Goal: Contribute content: Contribute content

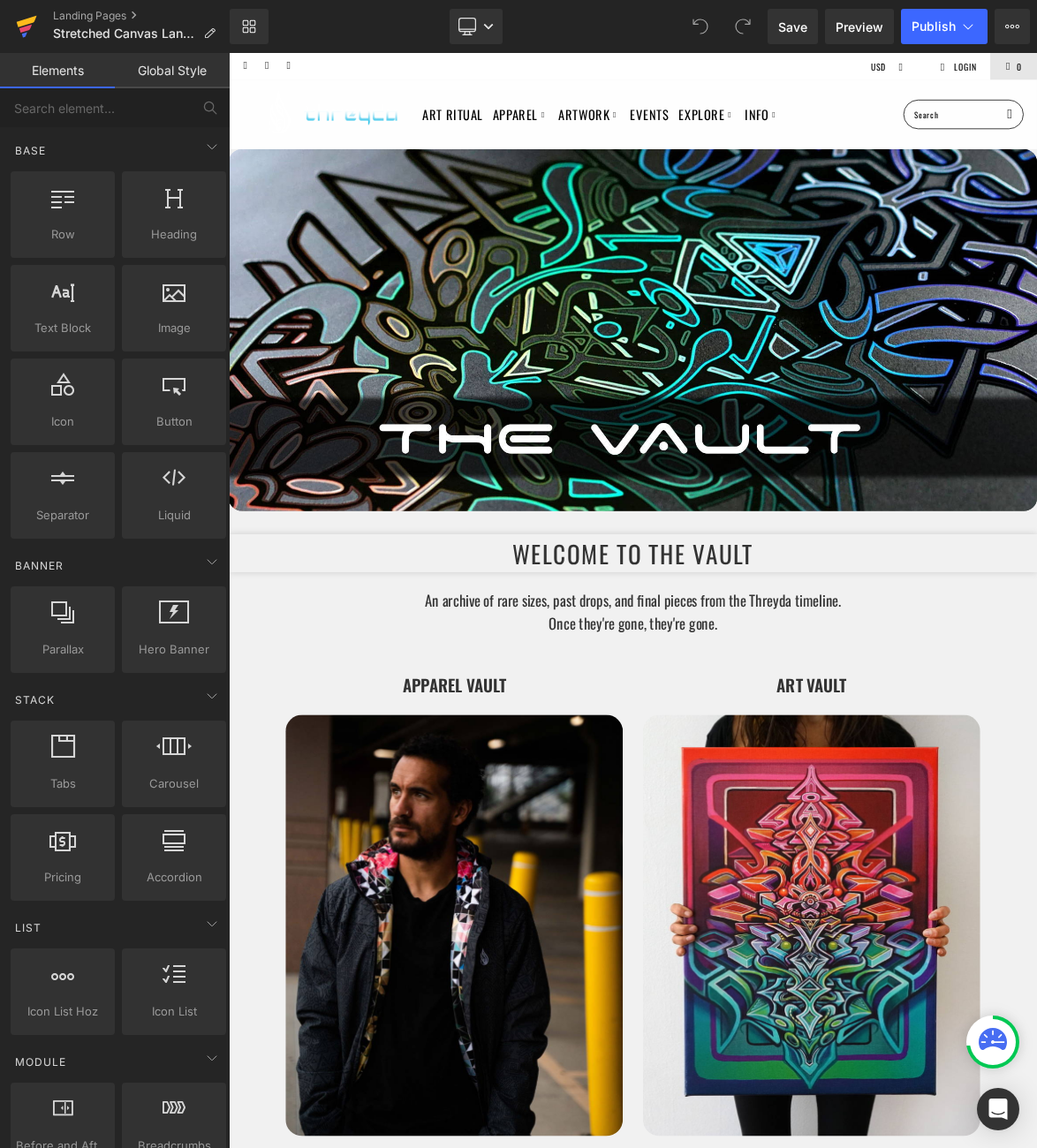
click at [26, 24] on icon at bounding box center [26, 21] width 20 height 12
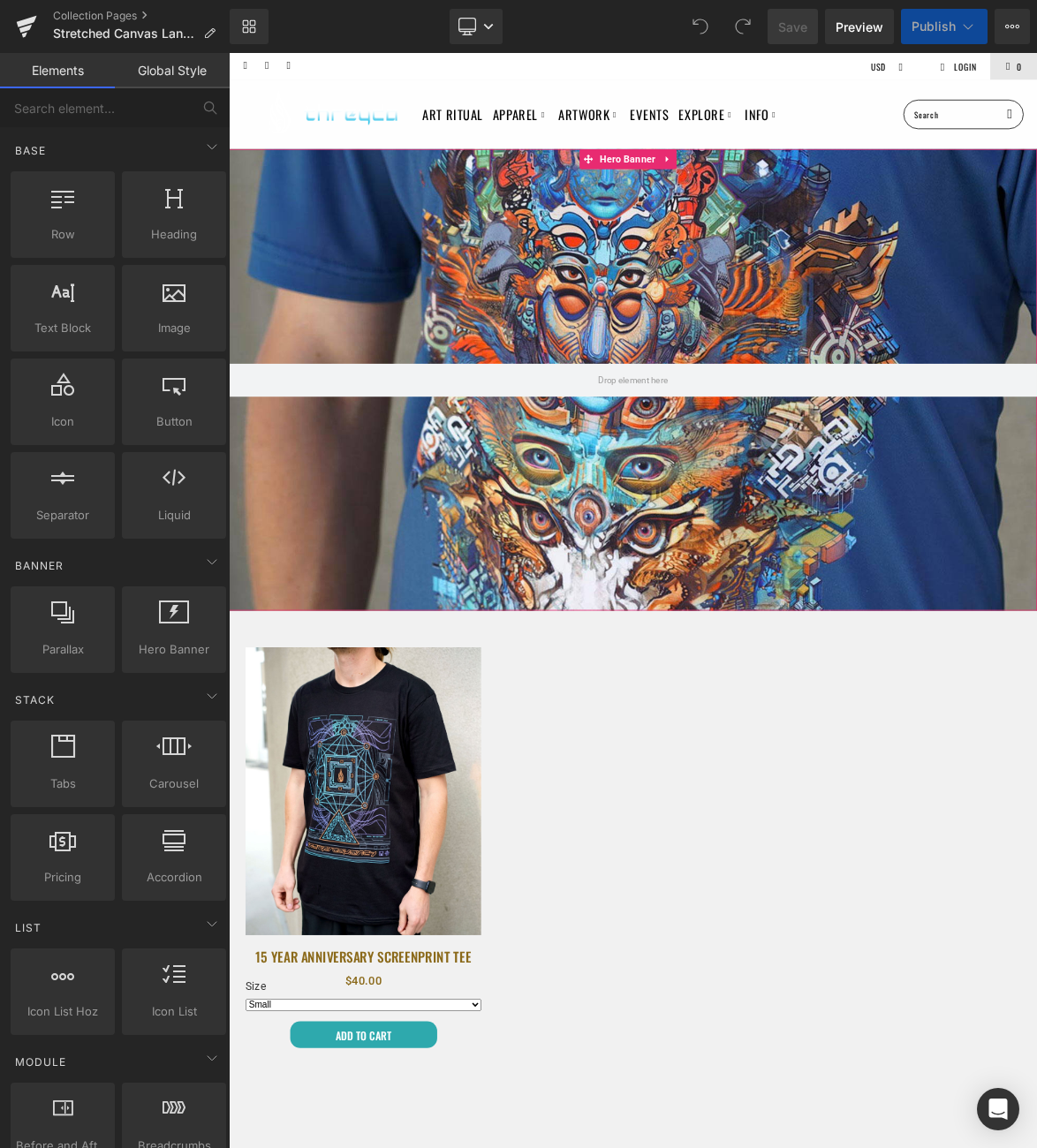
select select "Medium"
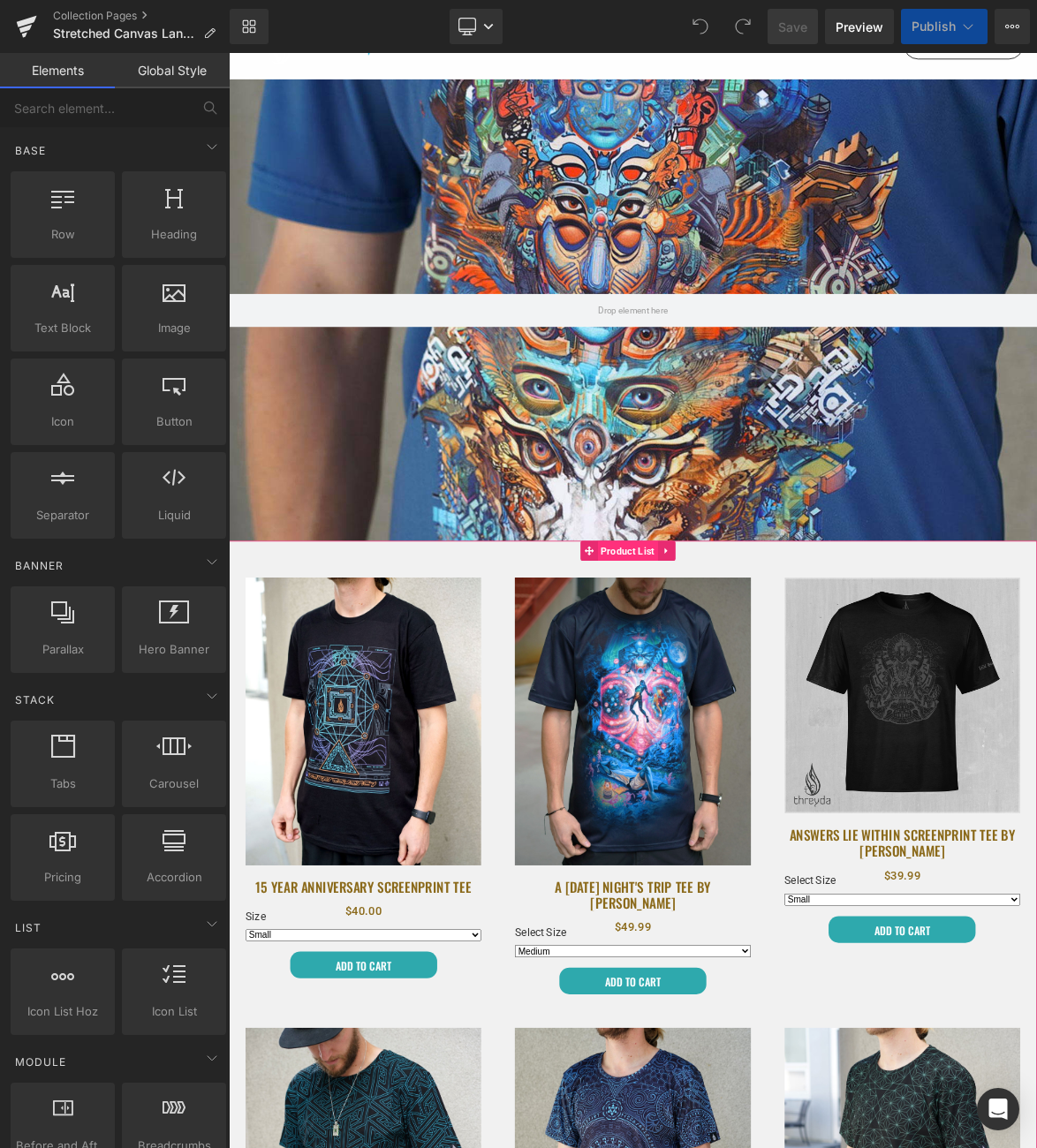
scroll to position [99, 0]
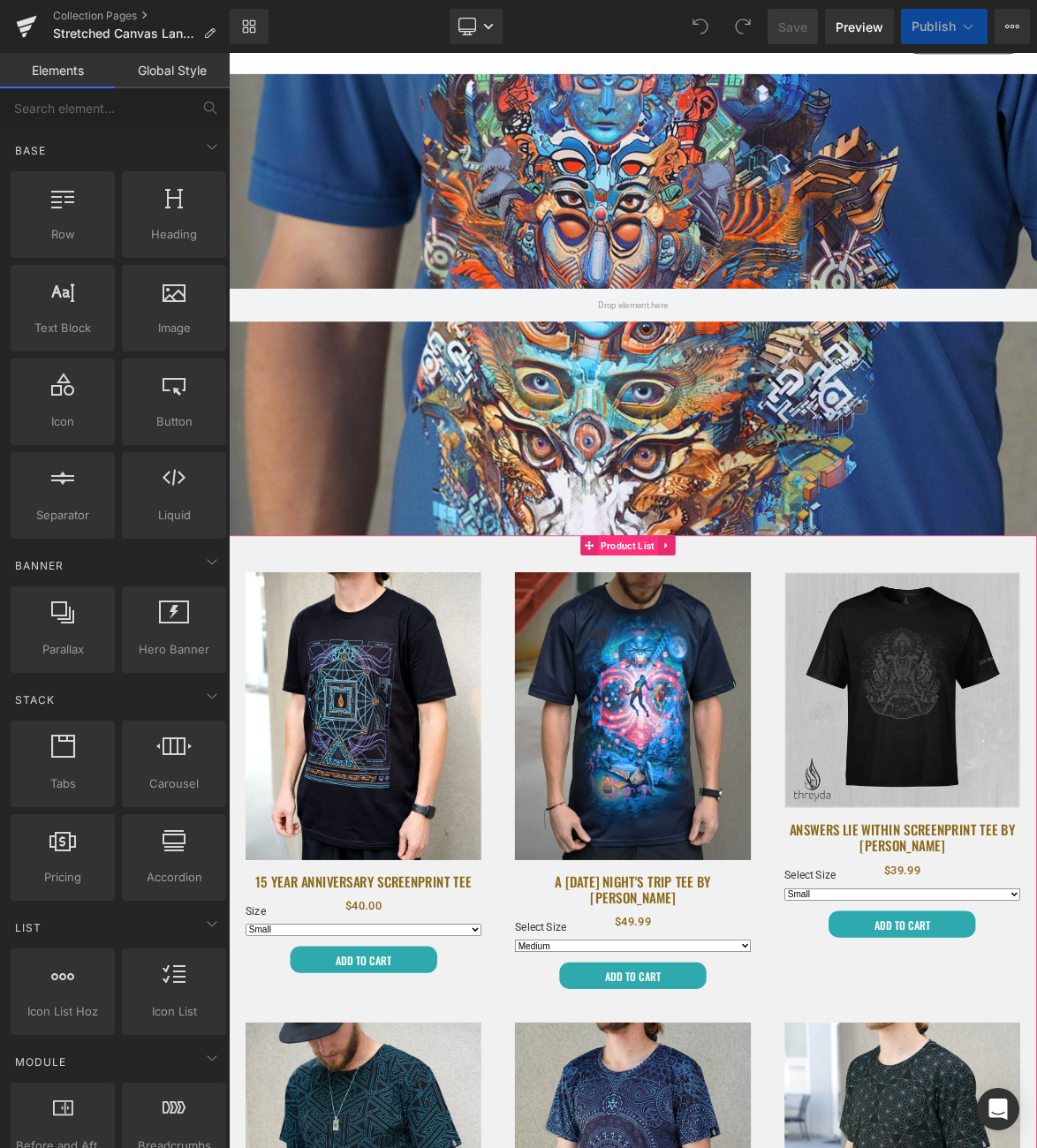
click at [768, 700] on span "Product List" at bounding box center [756, 705] width 80 height 26
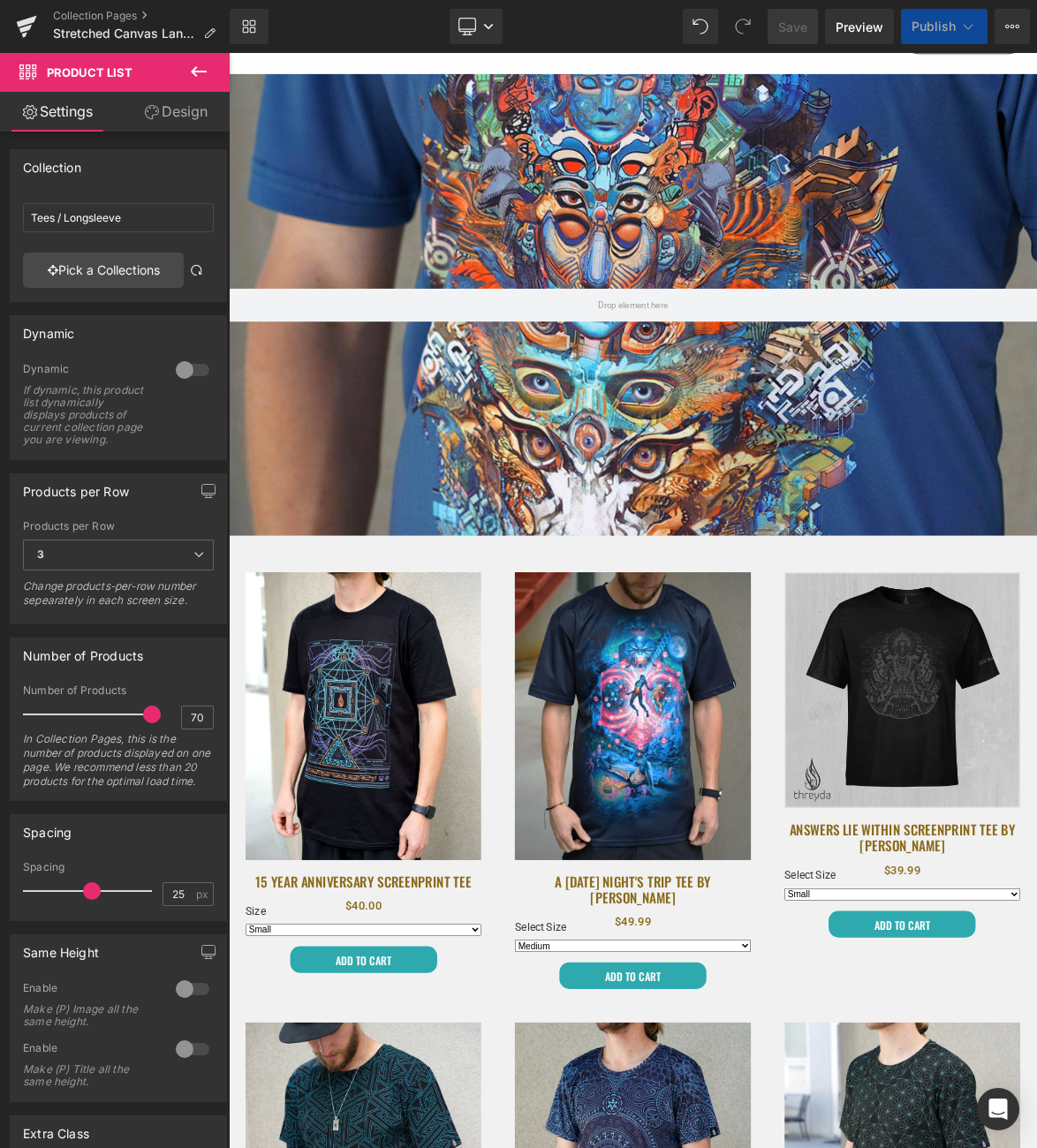
select select "Medium"
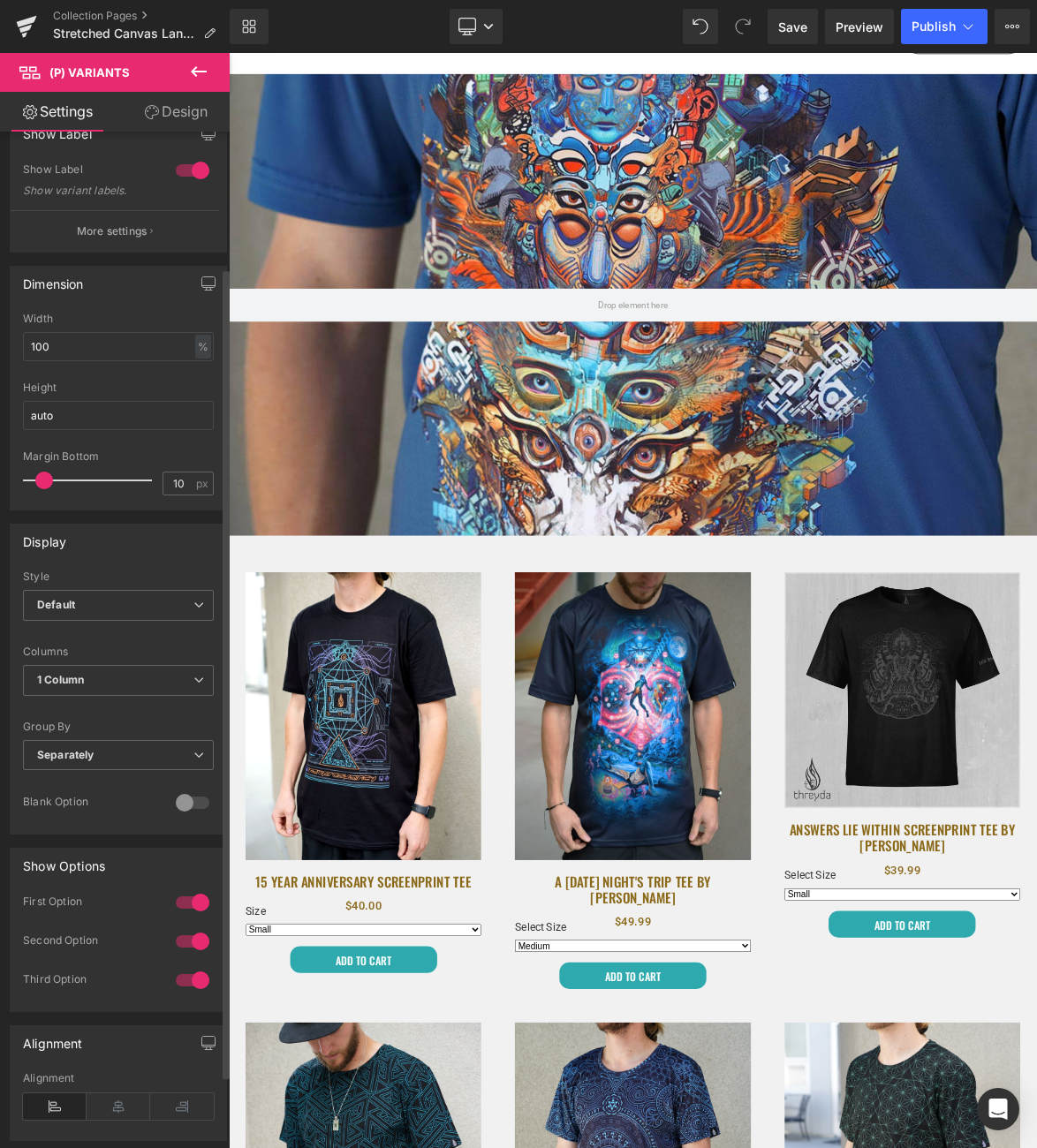
scroll to position [0, 0]
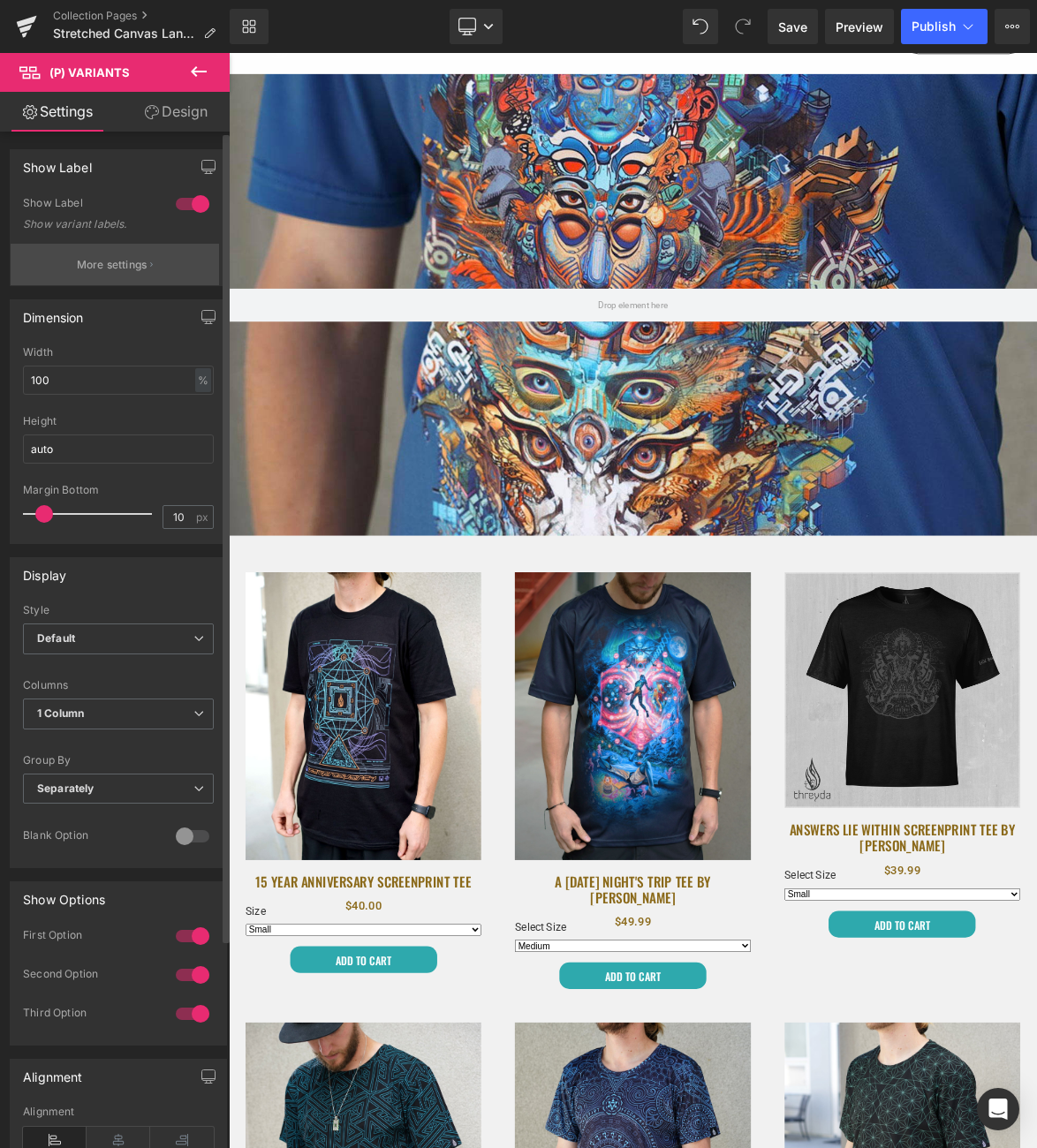
click at [135, 269] on p "More settings" at bounding box center [112, 265] width 70 height 15
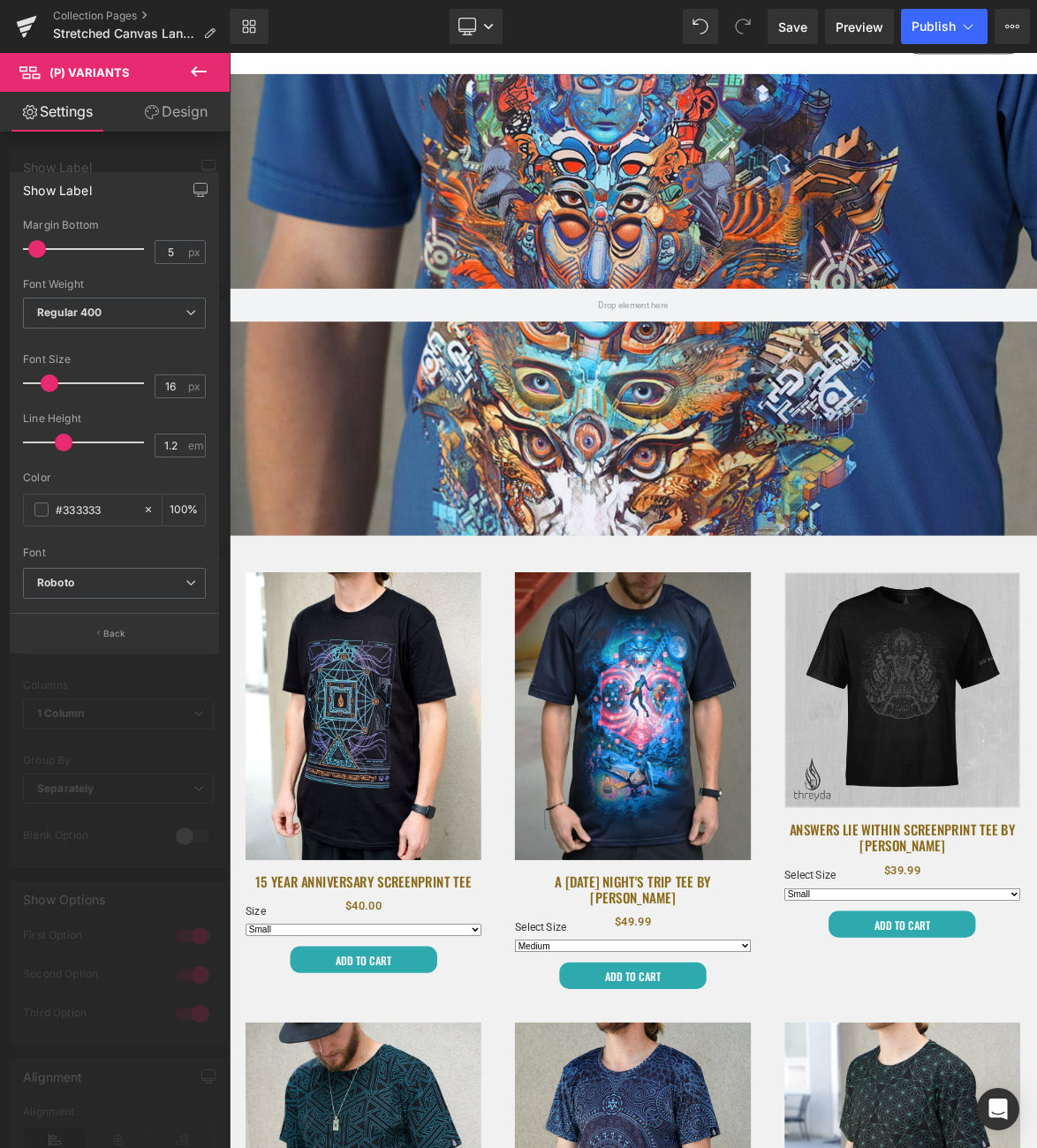
click at [89, 729] on div at bounding box center [115, 604] width 230 height 1104
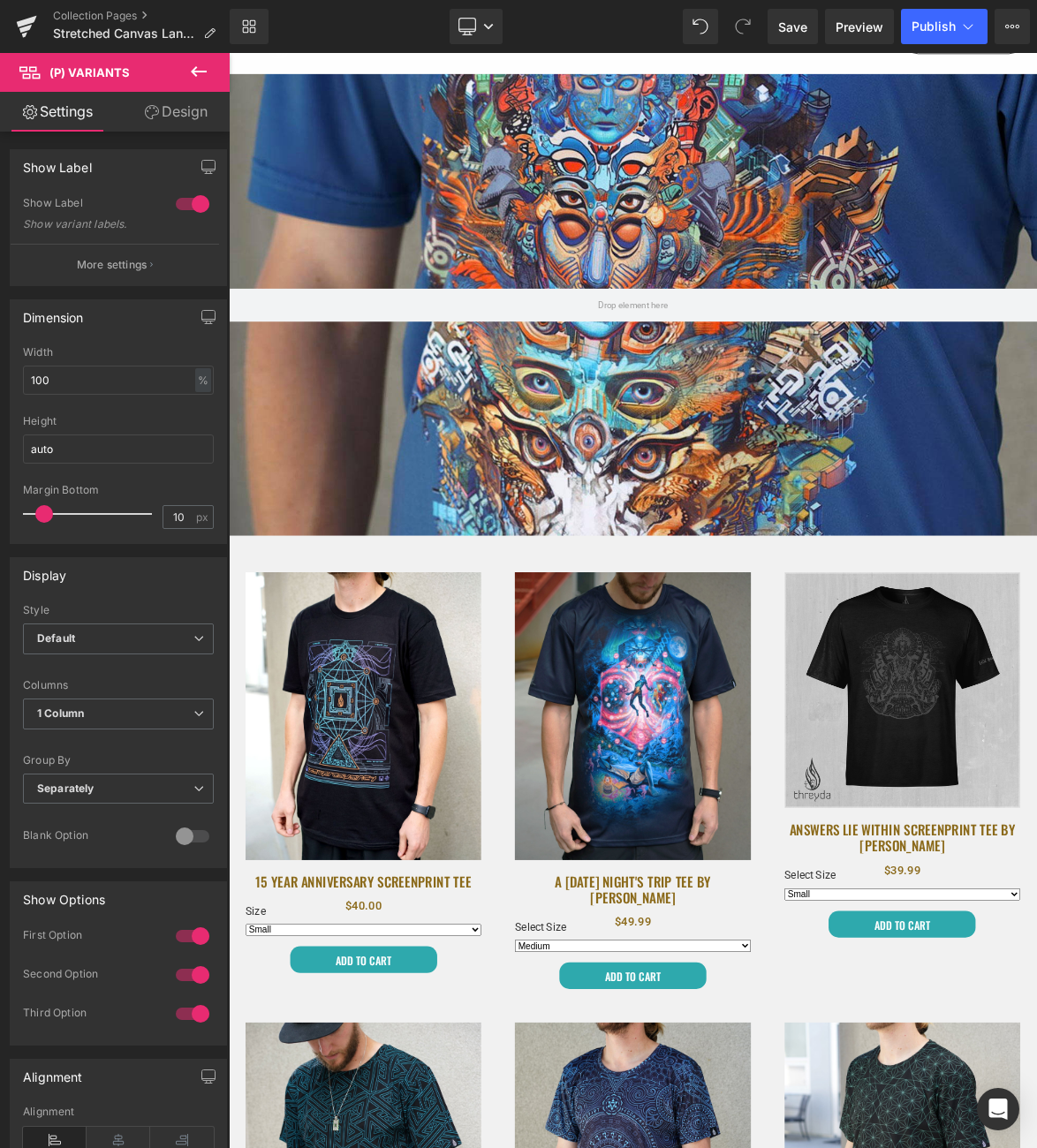
click at [169, 107] on link "Design" at bounding box center [175, 111] width 115 height 40
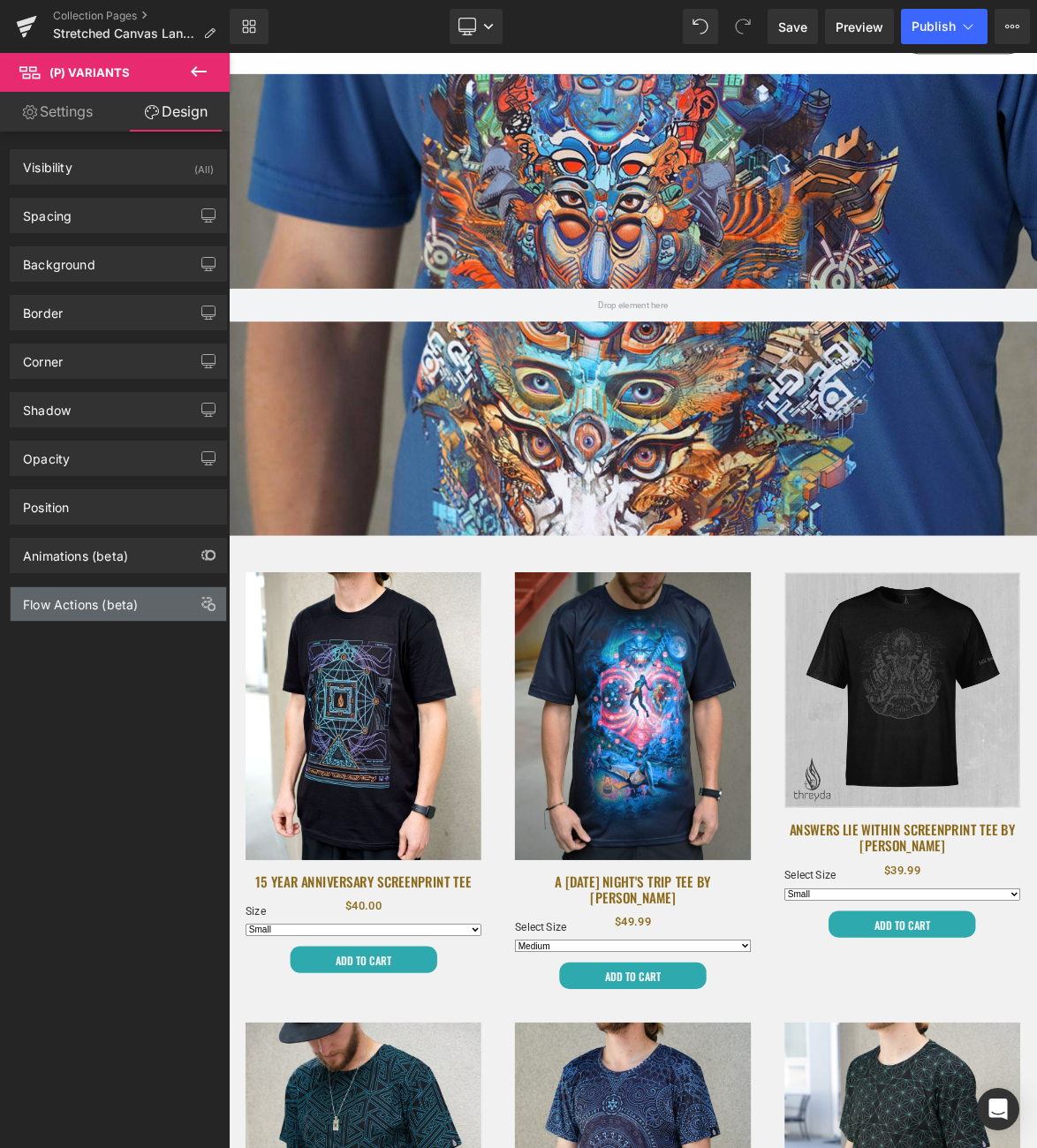
click at [135, 602] on div "Flow Actions (beta)" at bounding box center [80, 600] width 115 height 25
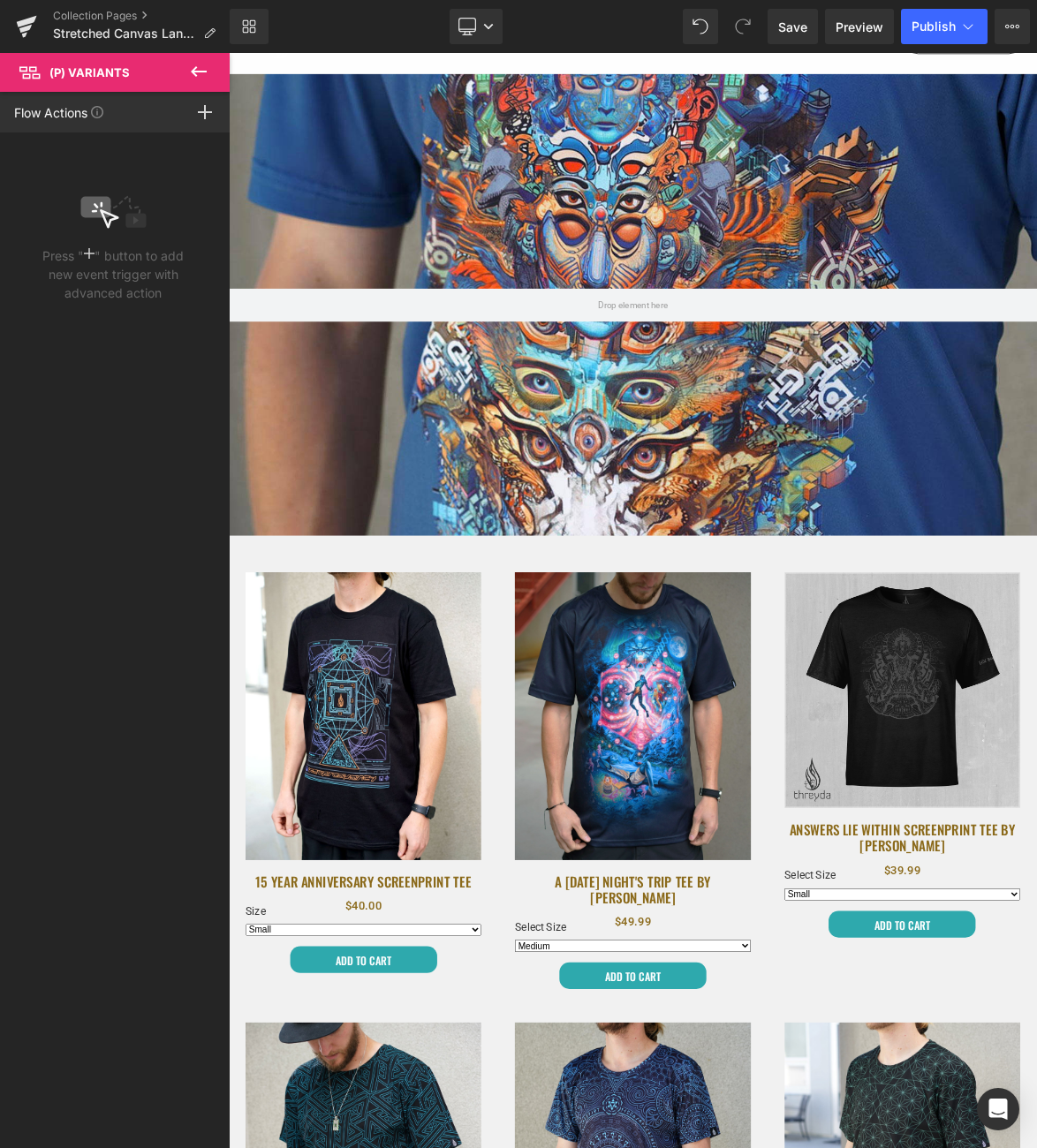
click at [201, 74] on icon at bounding box center [199, 71] width 21 height 21
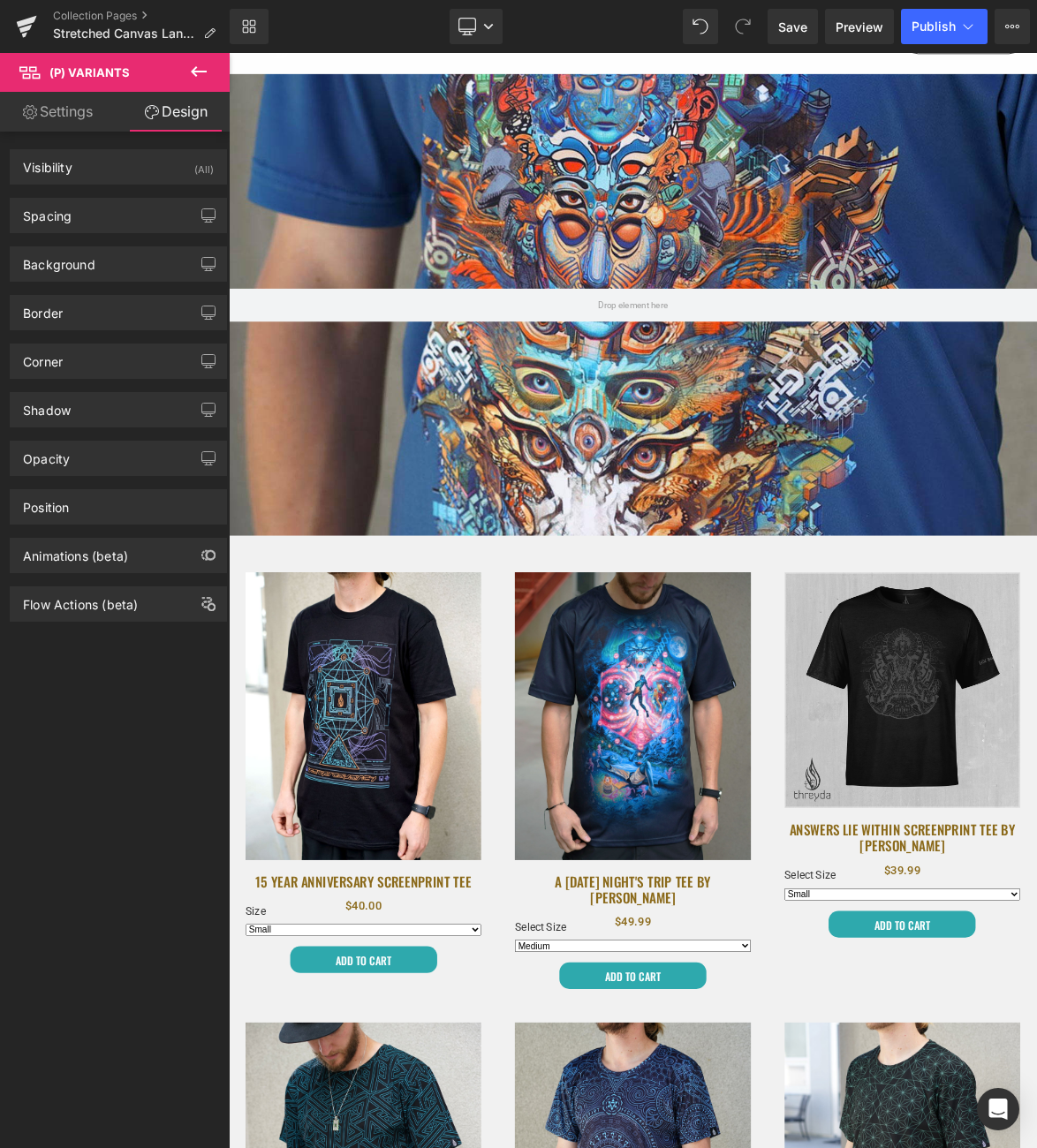
click at [56, 112] on link "Settings" at bounding box center [57, 111] width 115 height 40
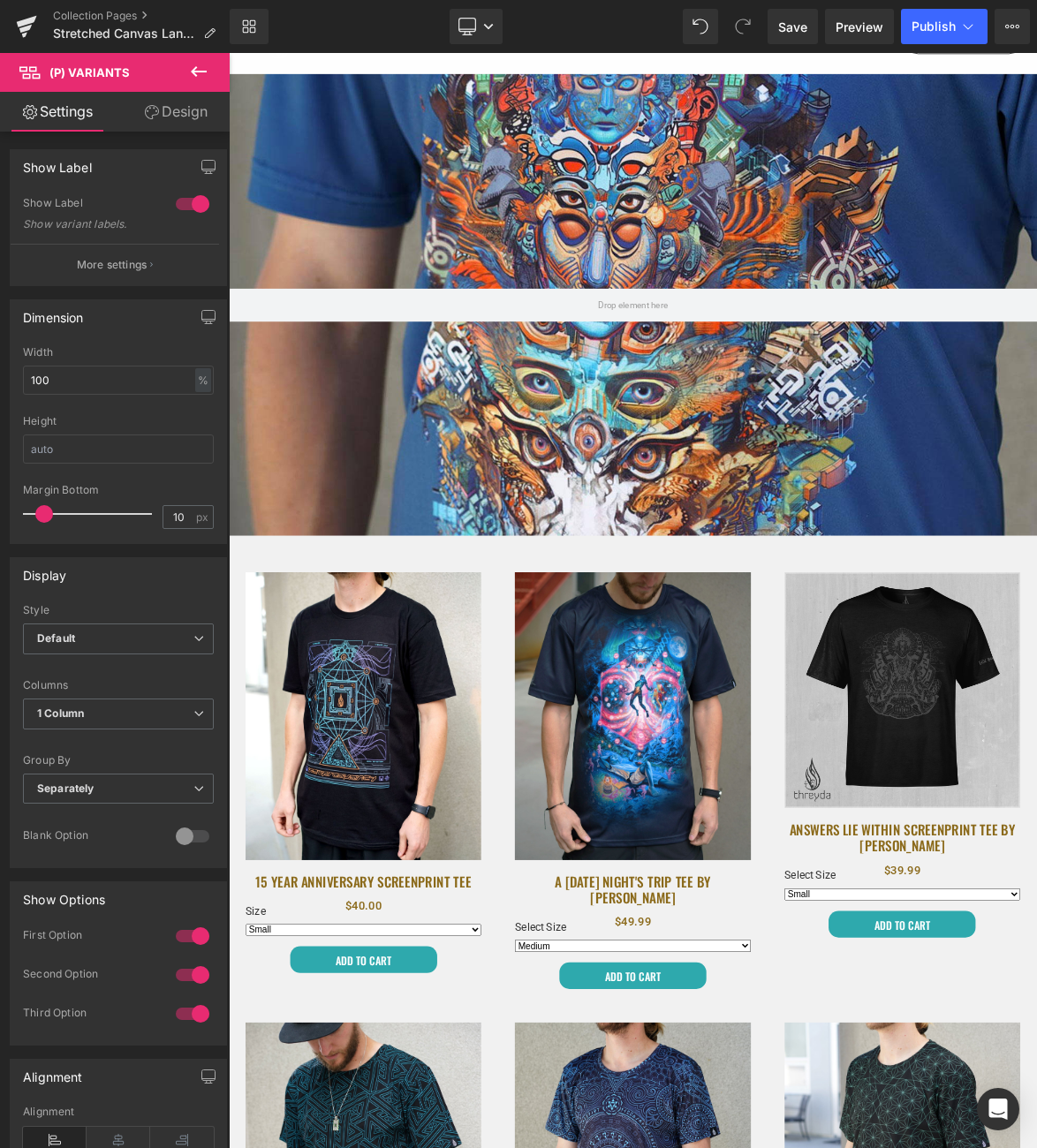
click at [198, 69] on icon at bounding box center [199, 71] width 21 height 21
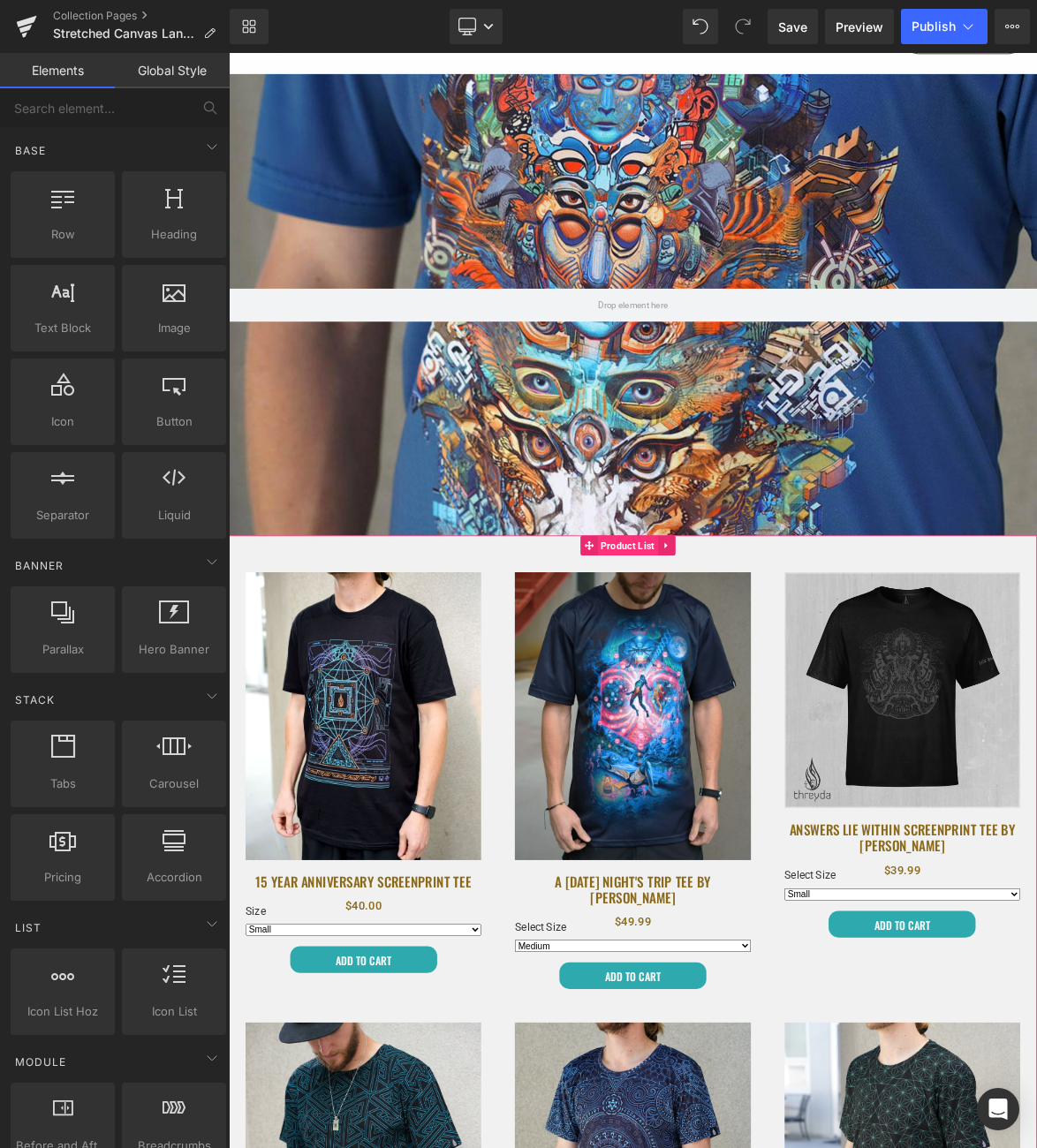
click at [740, 698] on span "Product List" at bounding box center [756, 705] width 80 height 26
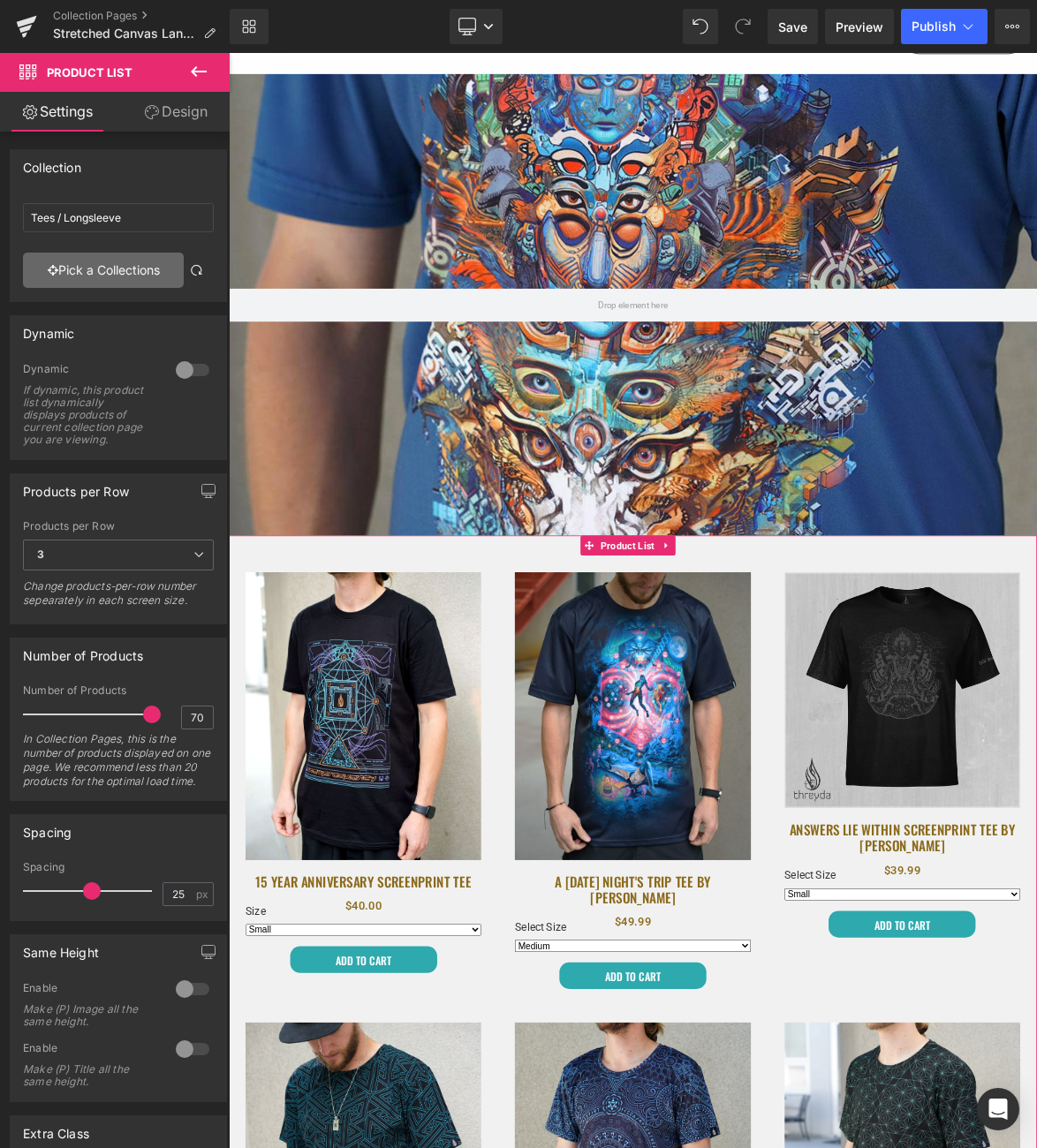
click at [143, 267] on link "Pick a Collections" at bounding box center [103, 270] width 161 height 36
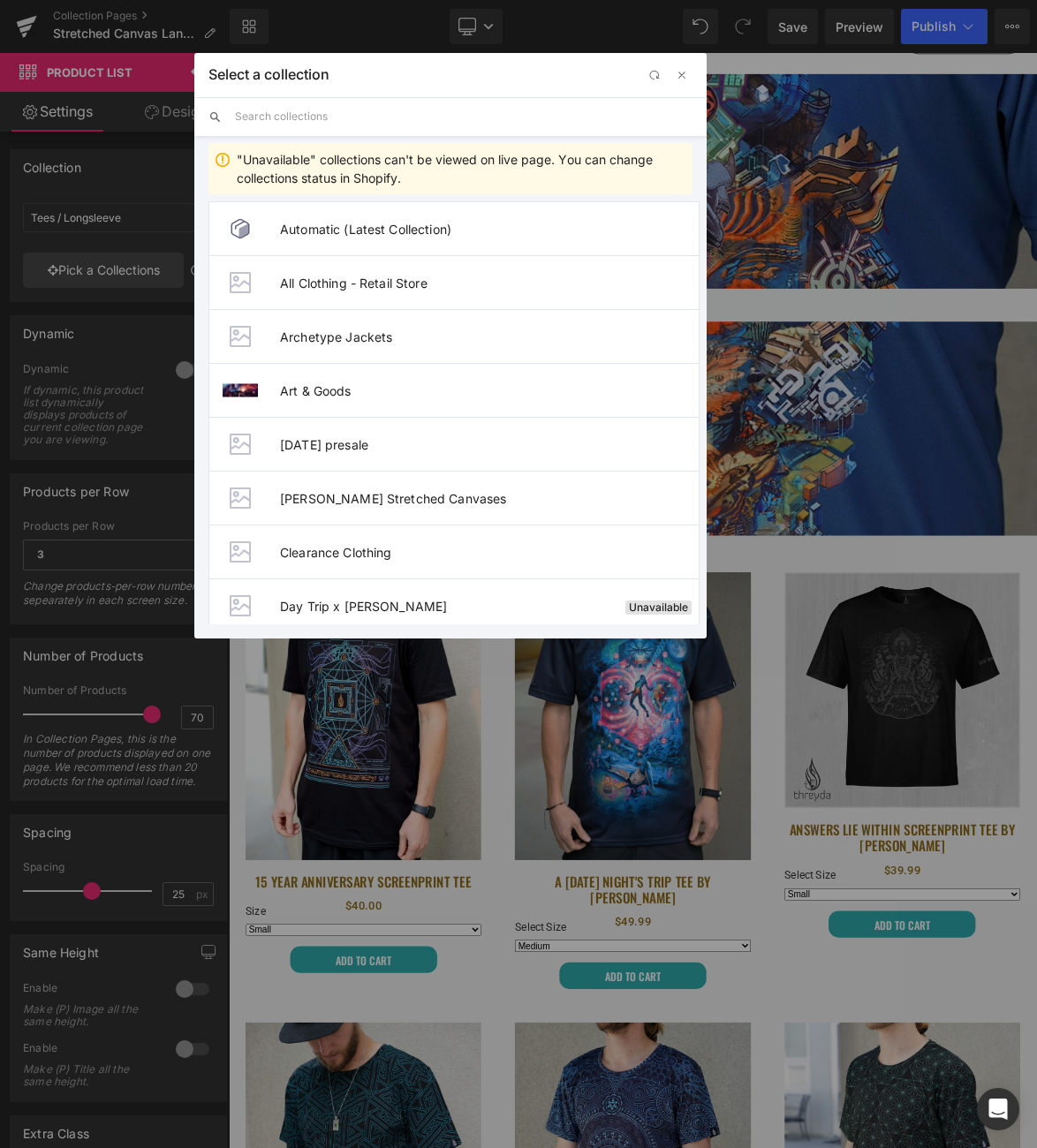
click at [268, 120] on input "text" at bounding box center [464, 117] width 458 height 39
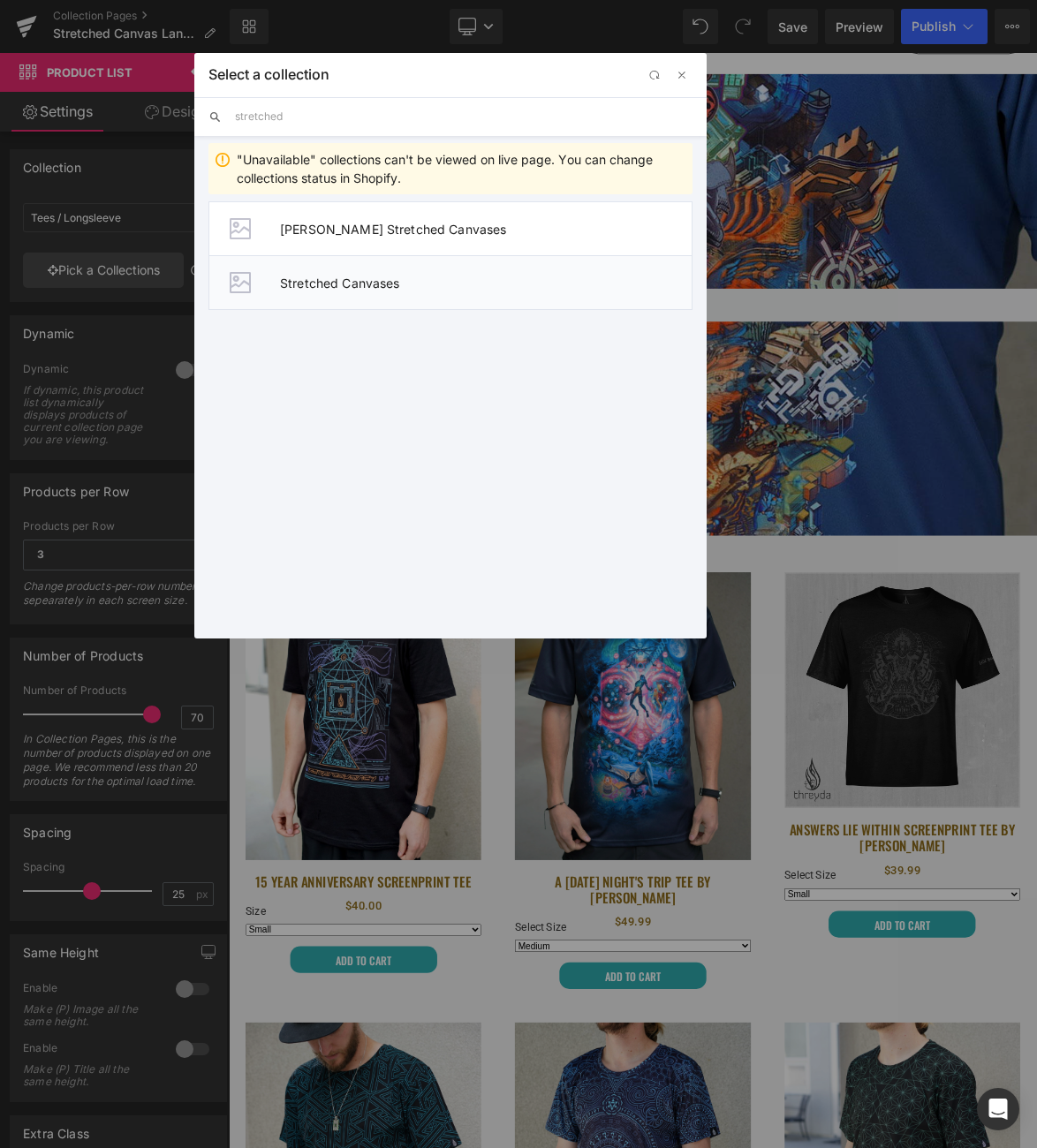
type input "stretched"
drag, startPoint x: 363, startPoint y: 290, endPoint x: 164, endPoint y: 333, distance: 203.6
click at [363, 290] on span "Stretched Canvases" at bounding box center [485, 283] width 412 height 15
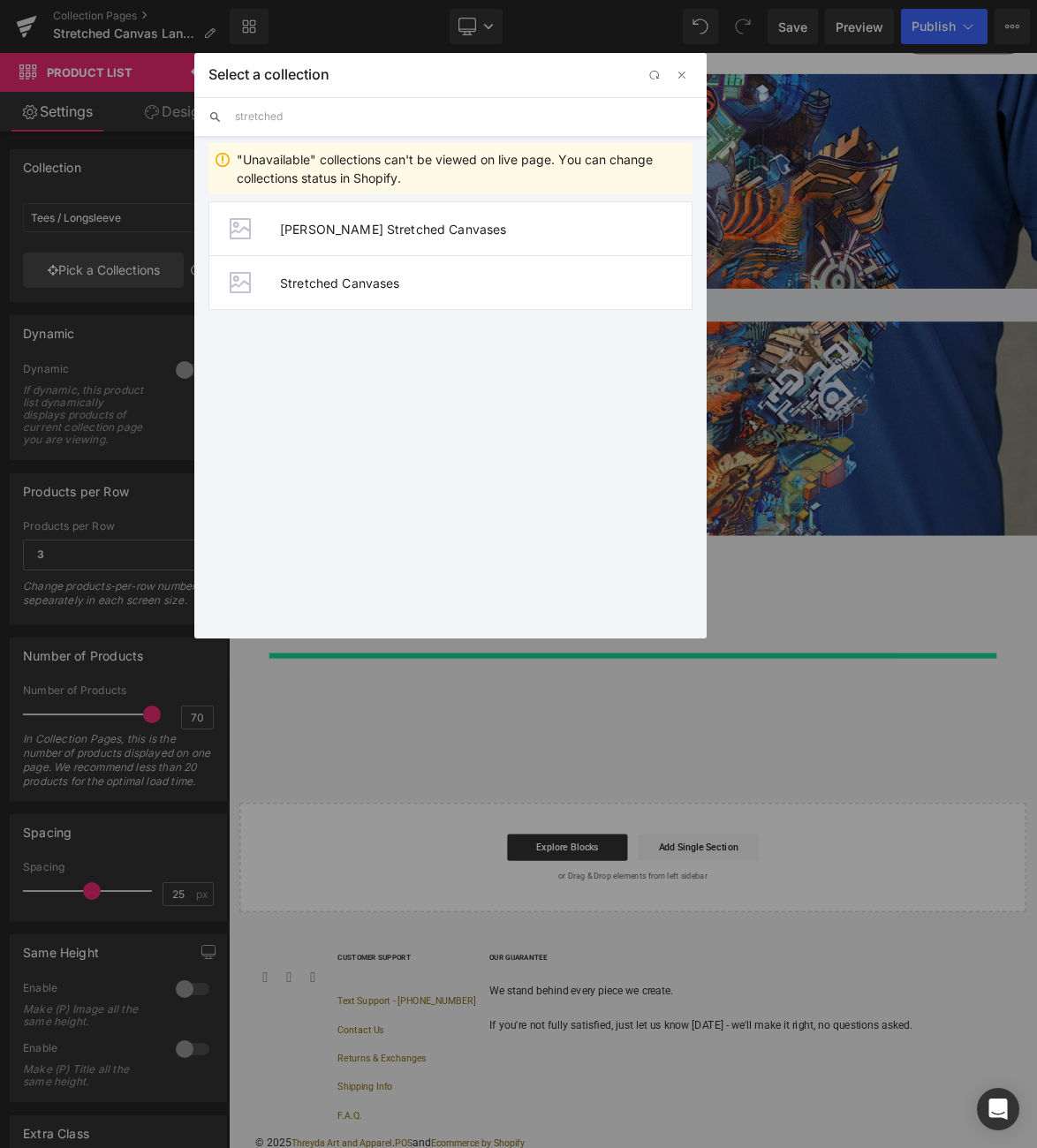
type input "Stretched Canvases"
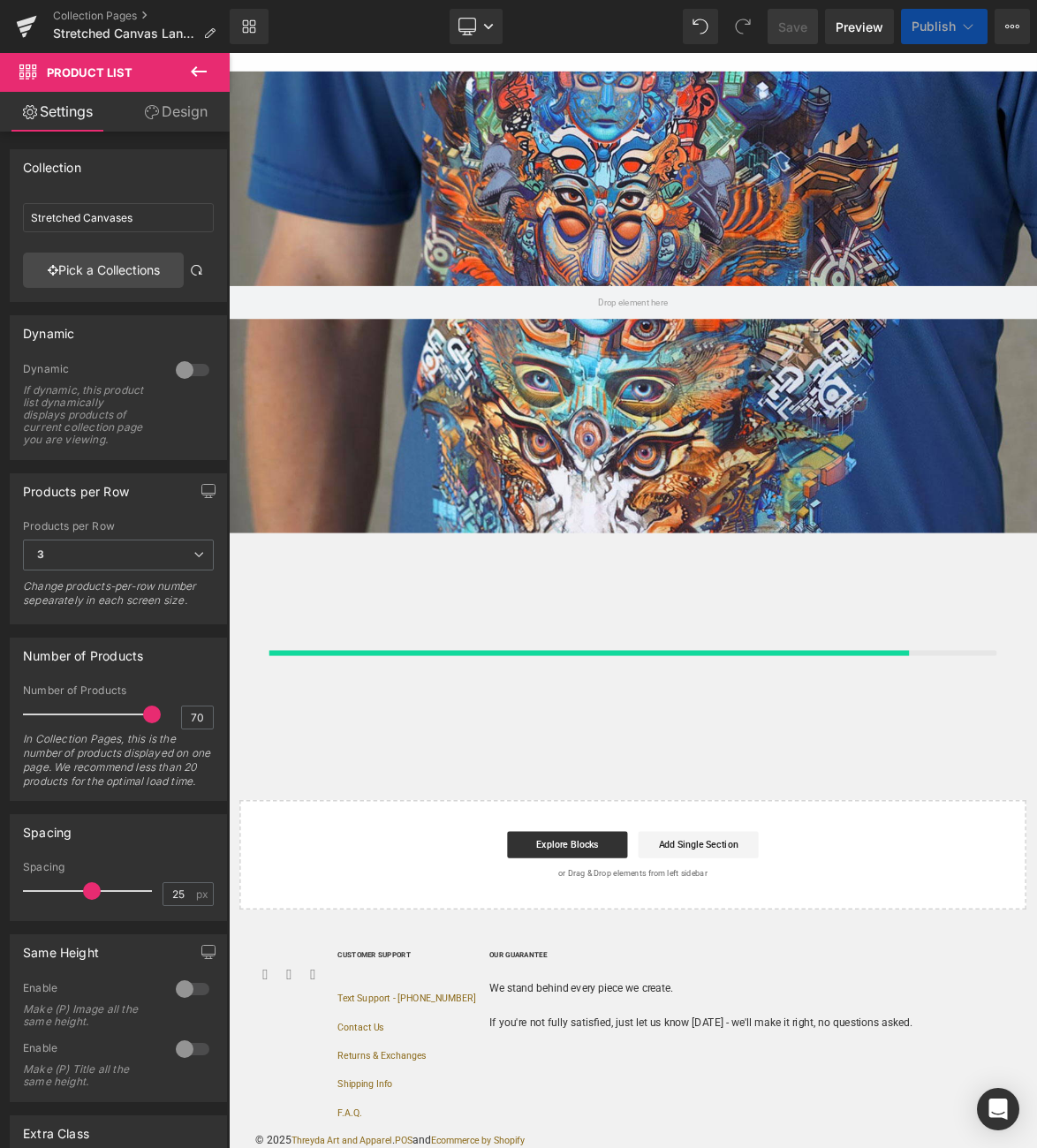
scroll to position [111, 0]
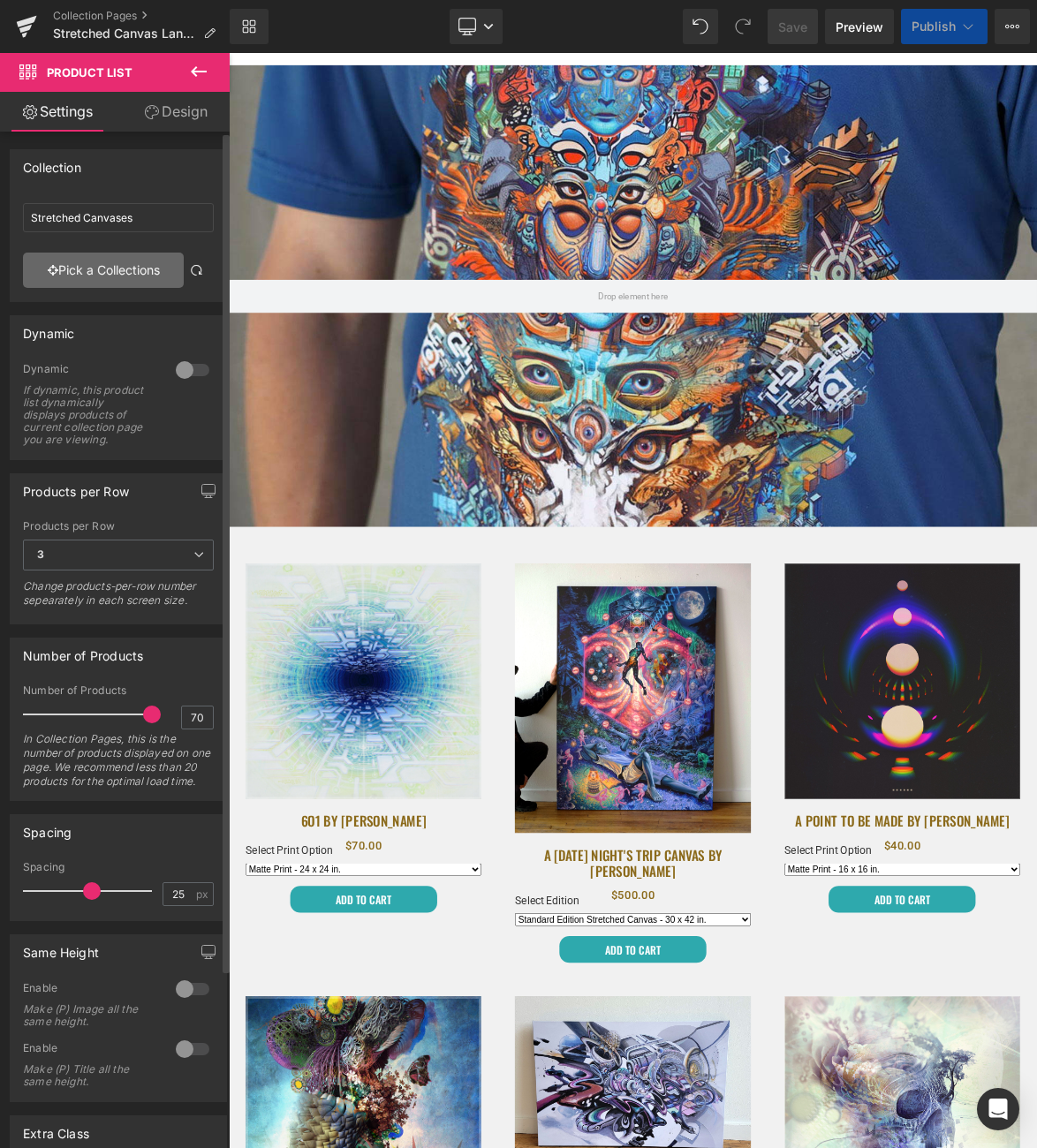
click at [26, 28] on icon at bounding box center [25, 29] width 13 height 8
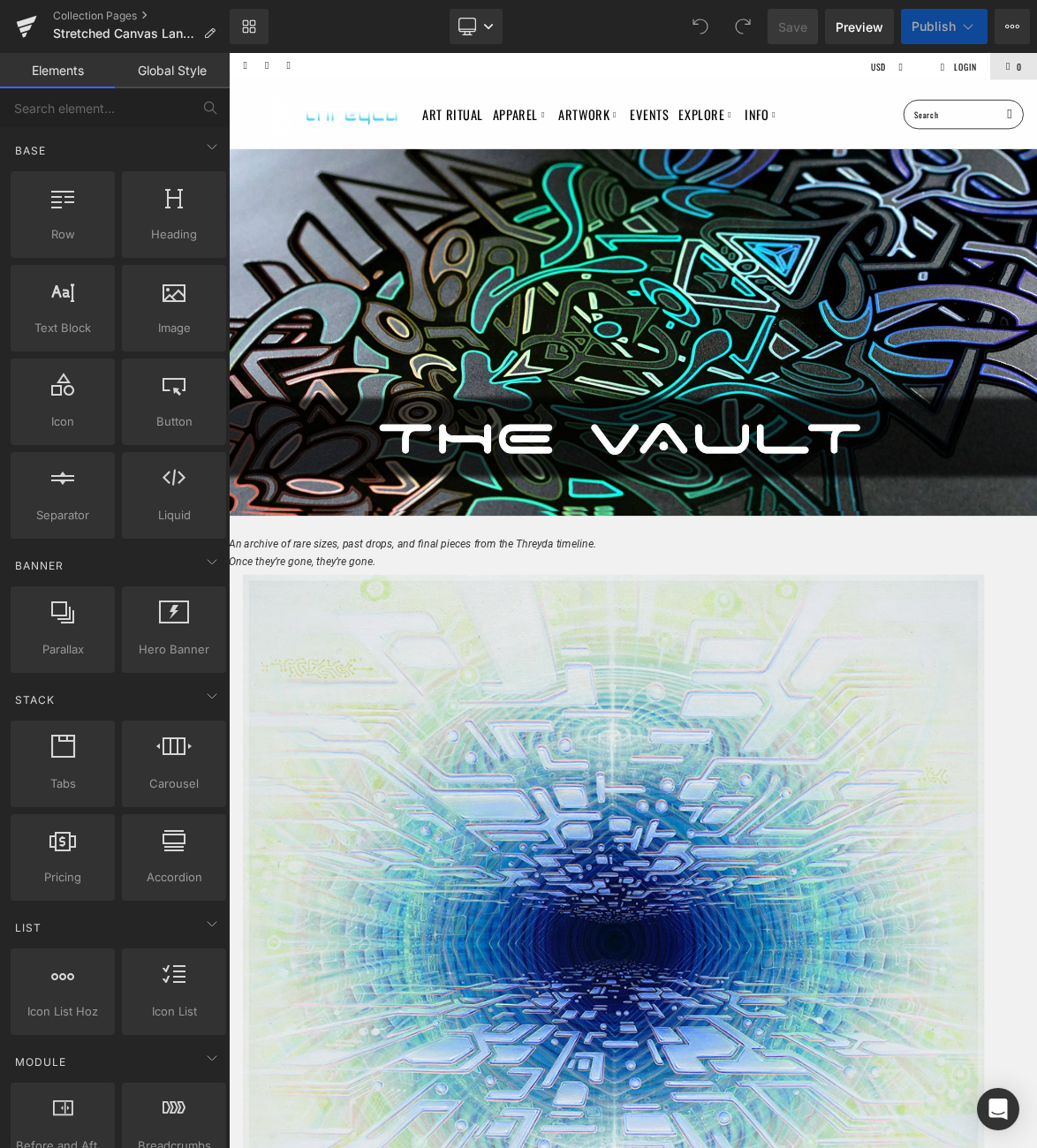
click at [228, 53] on span "Product List" at bounding box center [228, 53] width 0 height 0
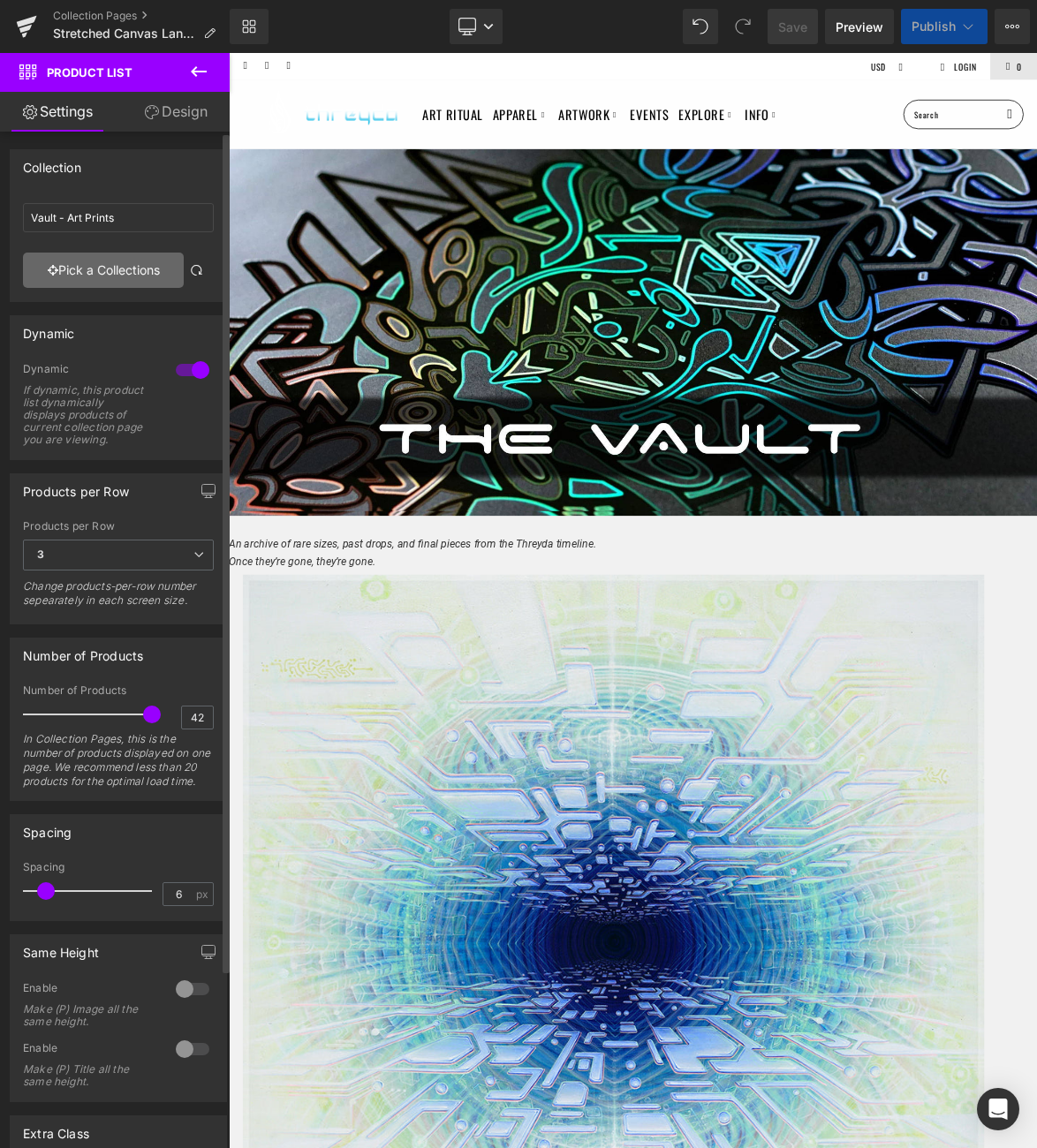
click at [116, 267] on link "Pick a Collections" at bounding box center [103, 270] width 161 height 36
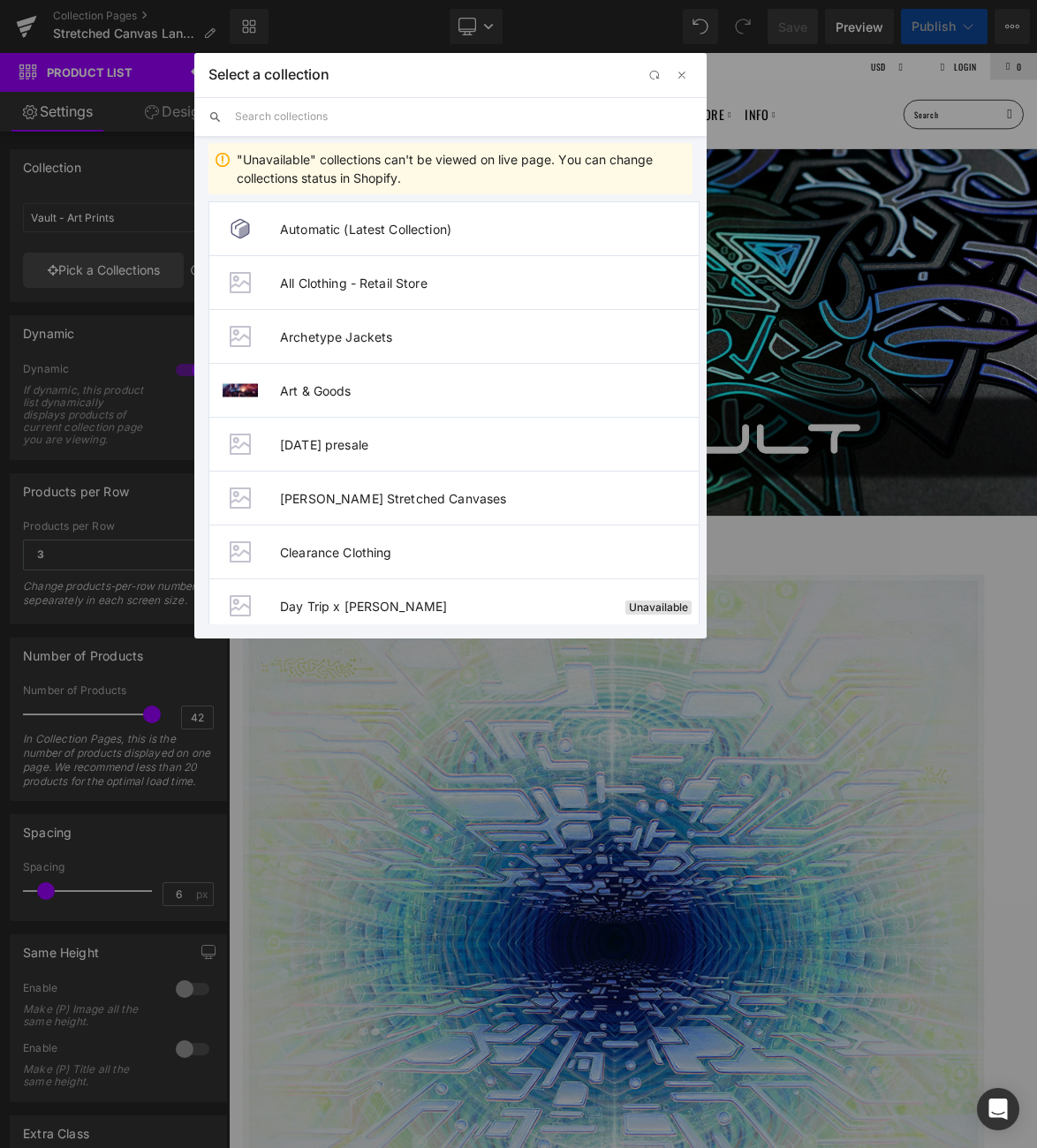
click at [282, 116] on input "text" at bounding box center [464, 117] width 458 height 39
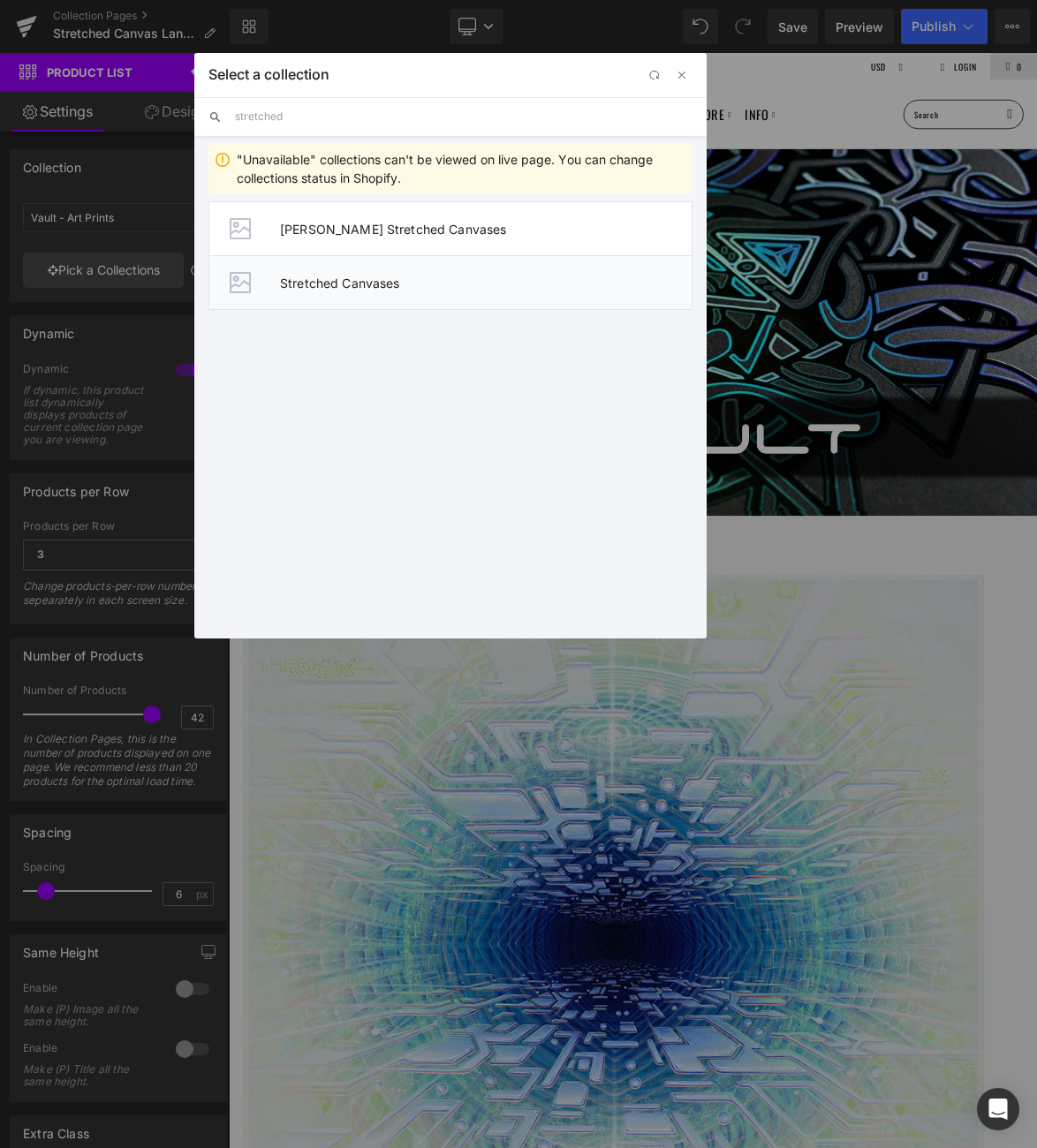
type input "stretched"
click at [323, 286] on span "Stretched Canvases" at bounding box center [485, 283] width 412 height 15
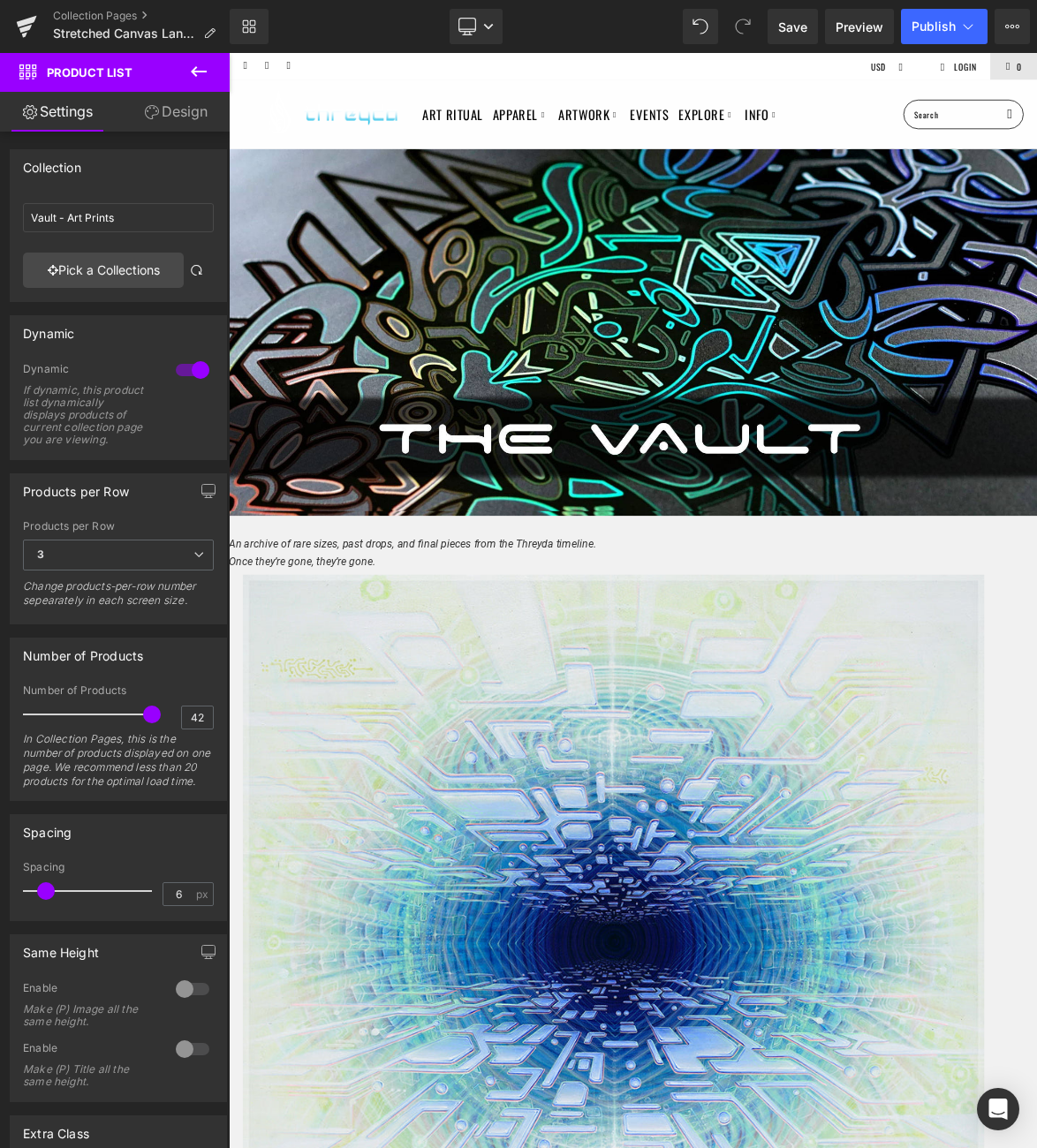
type input "Stretched Canvases"
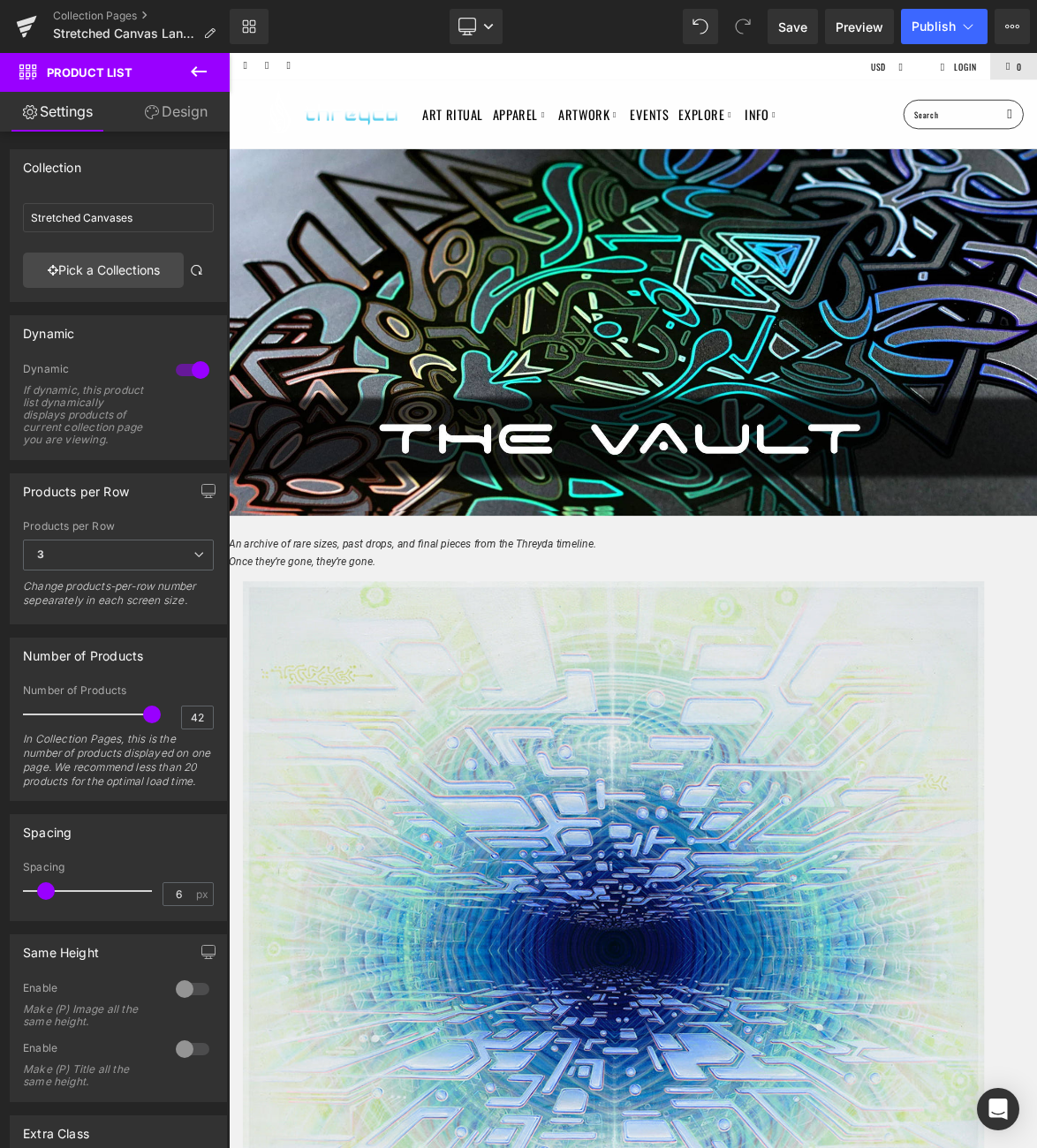
click at [228, 53] on span "Text Block" at bounding box center [228, 53] width 0 height 0
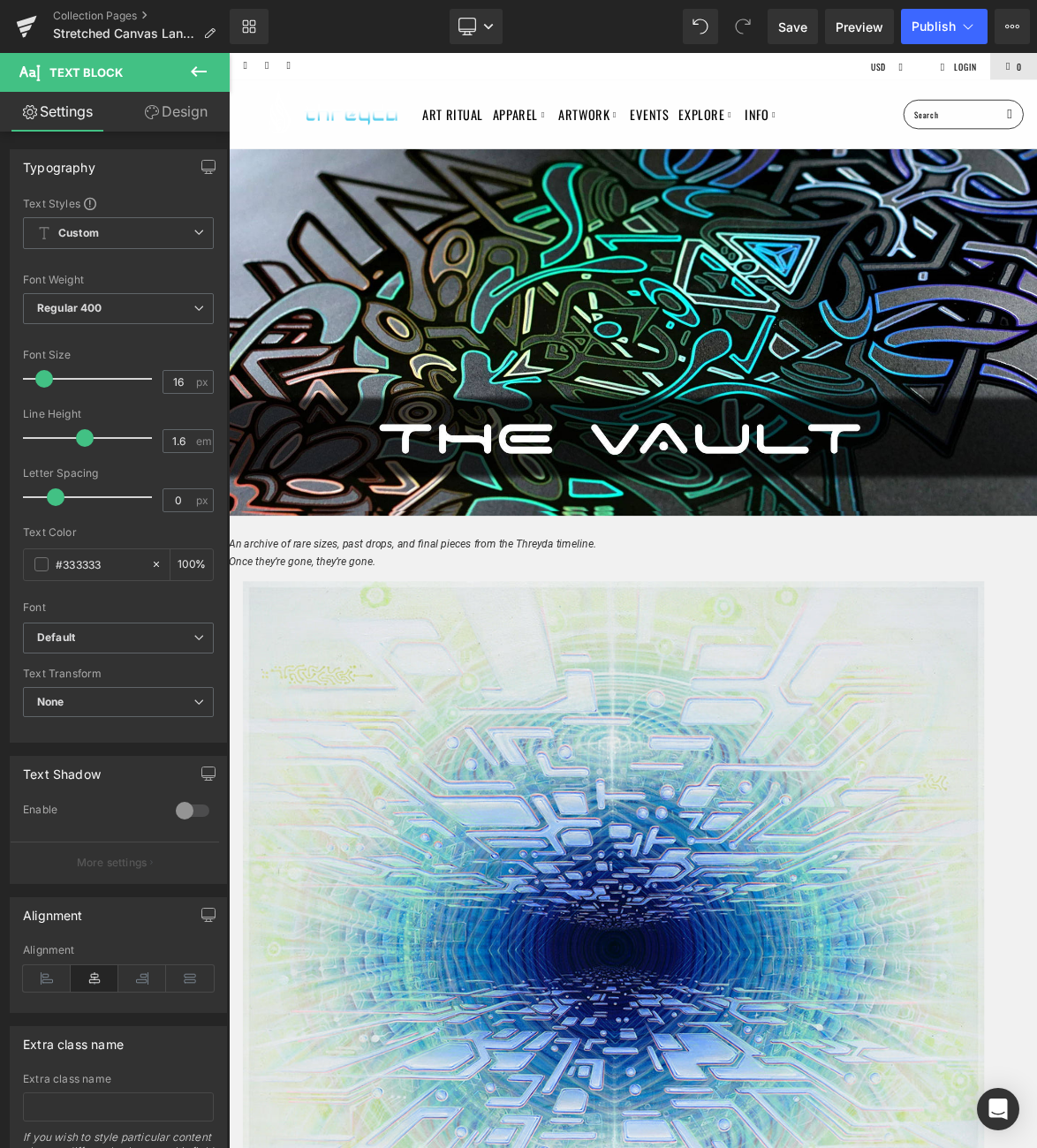
click at [228, 53] on link at bounding box center [228, 53] width 0 height 0
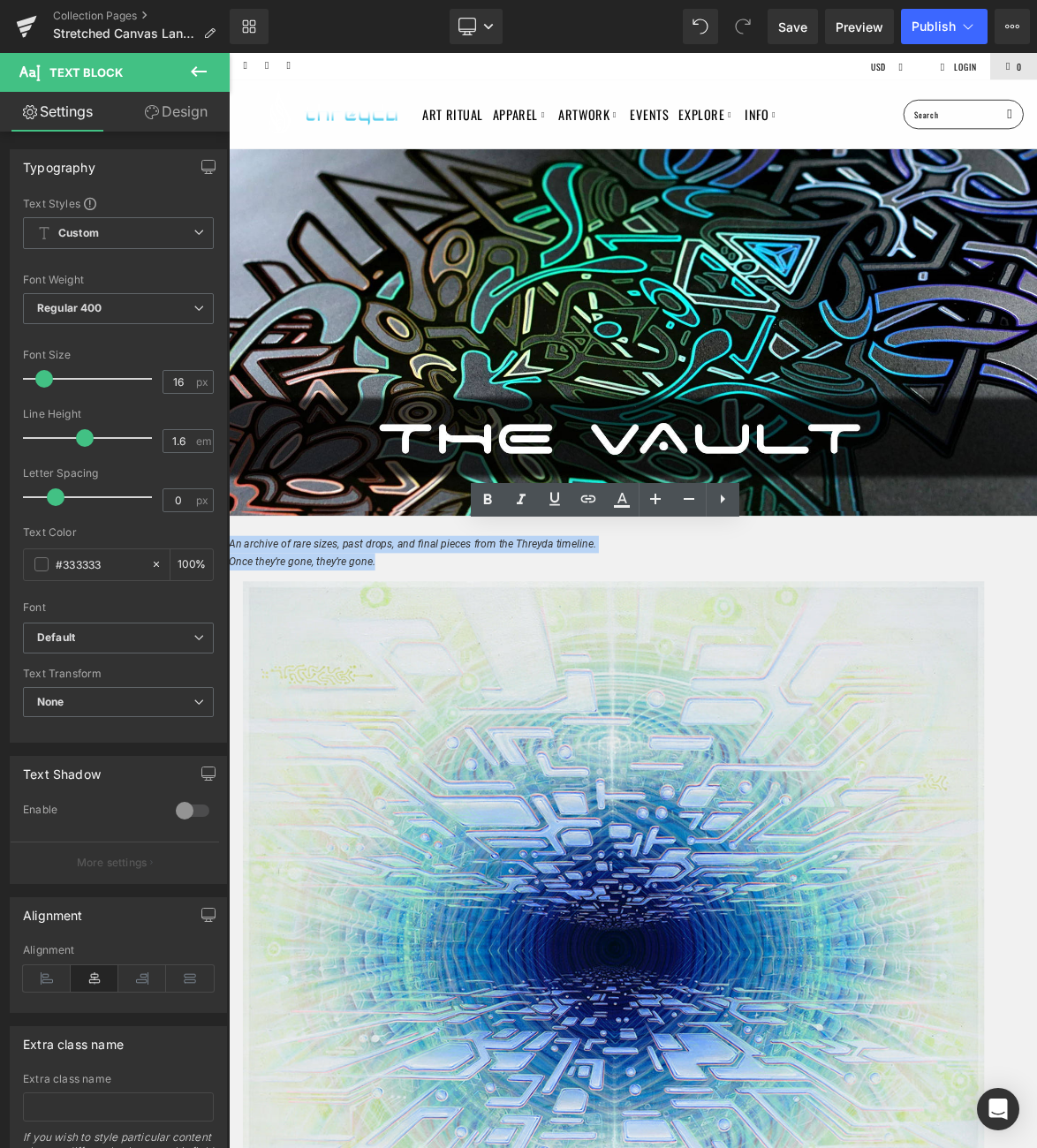
drag, startPoint x: 871, startPoint y: 712, endPoint x: 504, endPoint y: 682, distance: 368.2
click at [504, 692] on p "An archive of rare sizes, past drops, and final pieces from the Threyda timelin…" at bounding box center [762, 714] width 1069 height 45
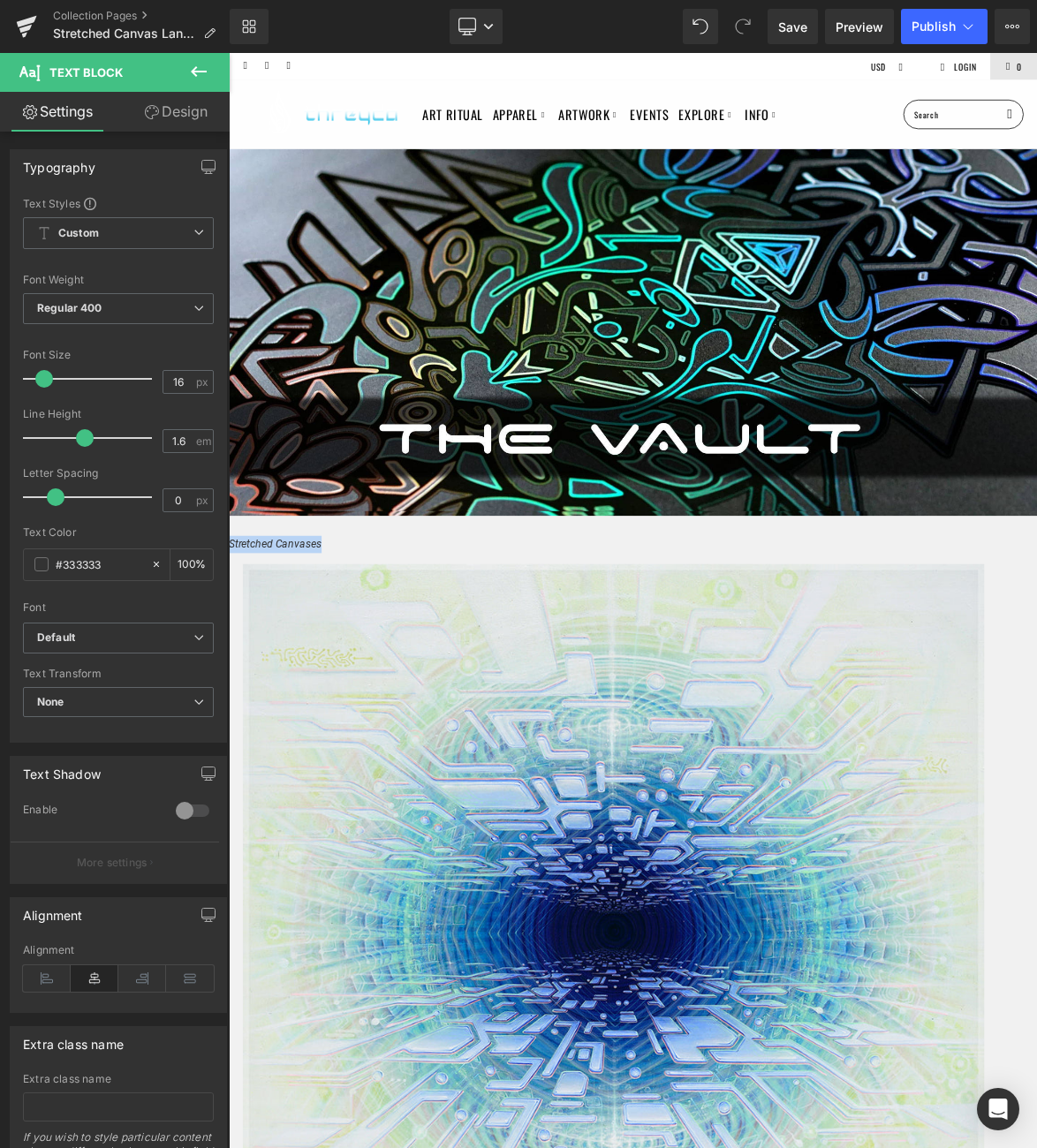
drag, startPoint x: 836, startPoint y: 694, endPoint x: 861, endPoint y: 689, distance: 25.5
click at [861, 692] on p "Stretched Canvases" at bounding box center [762, 704] width 1069 height 23
drag, startPoint x: 492, startPoint y: 501, endPoint x: 426, endPoint y: 616, distance: 132.6
click at [492, 501] on icon at bounding box center [488, 500] width 21 height 21
click at [525, 502] on icon at bounding box center [521, 500] width 21 height 21
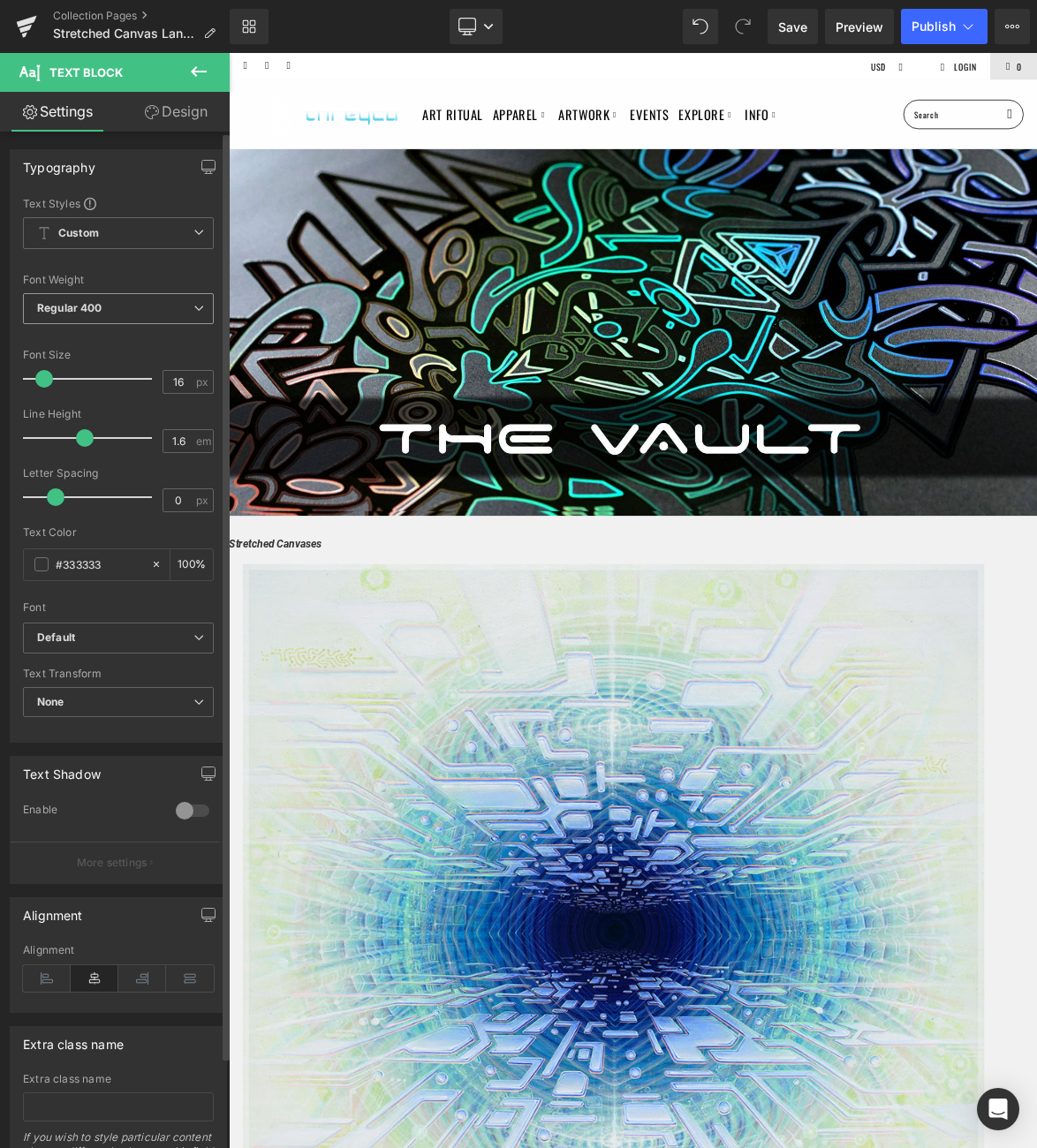
click at [143, 310] on span "Regular 400" at bounding box center [119, 308] width 191 height 31
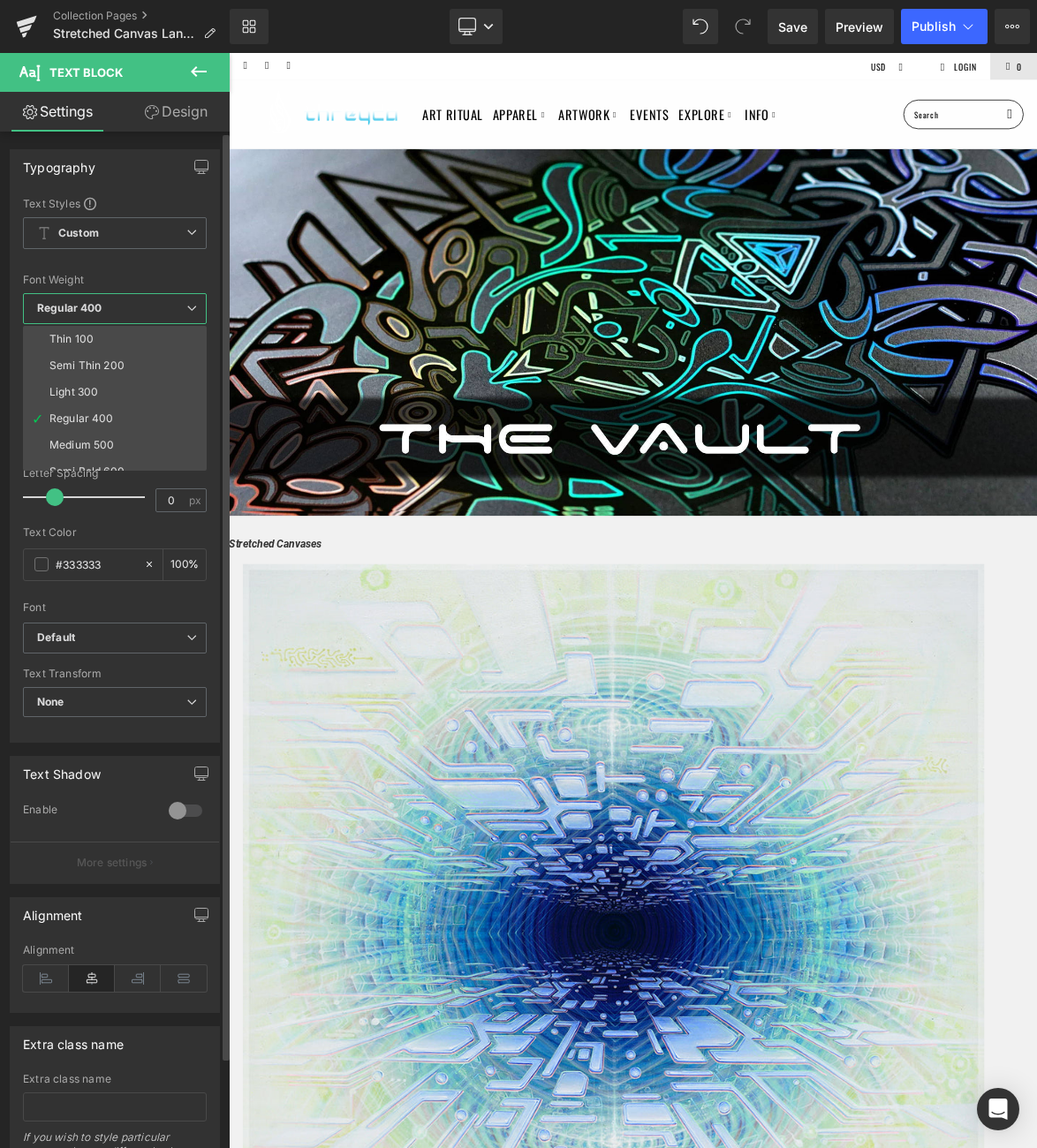
click at [143, 310] on span "Regular 400" at bounding box center [115, 308] width 184 height 31
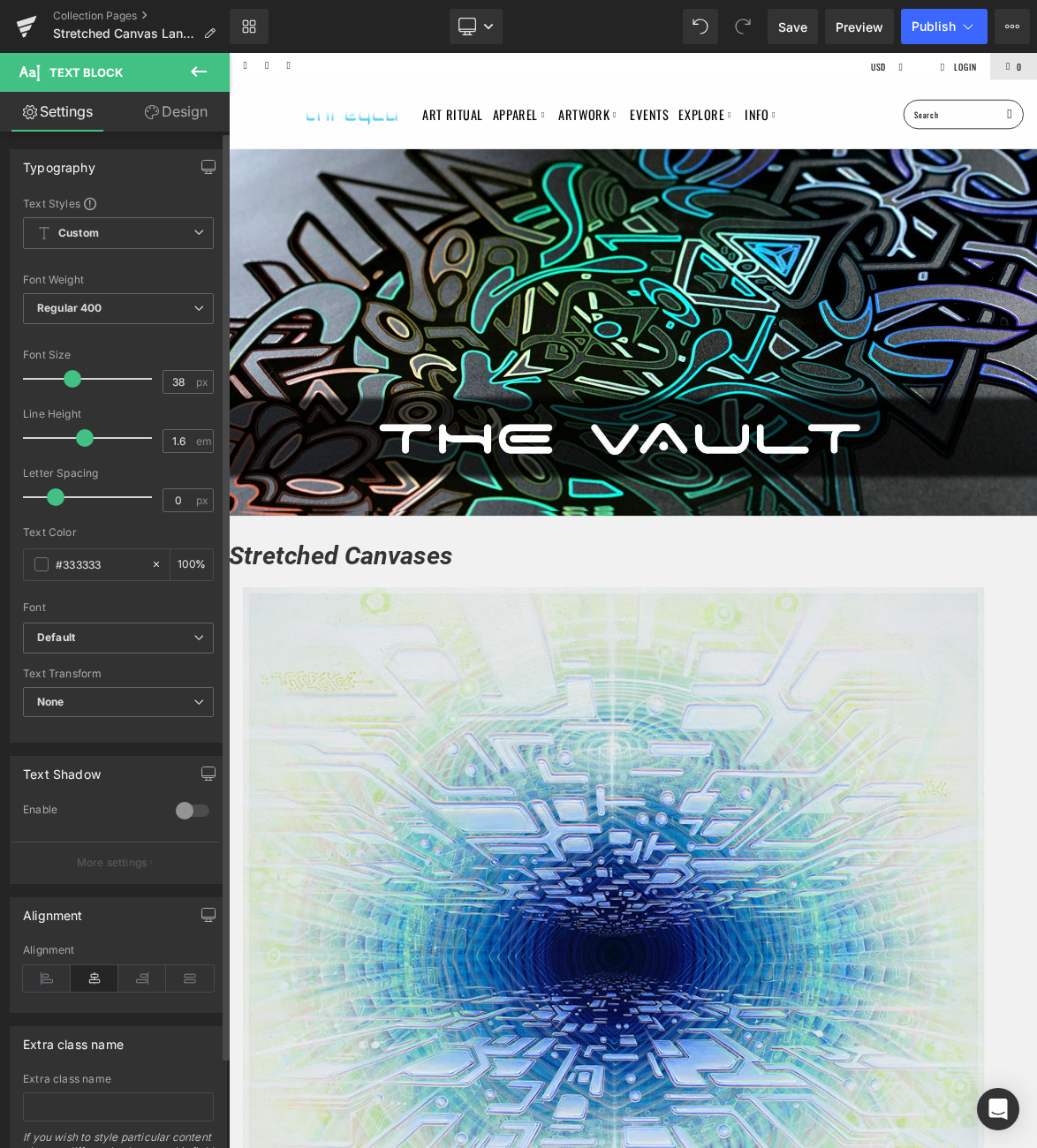
drag, startPoint x: 47, startPoint y: 383, endPoint x: 74, endPoint y: 386, distance: 27.2
click at [74, 386] on span at bounding box center [72, 379] width 17 height 17
click at [228, 53] on icon at bounding box center [228, 53] width 0 height 0
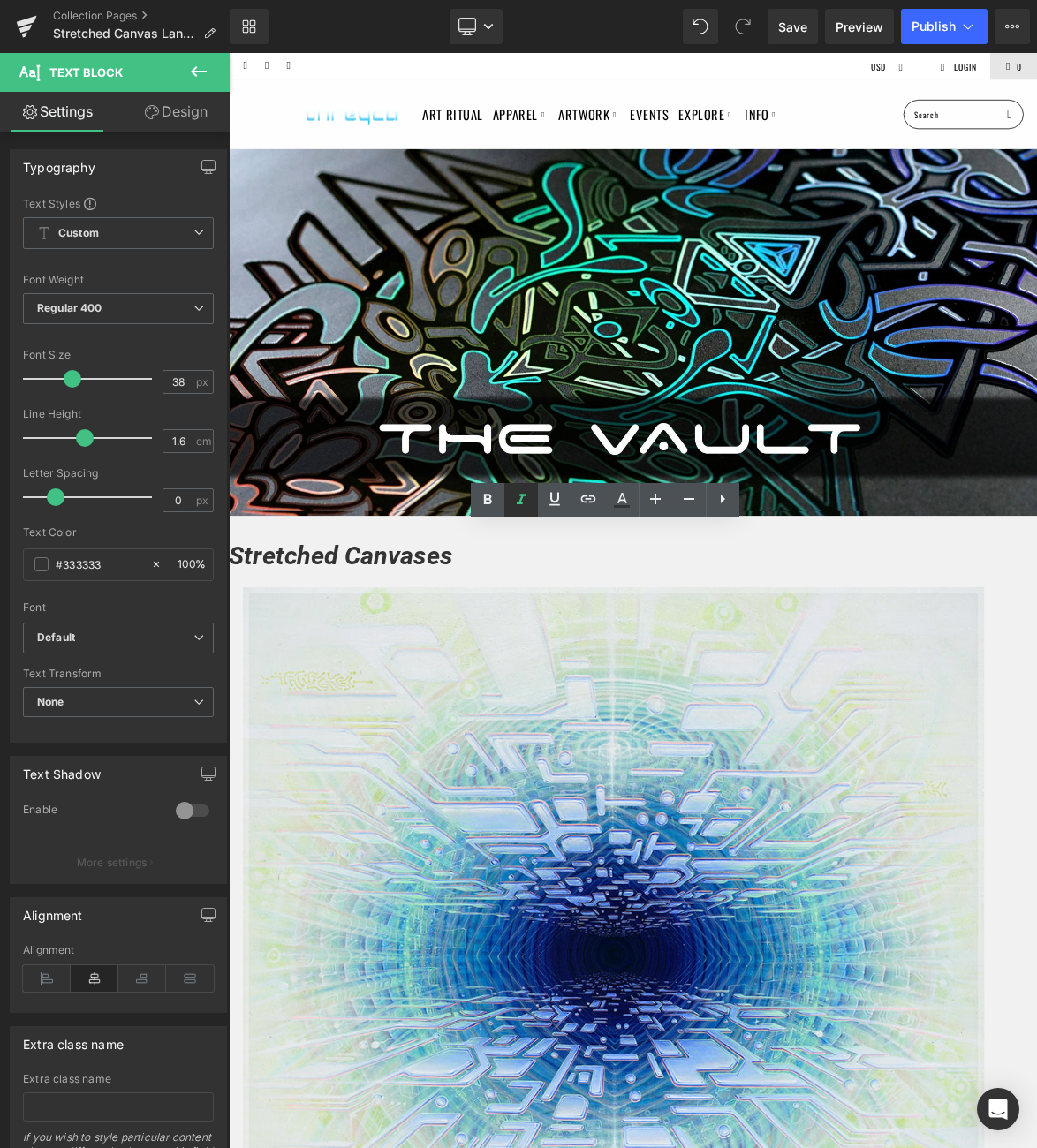
click at [530, 496] on icon at bounding box center [521, 500] width 21 height 21
click at [524, 712] on strong "Stretched Canvases" at bounding box center [376, 718] width 296 height 39
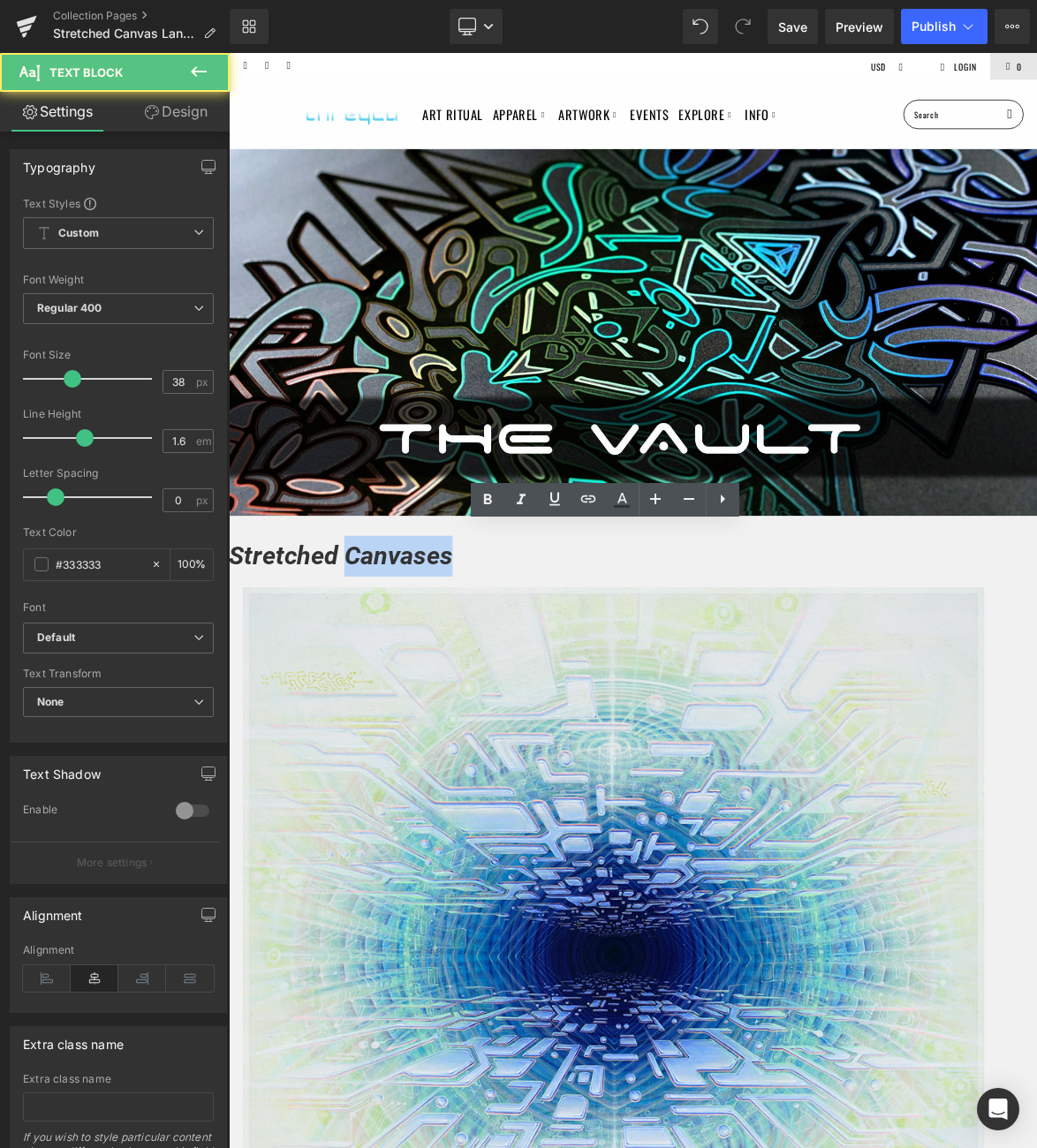
click at [524, 712] on strong "Stretched Canvases" at bounding box center [376, 718] width 296 height 39
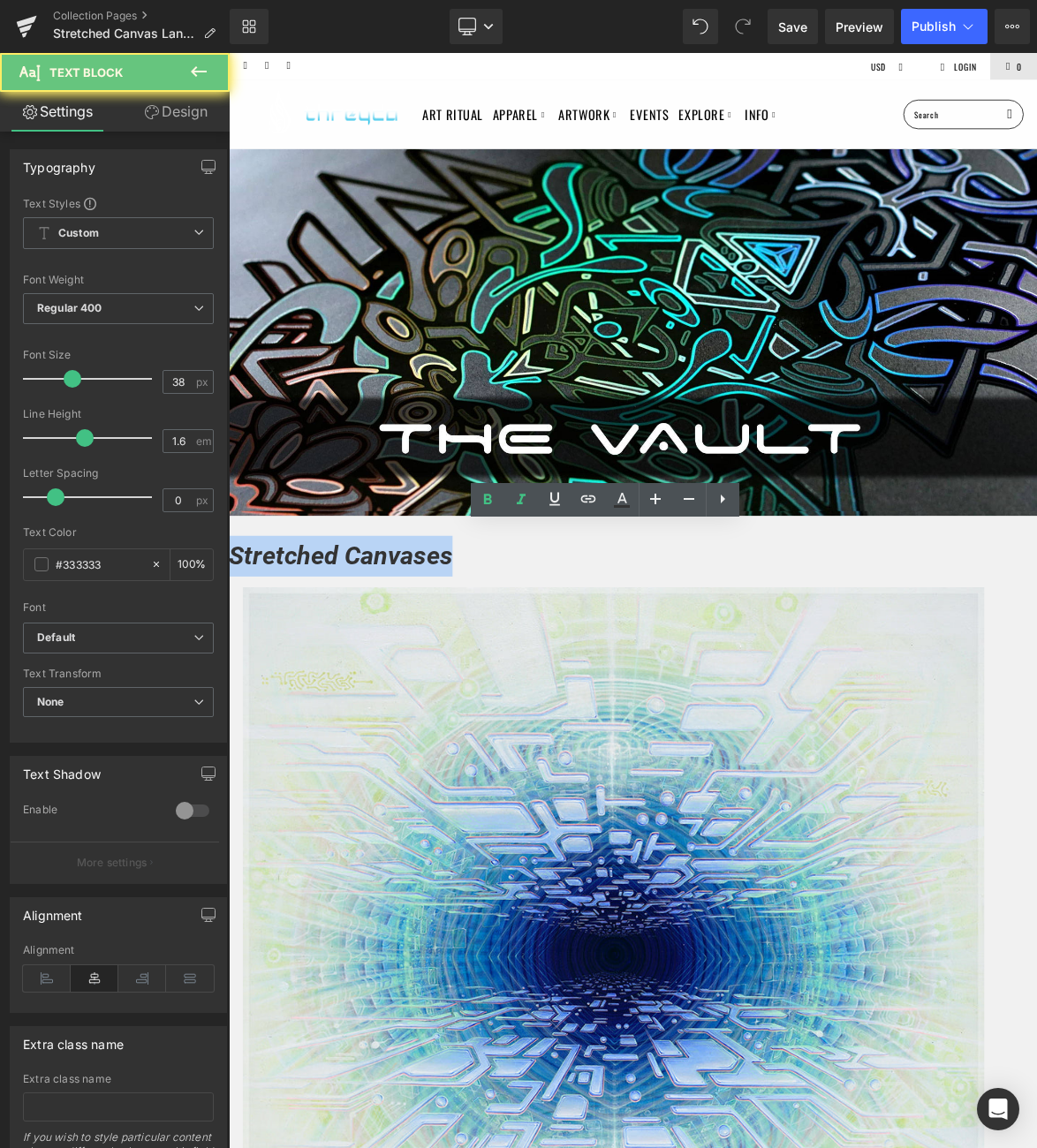
click at [524, 712] on strong "Stretched Canvases" at bounding box center [376, 718] width 296 height 39
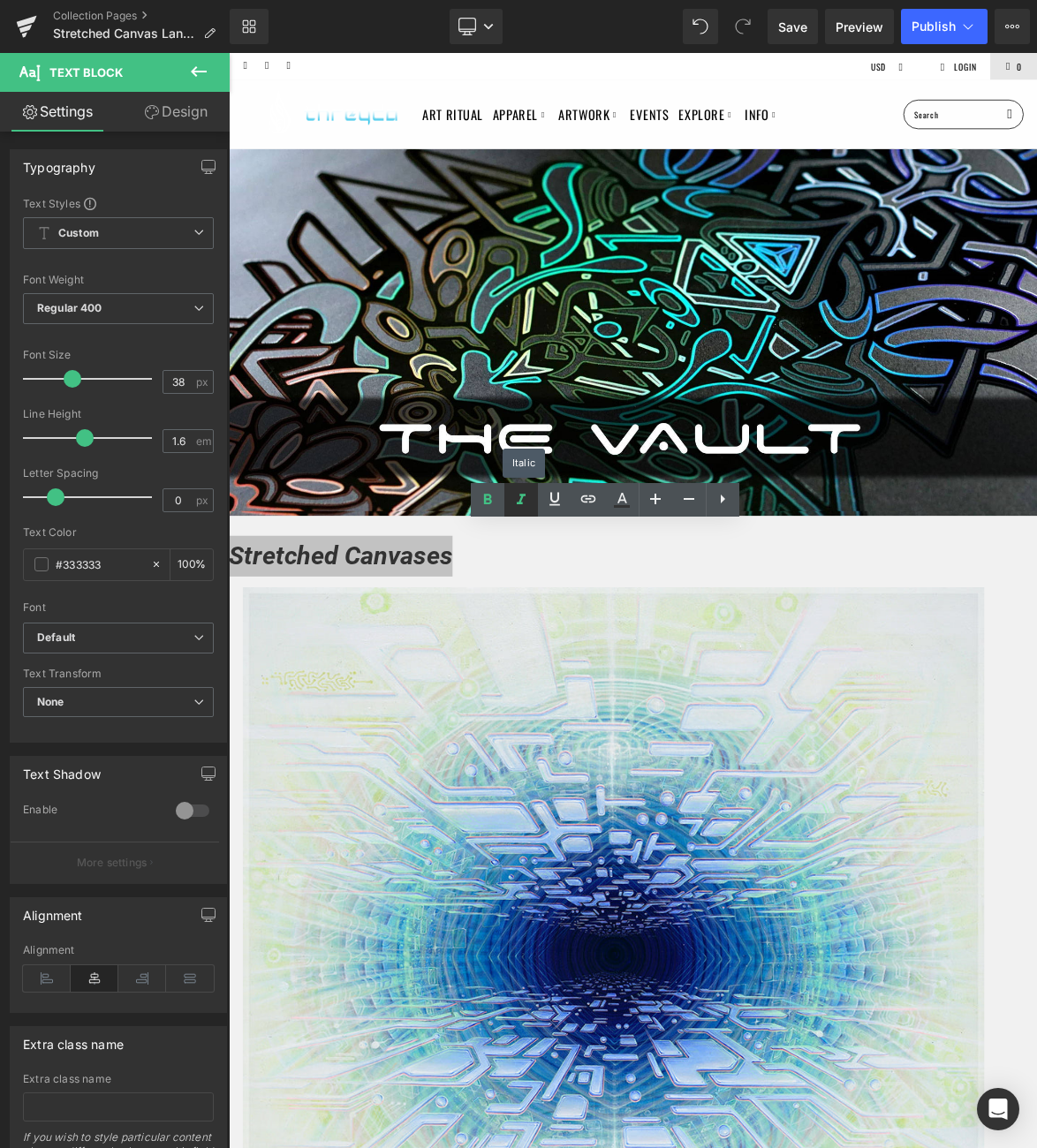
click at [519, 486] on link at bounding box center [520, 499] width 34 height 34
click at [958, 692] on p "Stretched Canvases" at bounding box center [762, 719] width 1069 height 54
drag, startPoint x: 930, startPoint y: 712, endPoint x: 606, endPoint y: 710, distance: 324.0
click at [606, 710] on p "Stretched Canvases" at bounding box center [762, 719] width 1069 height 54
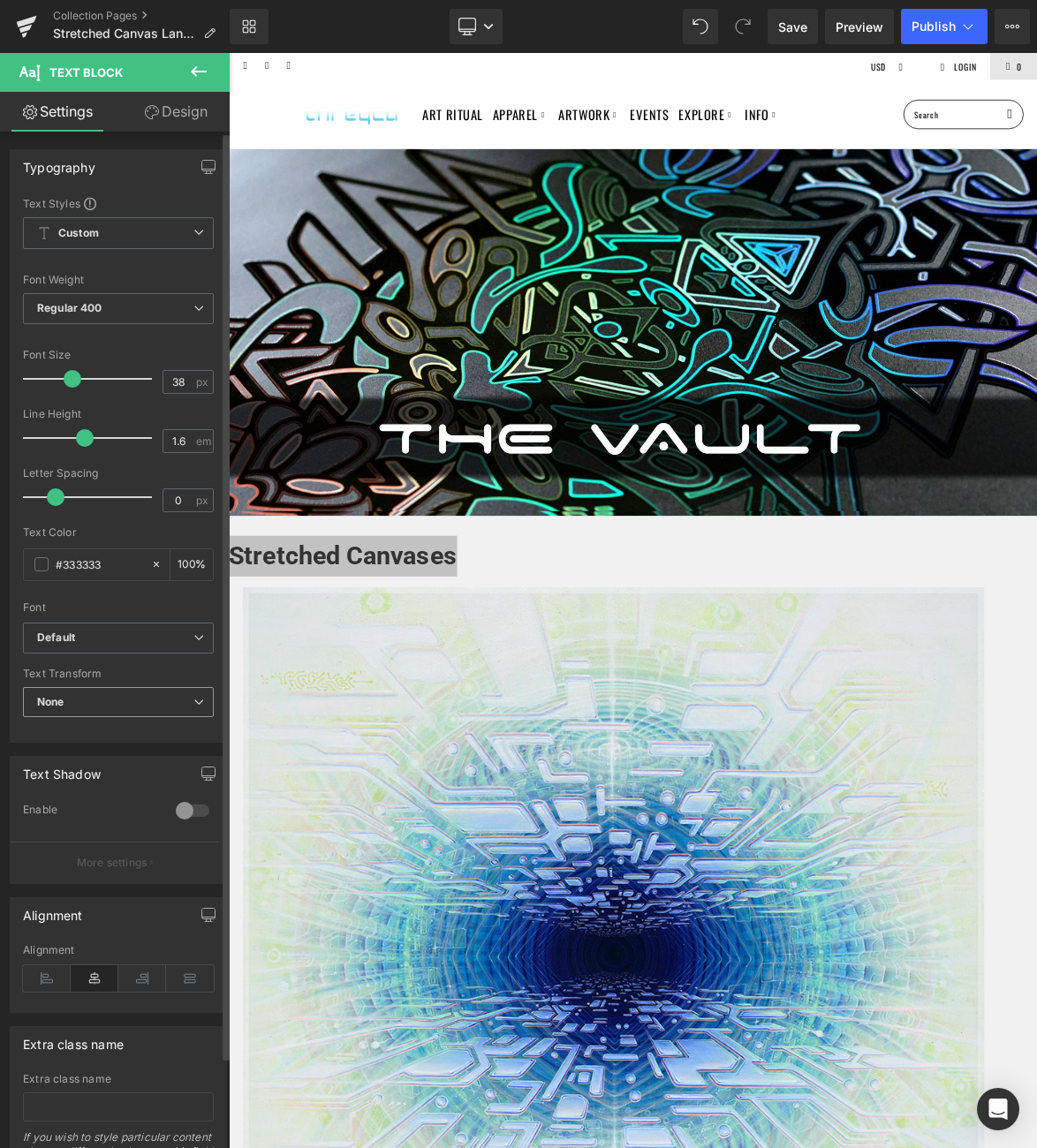
click at [105, 697] on span "None" at bounding box center [119, 703] width 191 height 31
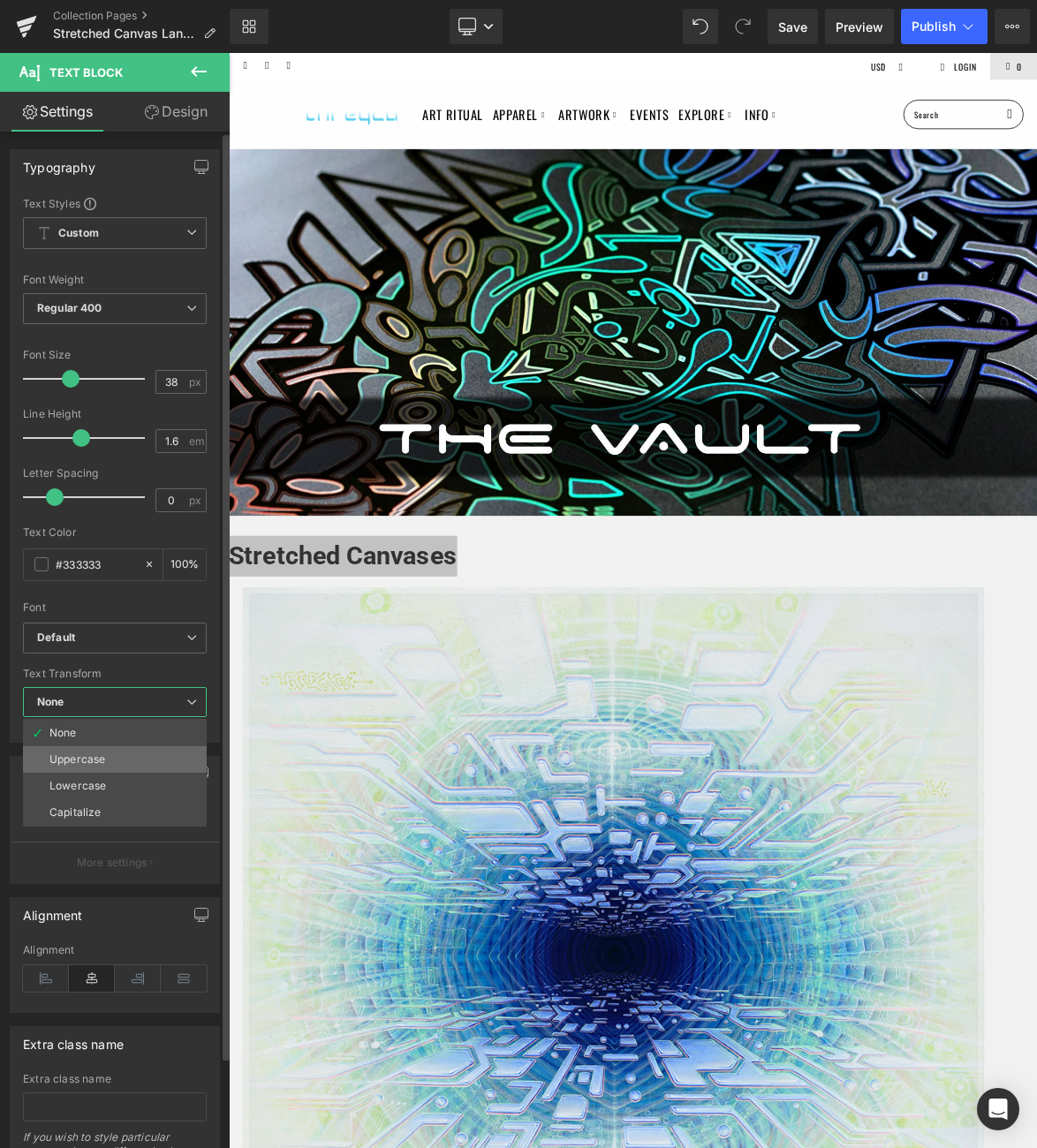
click at [100, 764] on div "Uppercase" at bounding box center [77, 760] width 56 height 13
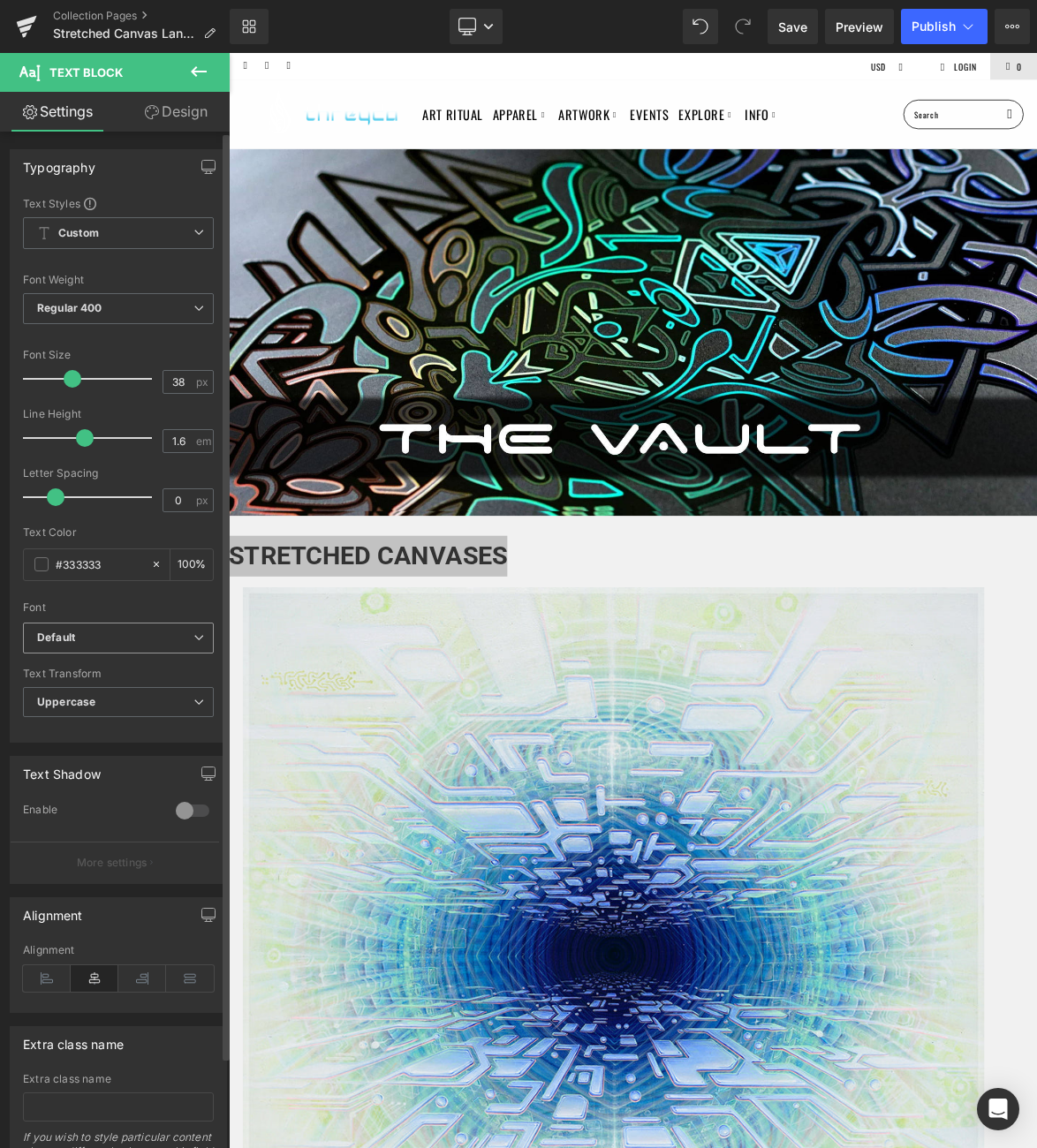
click at [104, 642] on b "Default" at bounding box center [115, 638] width 156 height 15
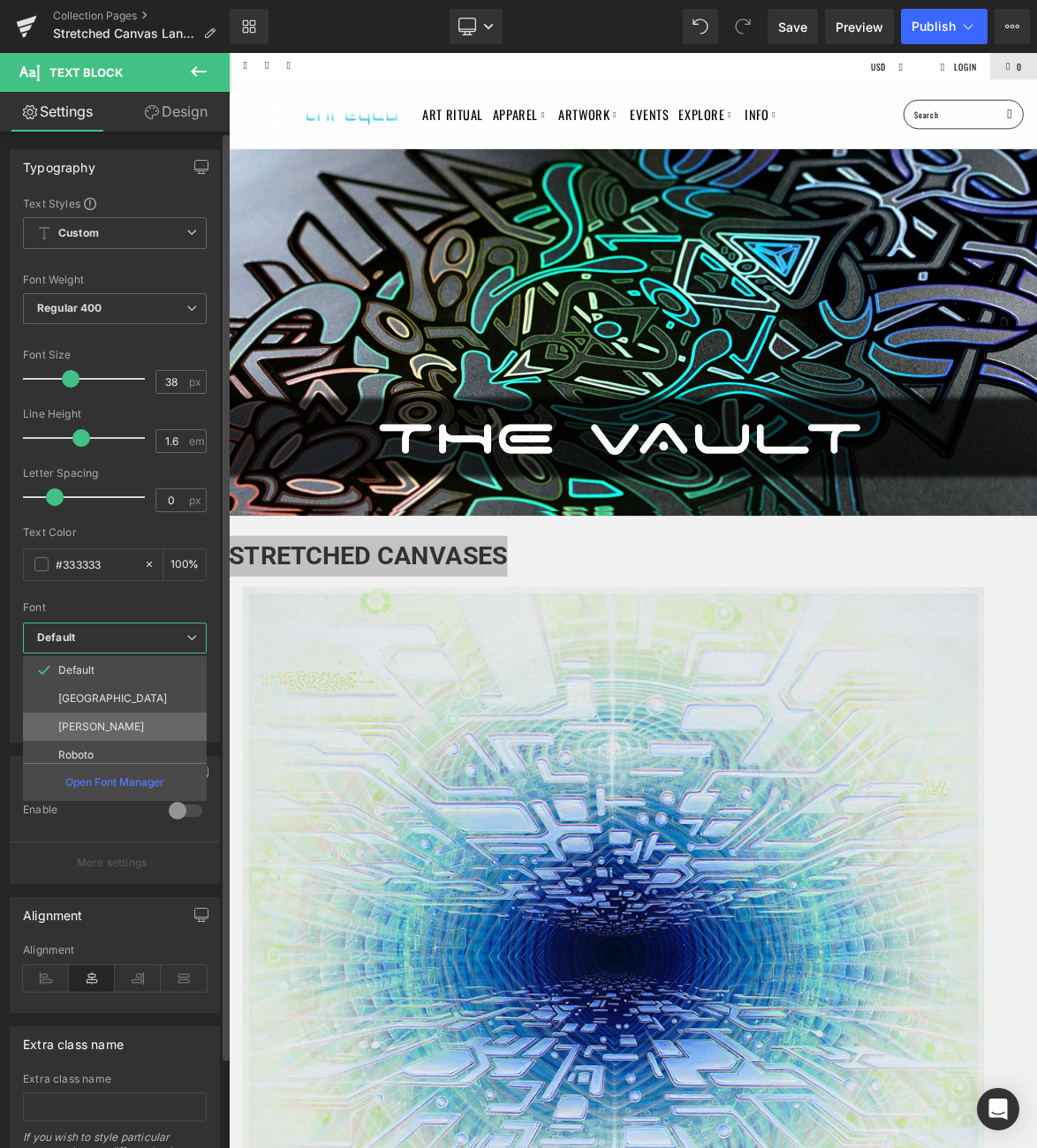
click at [111, 723] on li "Oswald" at bounding box center [119, 726] width 192 height 28
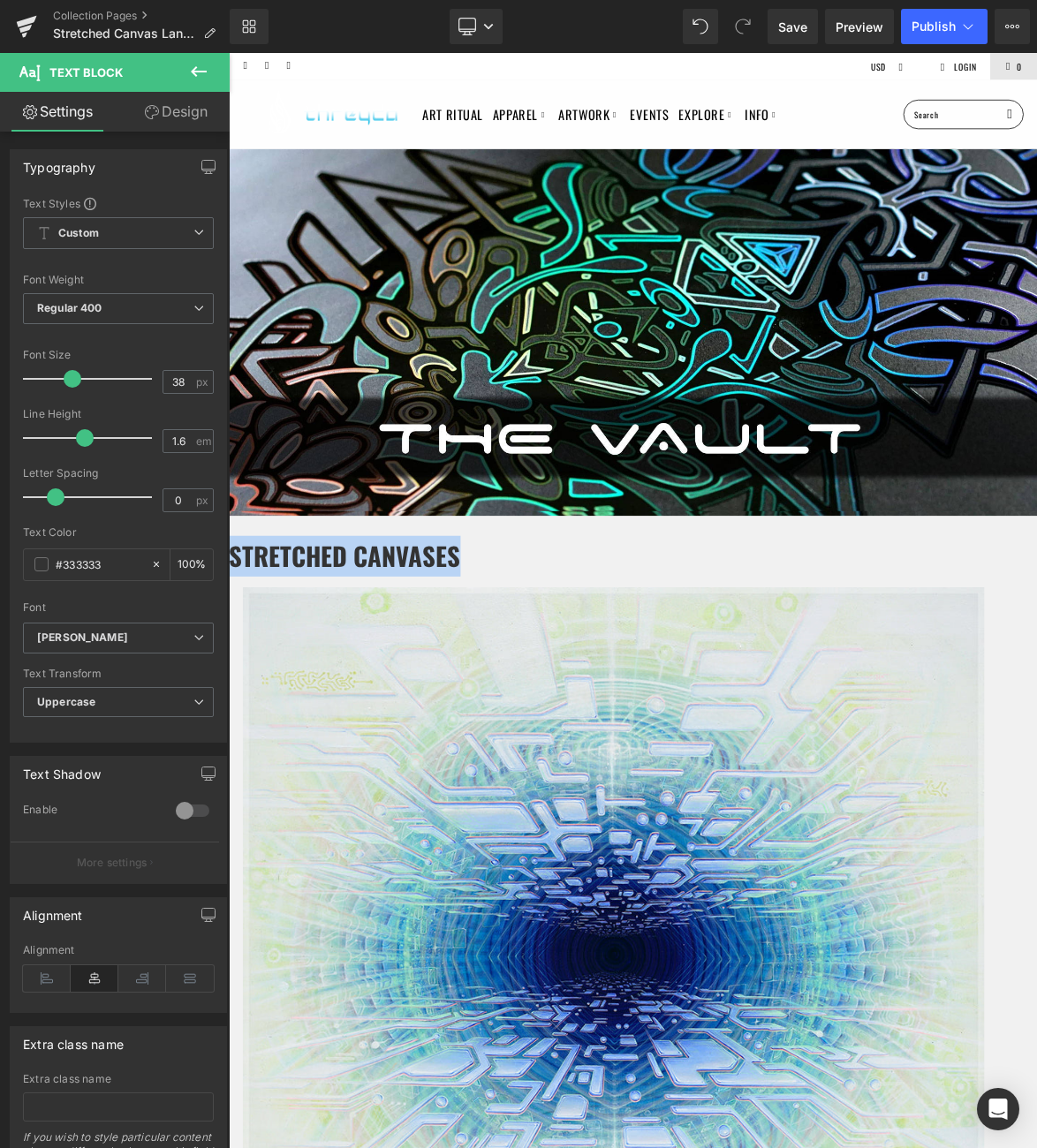
click at [946, 708] on p "Stretched Canvases" at bounding box center [762, 719] width 1069 height 54
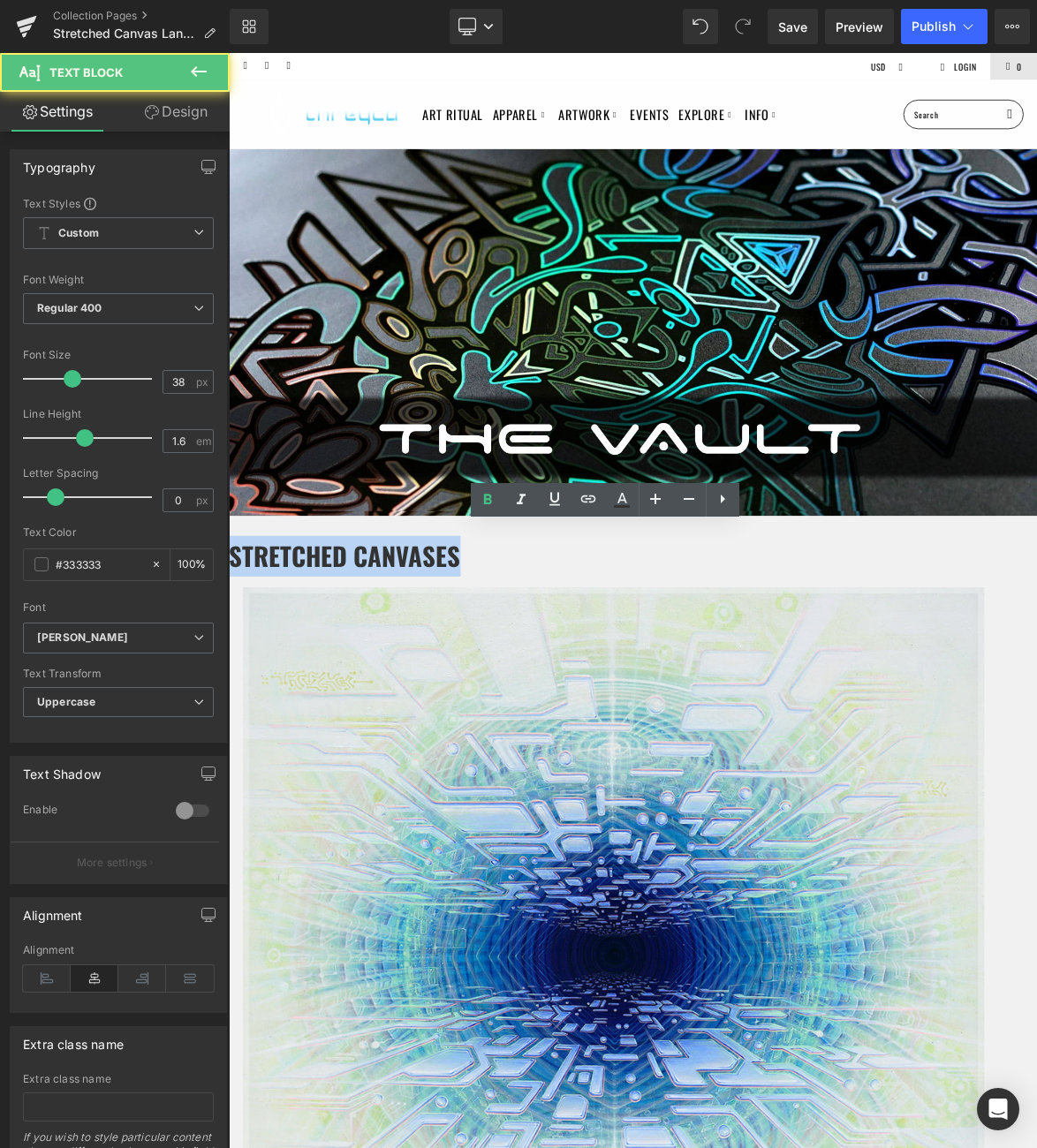
drag, startPoint x: 941, startPoint y: 708, endPoint x: 601, endPoint y: 699, distance: 340.1
click at [601, 699] on p "Stretched Canvases" at bounding box center [762, 719] width 1069 height 54
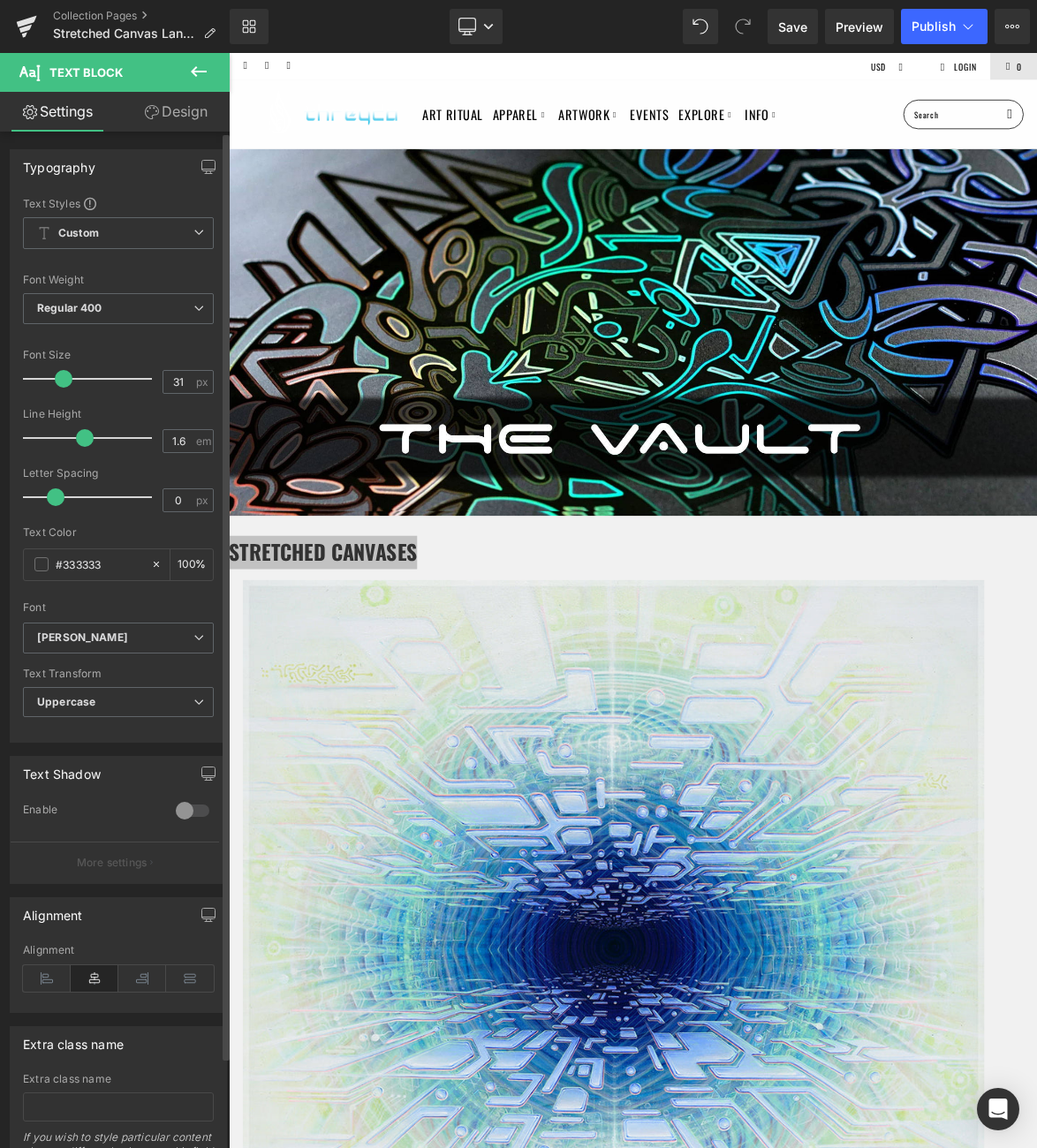
click at [66, 377] on span at bounding box center [64, 379] width 17 height 17
click at [178, 386] on input "31" at bounding box center [179, 382] width 31 height 22
type input "30"
click at [975, 734] on div at bounding box center [762, 735] width 1069 height 5
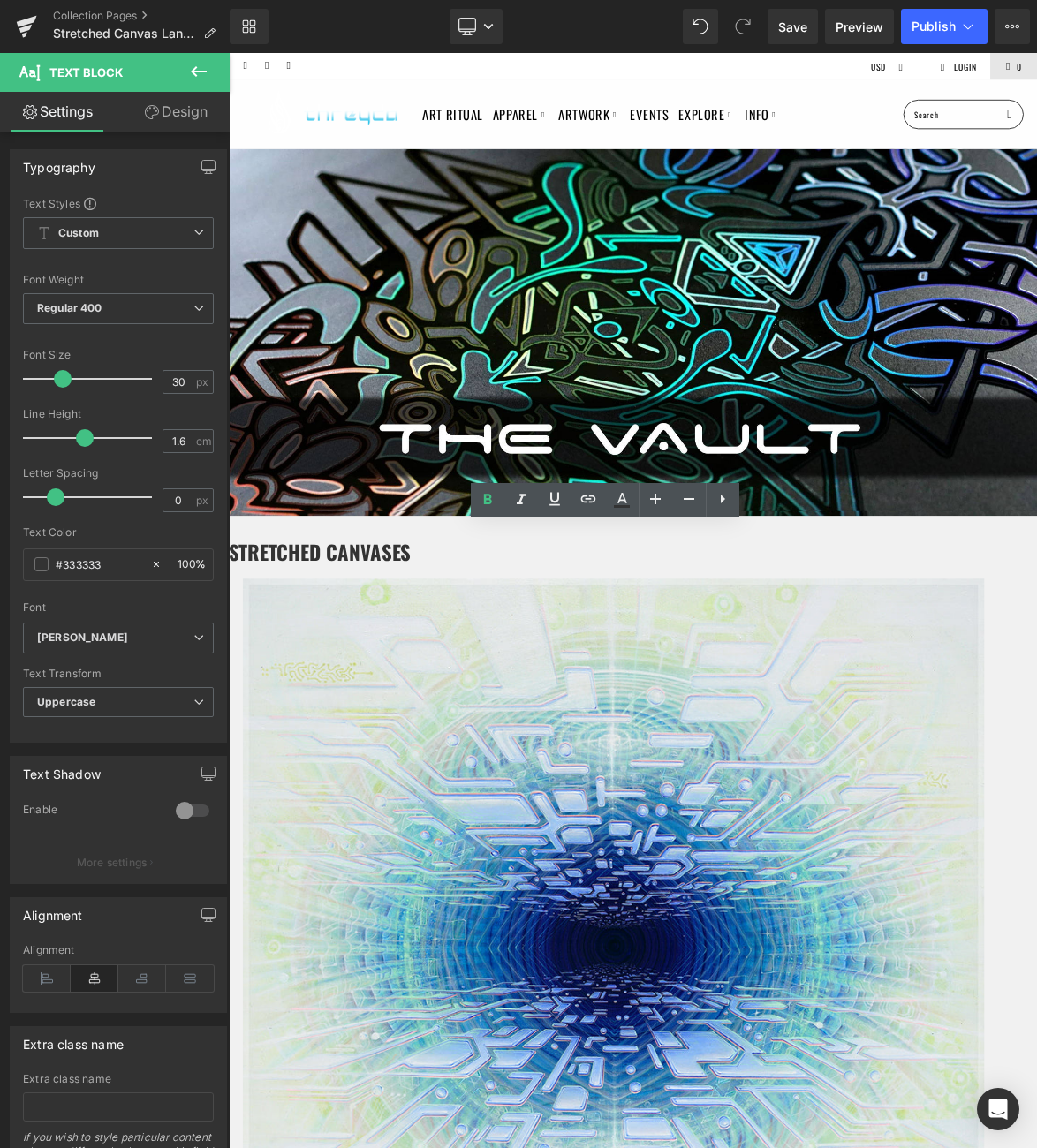
click at [753, 90] on div "Art Ritual Apparel Featured Collection The Vault / Final Pieces Shop All Styles…" at bounding box center [762, 134] width 1069 height 92
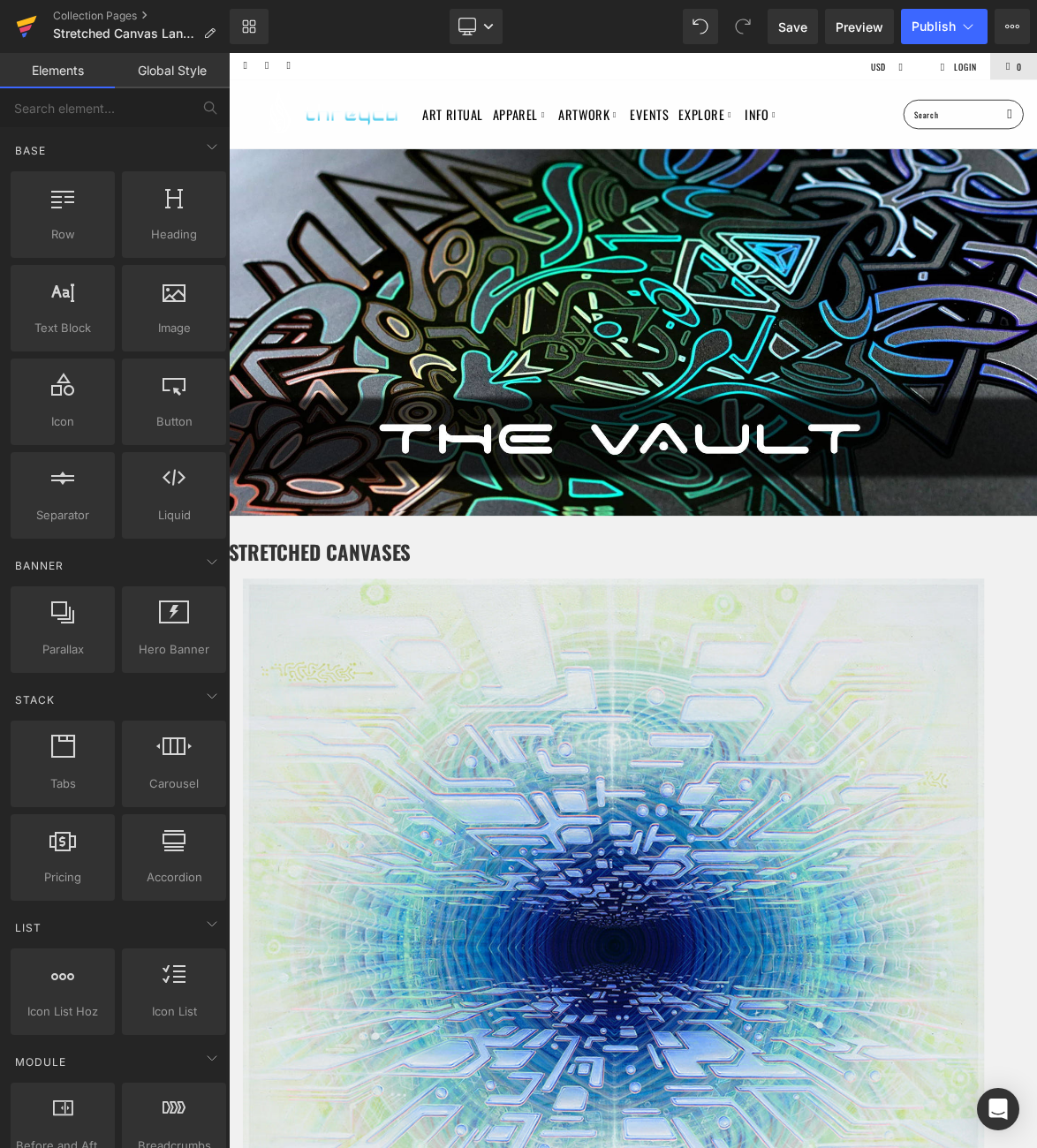
click at [30, 33] on icon at bounding box center [26, 27] width 21 height 44
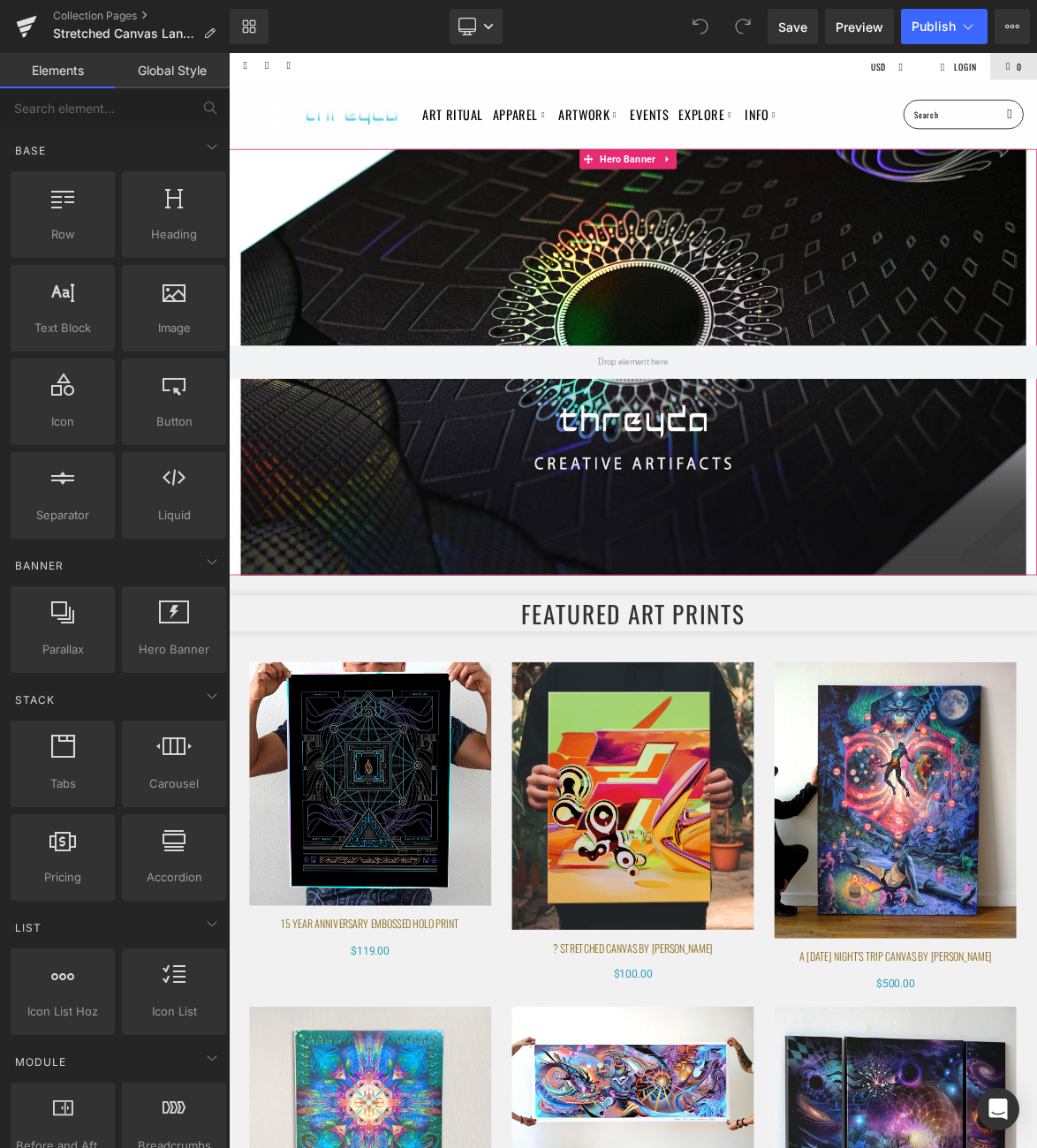
click at [818, 337] on div at bounding box center [762, 462] width 1069 height 563
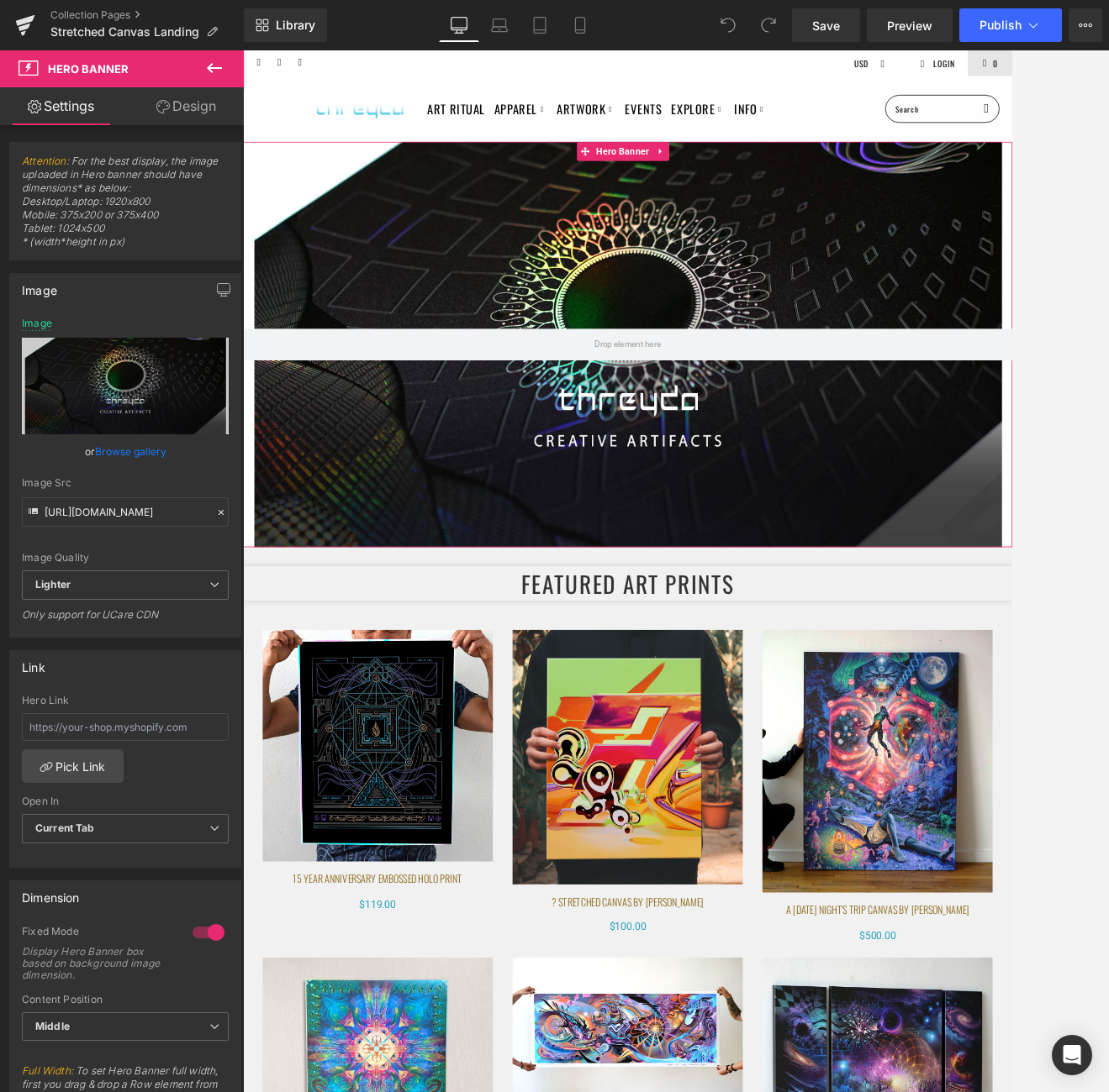
click at [736, 348] on div at bounding box center [751, 439] width 1017 height 535
click at [122, 397] on link "Replace Image" at bounding box center [125, 385] width 206 height 96
click at [123, 394] on icon "Replace Image" at bounding box center [125, 386] width 135 height 21
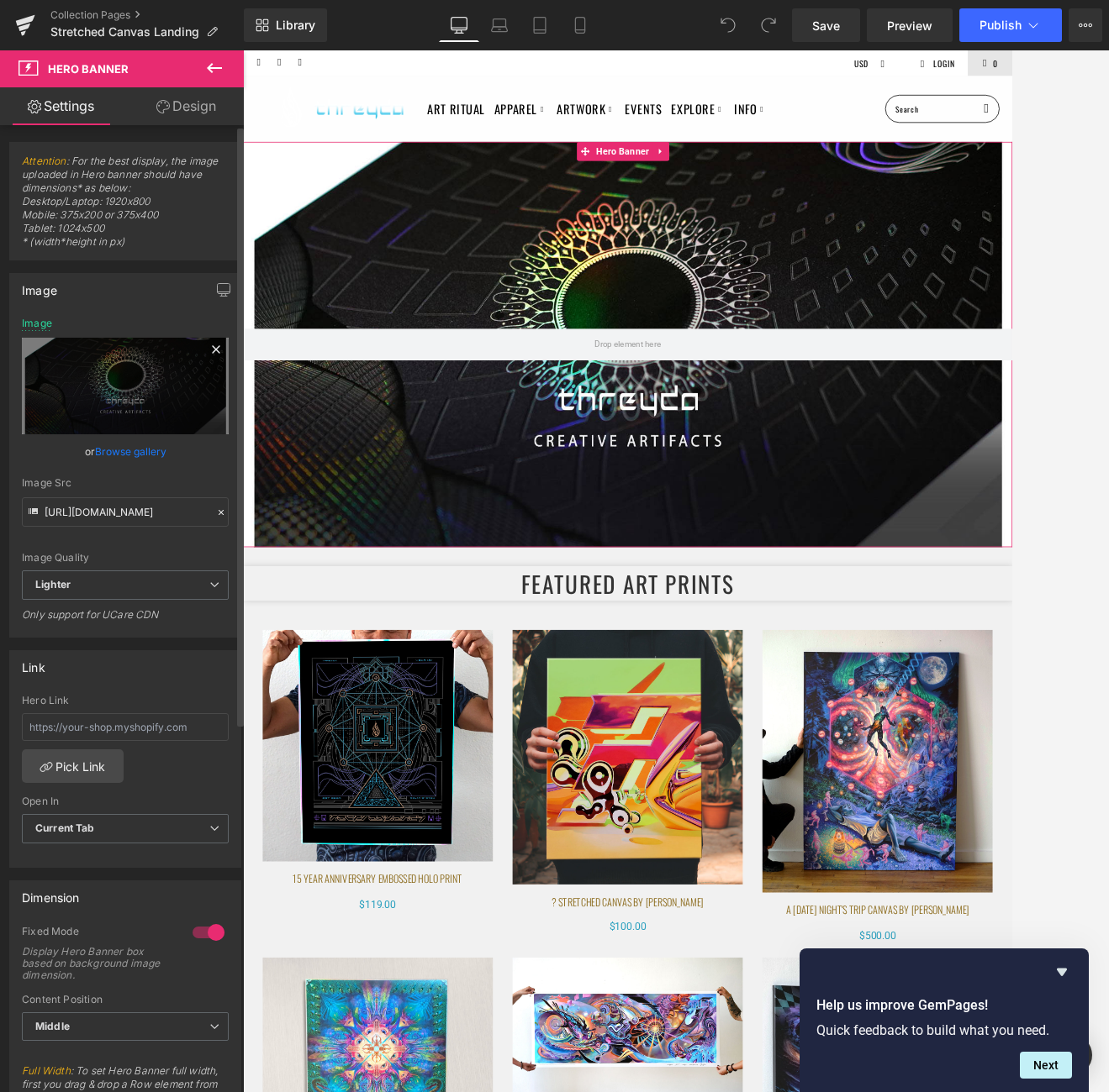
click at [208, 352] on icon at bounding box center [216, 349] width 20 height 20
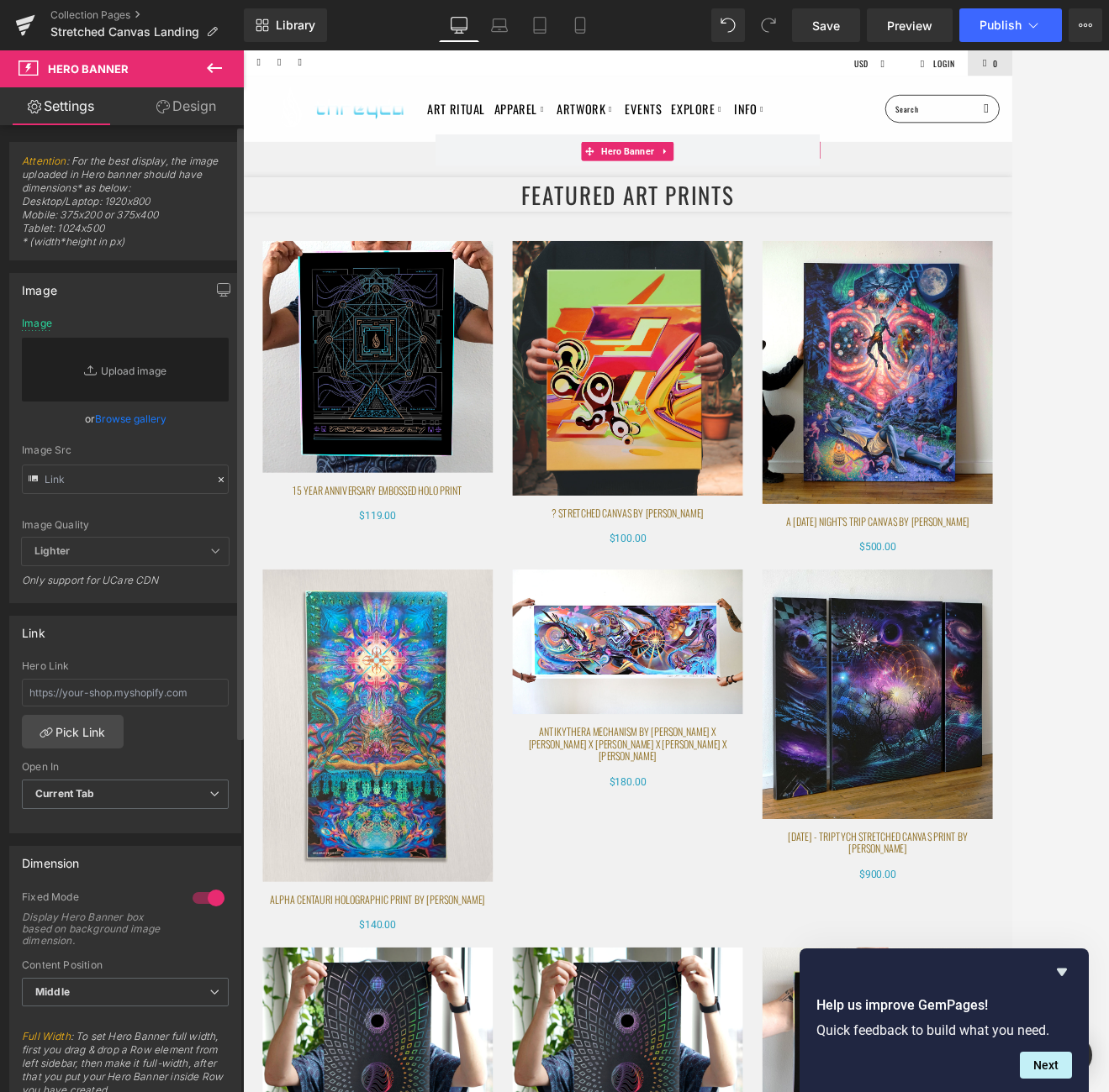
click at [126, 418] on link "Browse gallery" at bounding box center [131, 419] width 72 height 29
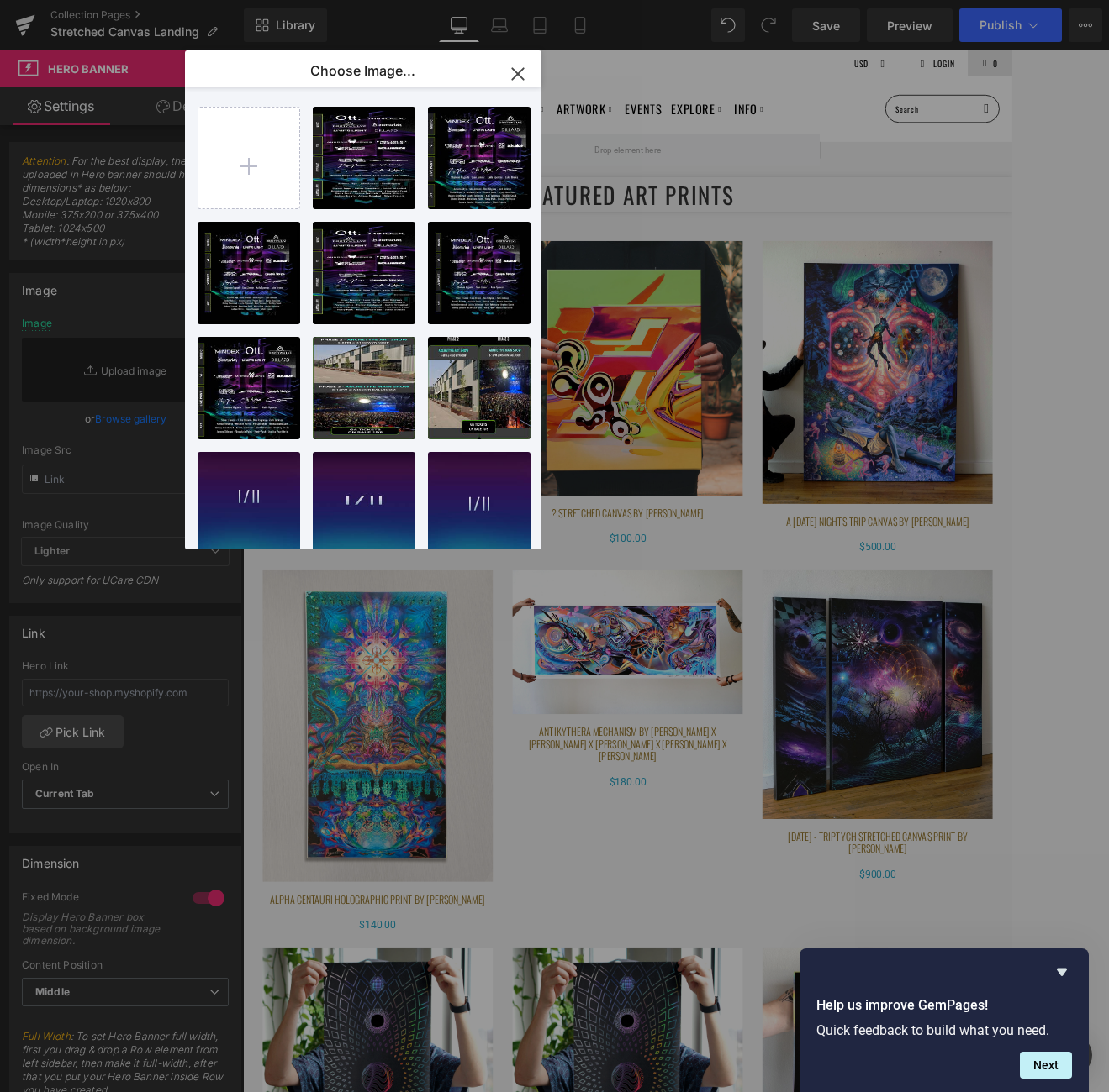
type input "C:\fakepath\Add a heading (13).png"
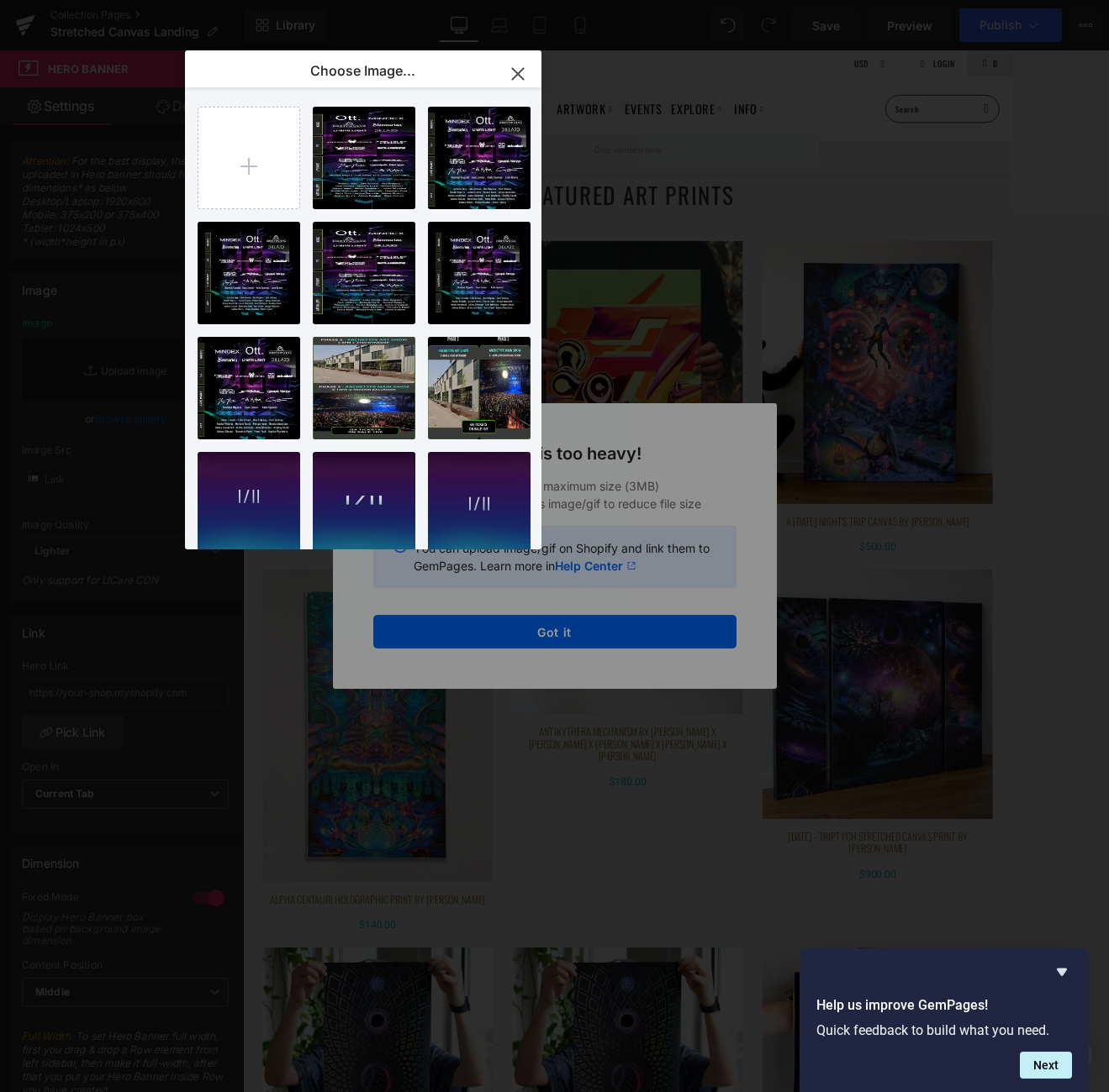
click at [526, 72] on icon "button" at bounding box center [517, 73] width 27 height 27
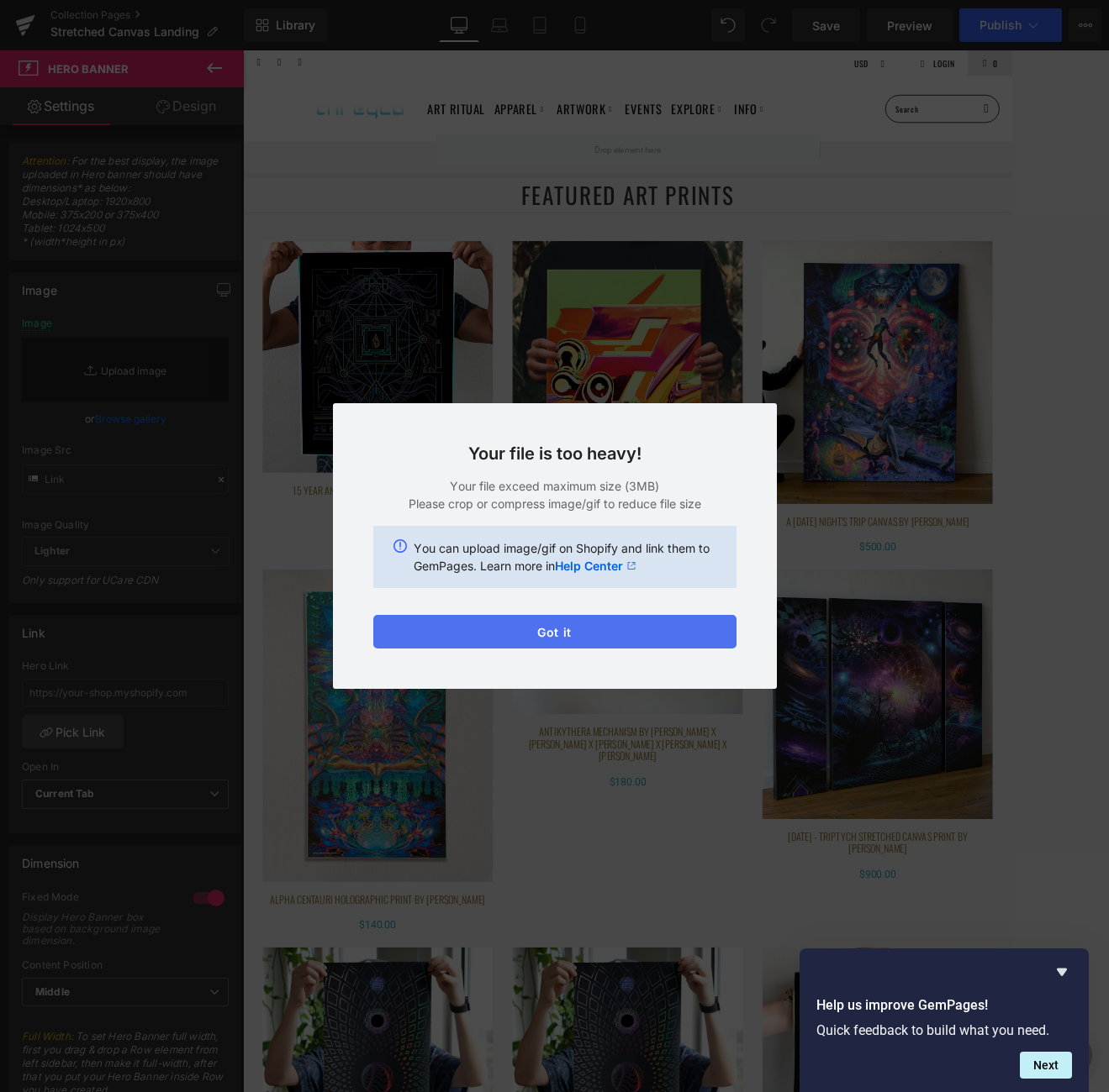
click at [568, 631] on button "Got it" at bounding box center [555, 632] width 363 height 34
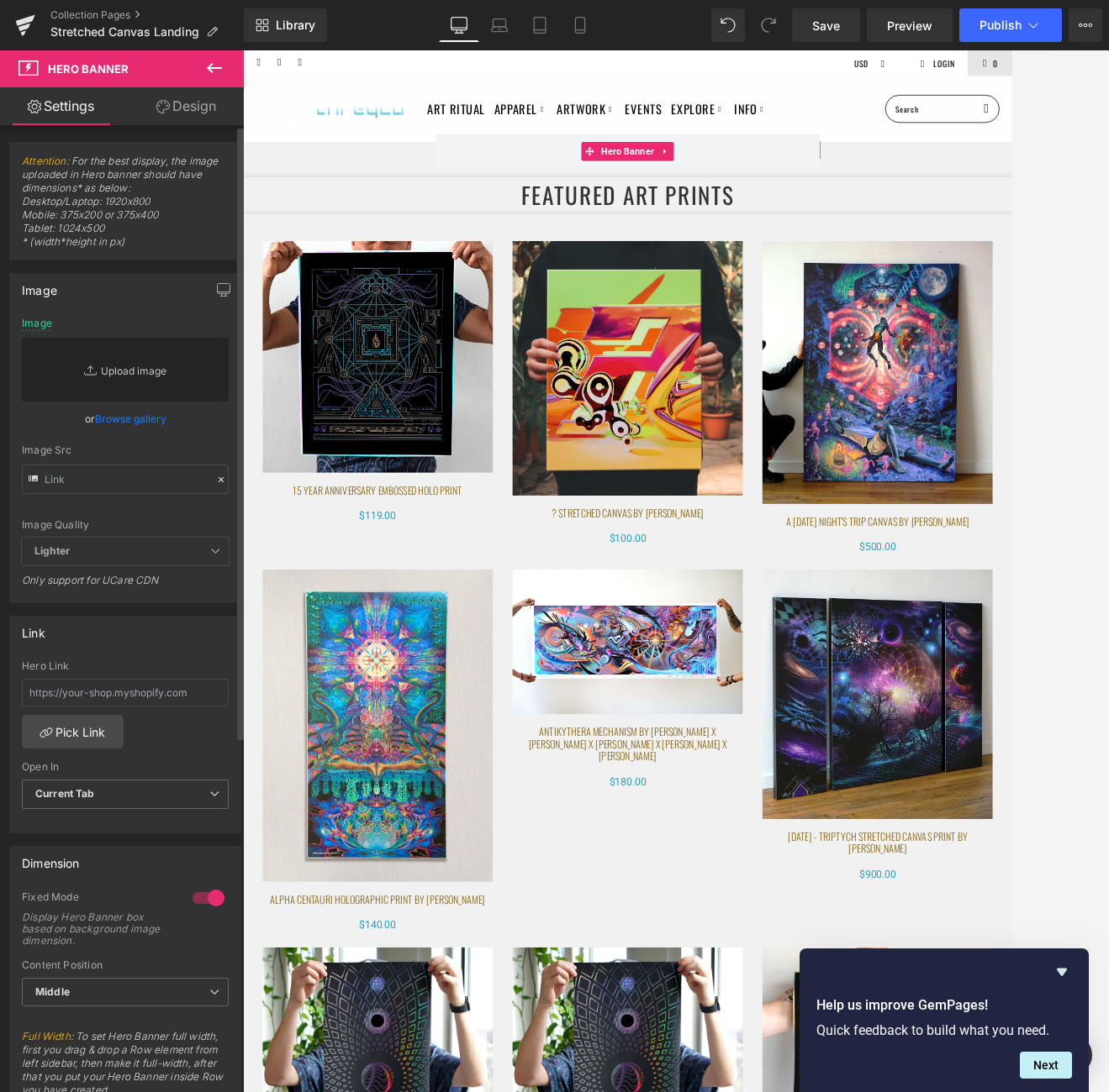
click at [133, 365] on link "Replace Image" at bounding box center [125, 370] width 206 height 64
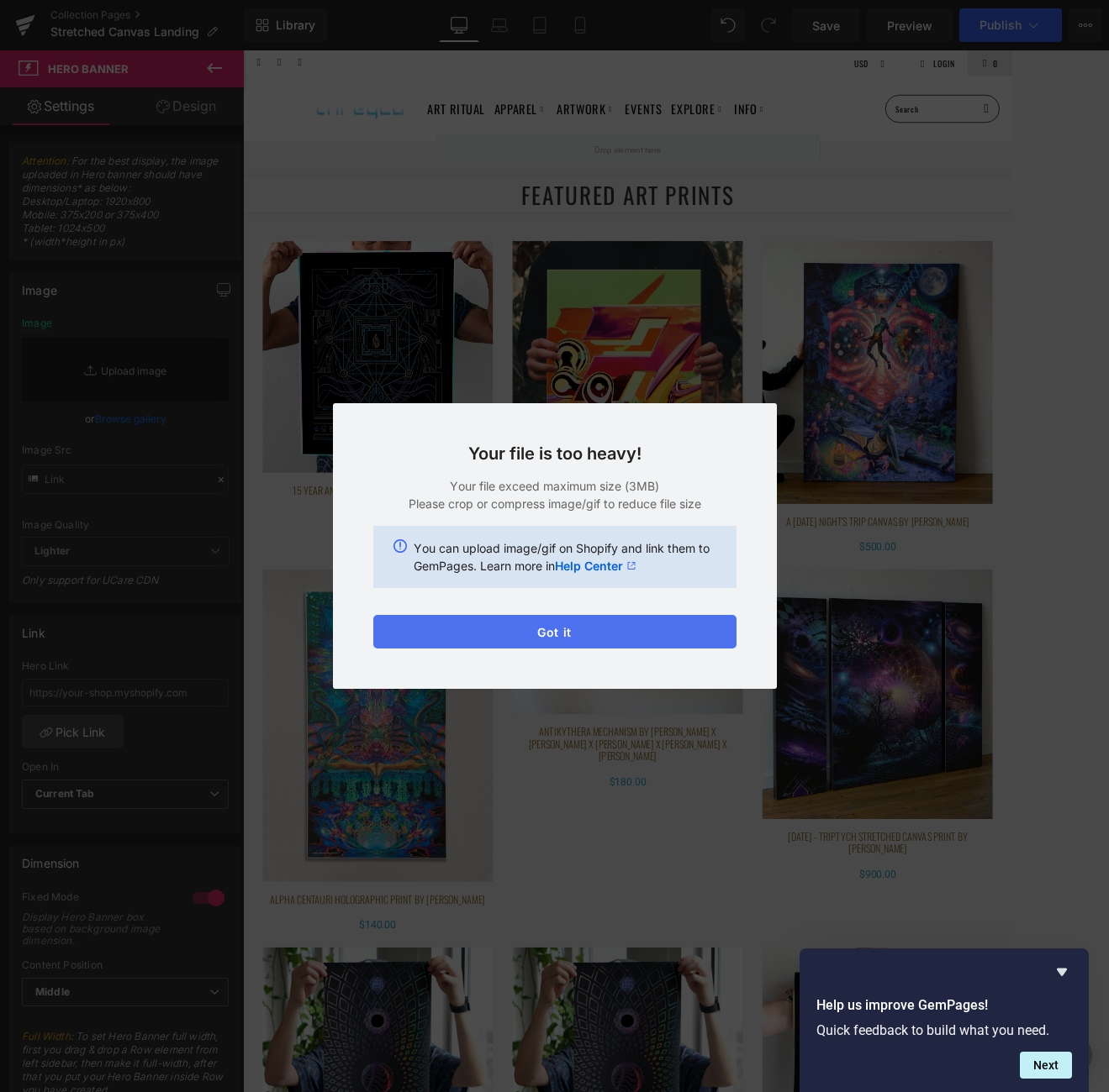
click at [571, 628] on button "Got it" at bounding box center [555, 632] width 363 height 34
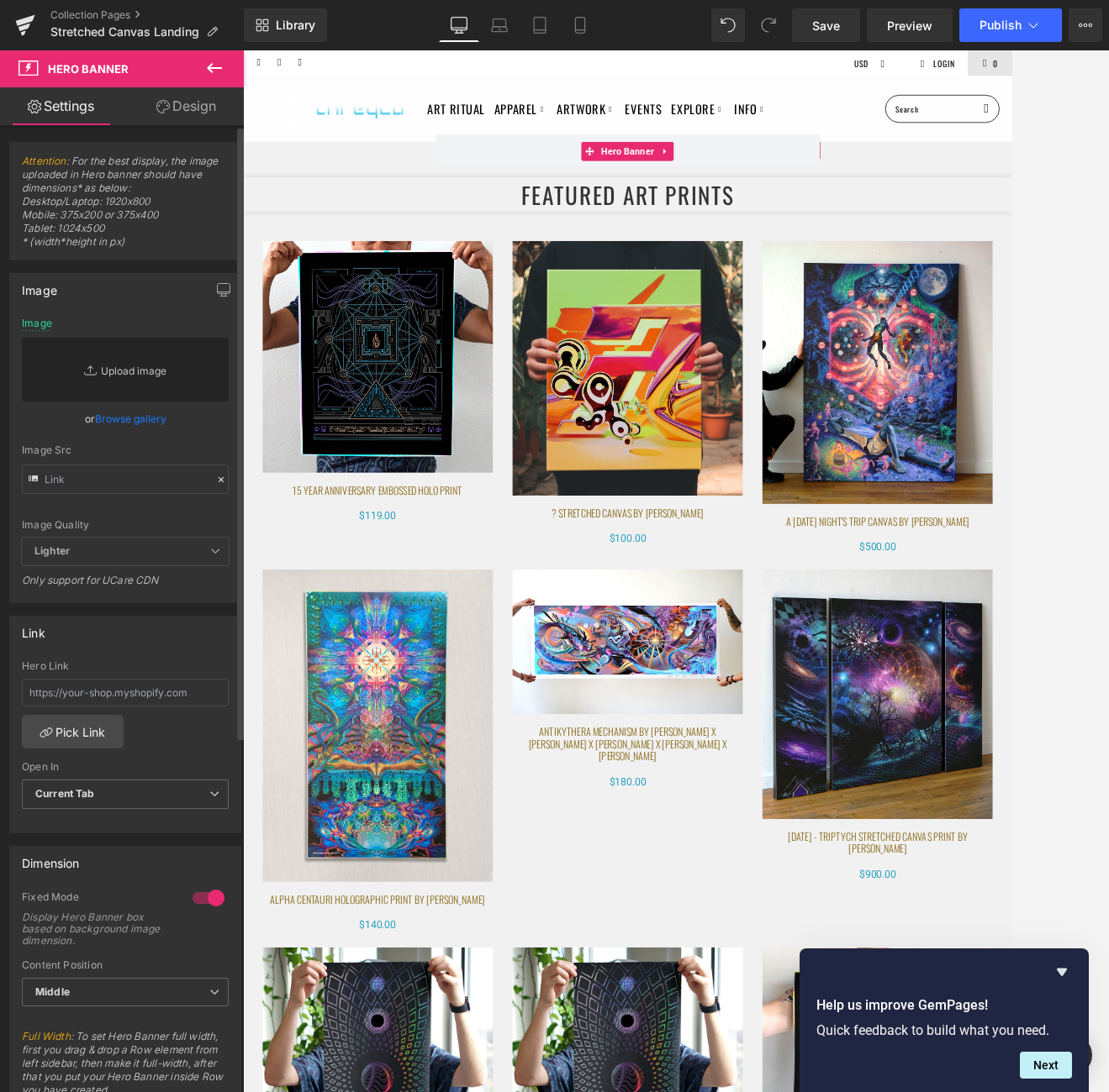
click at [120, 367] on link "Replace Image" at bounding box center [125, 370] width 206 height 64
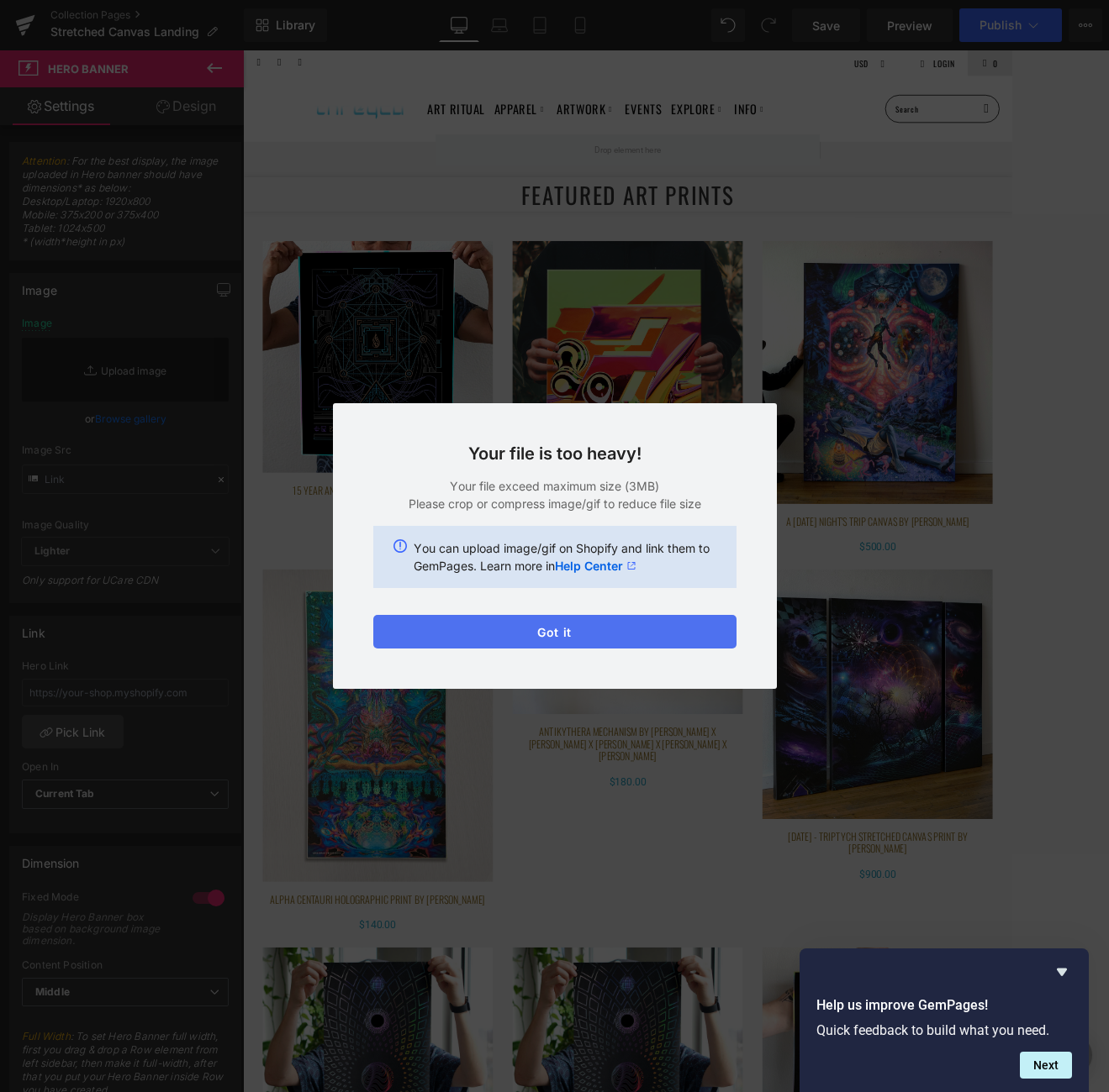
click at [567, 623] on button "Got it" at bounding box center [555, 632] width 363 height 34
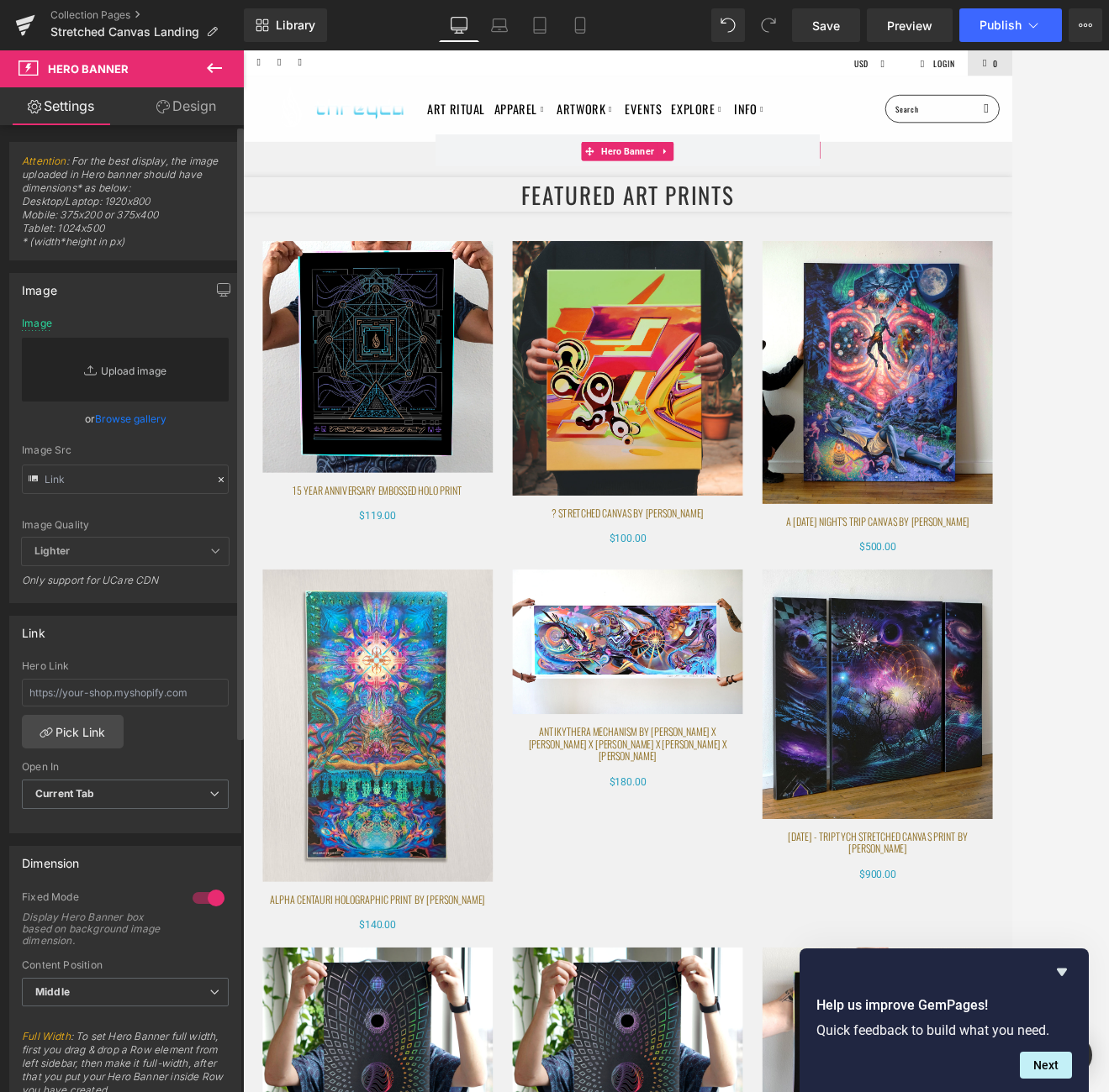
click at [136, 371] on link "Replace Image" at bounding box center [125, 370] width 206 height 64
click at [105, 366] on link "Replace Image" at bounding box center [125, 370] width 206 height 64
click at [90, 367] on icon at bounding box center [93, 370] width 17 height 17
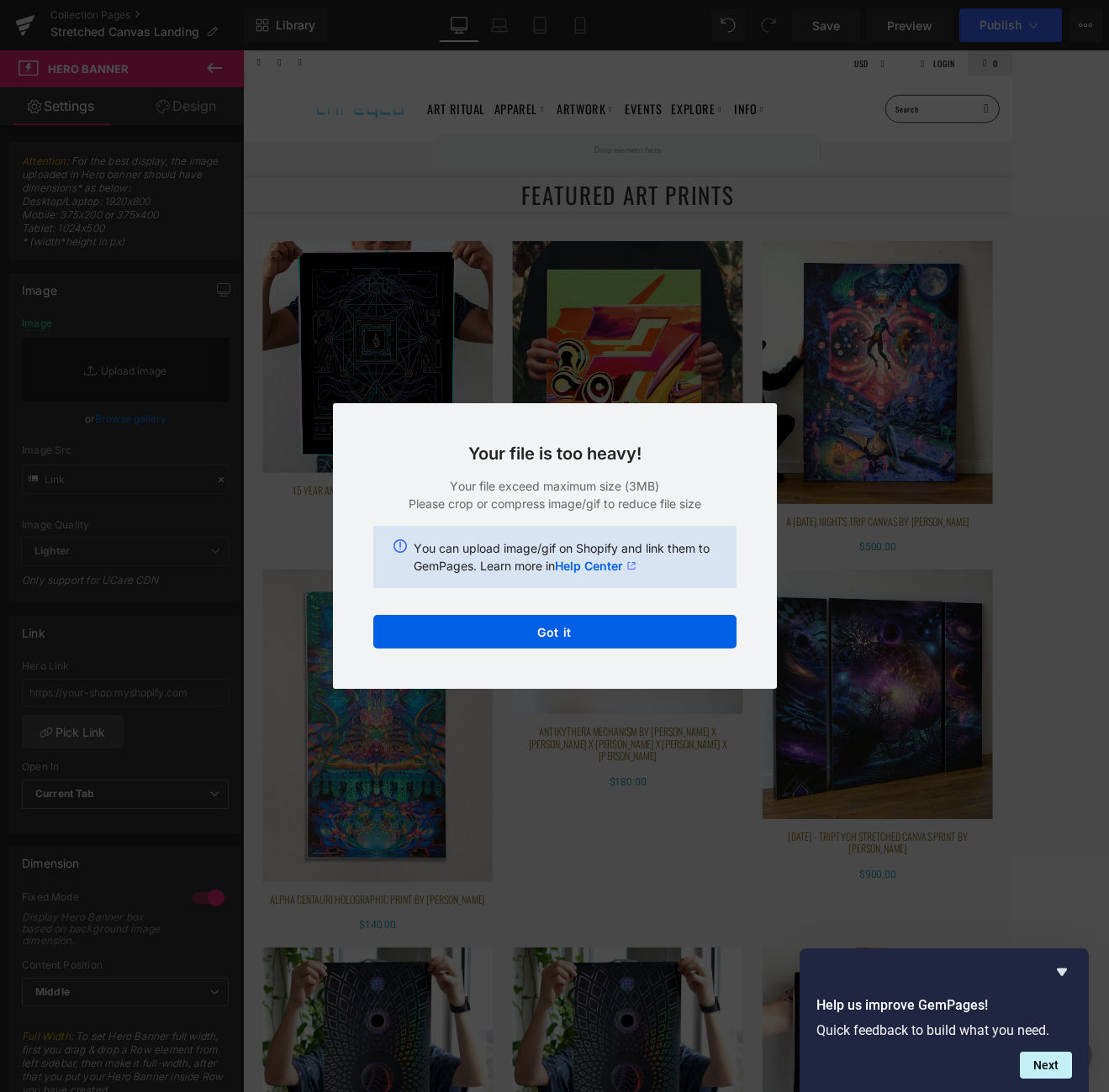
click at [762, 419] on div "Your file is too heavy! Your file exceed maximum size (3MB) Please crop or comp…" at bounding box center [555, 546] width 444 height 286
click at [566, 650] on div "Your file is too heavy! Your file exceed maximum size (3MB) Please crop or comp…" at bounding box center [555, 546] width 444 height 286
click at [555, 626] on button "Got it" at bounding box center [555, 632] width 363 height 34
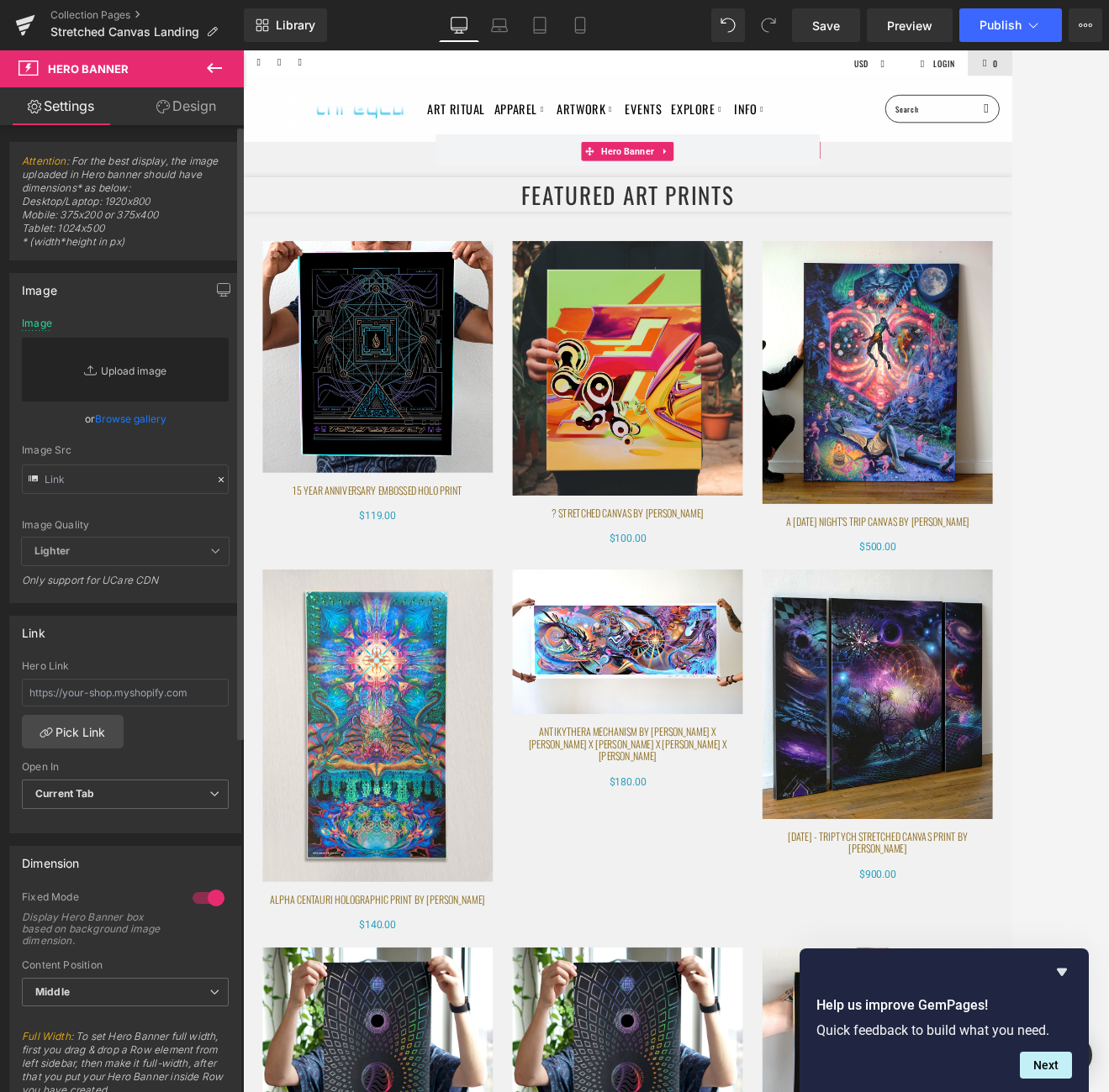
click at [118, 379] on link "Replace Image" at bounding box center [125, 370] width 206 height 64
type input "C:\fakepath\Add a heading (15).png"
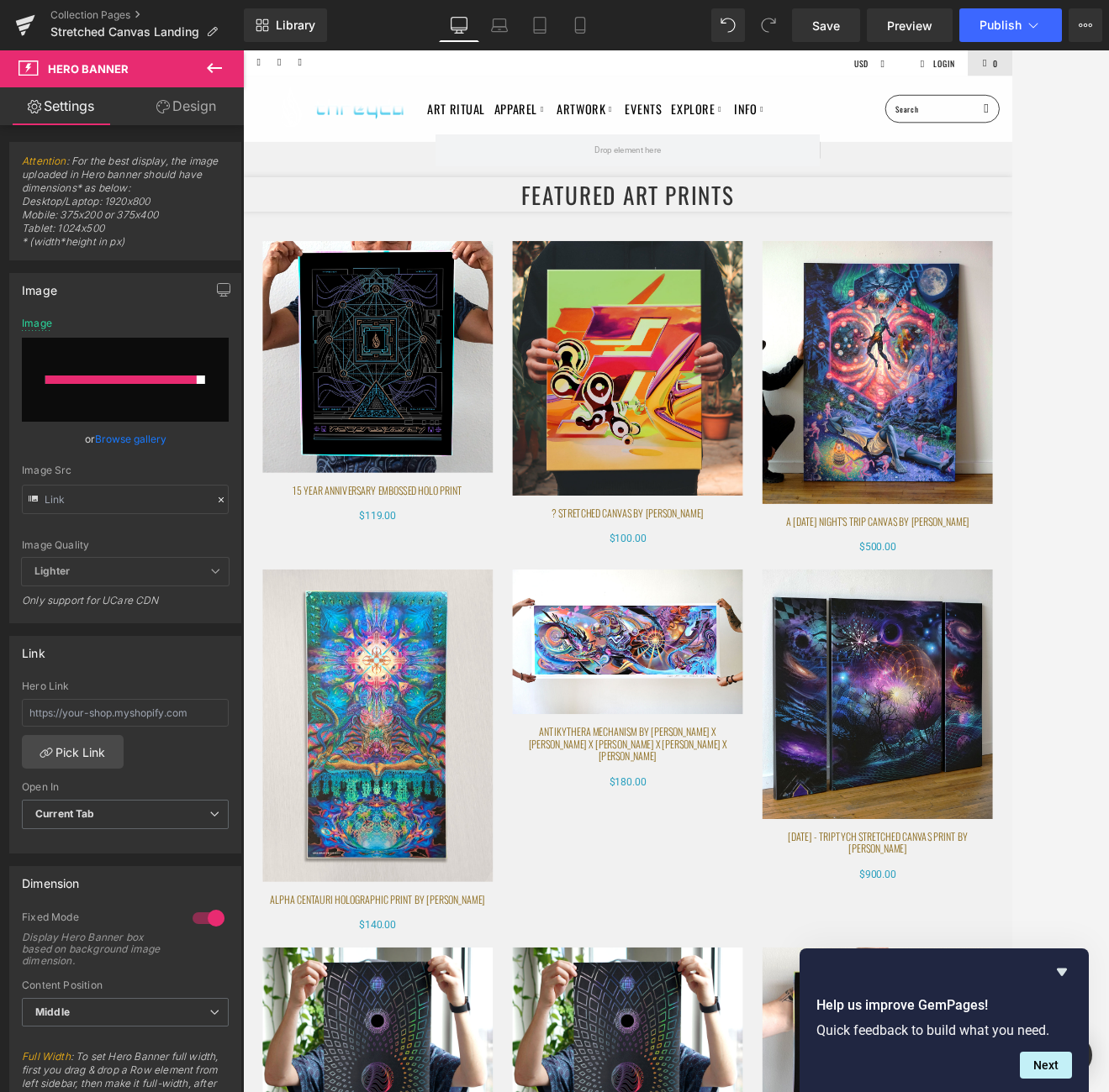
type input "https://ucarecdn.com/4505aa65-d05e-4eea-be10-c43572923ecf/-/format/auto/-/previ…"
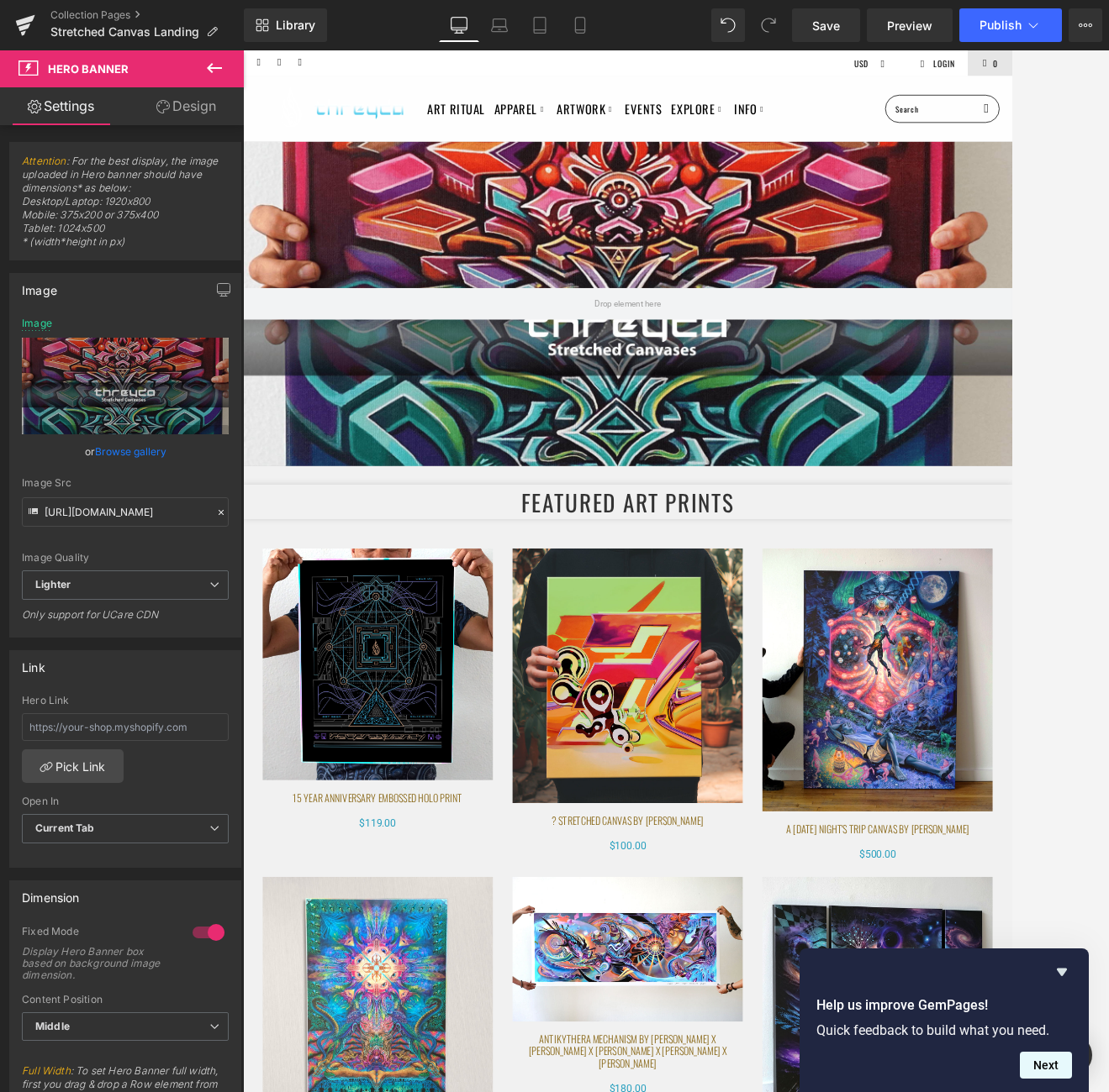
click at [986, 1064] on button "Next" at bounding box center [1046, 1064] width 52 height 27
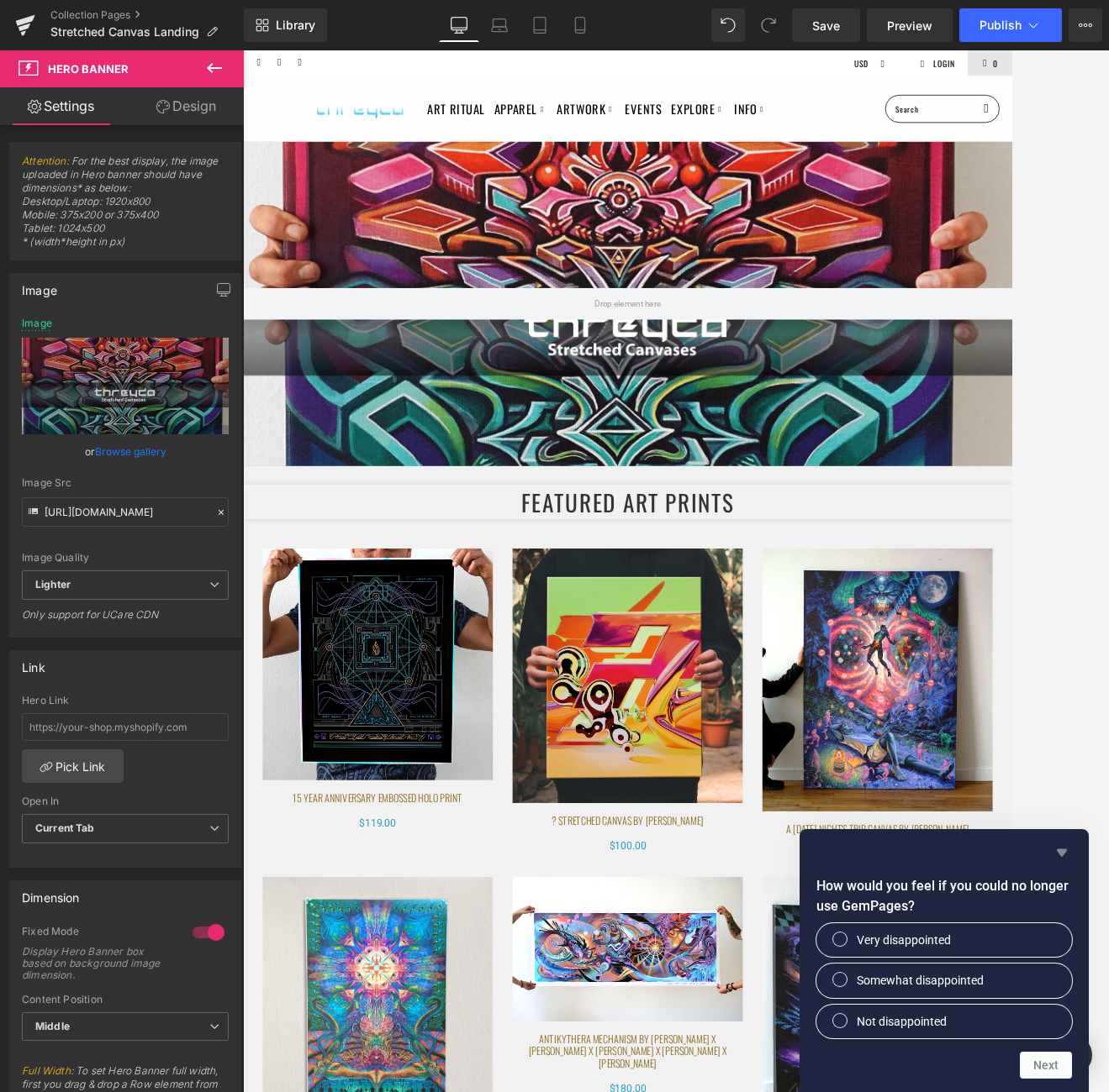
click at [986, 852] on icon "Hide survey" at bounding box center [1061, 853] width 10 height 7
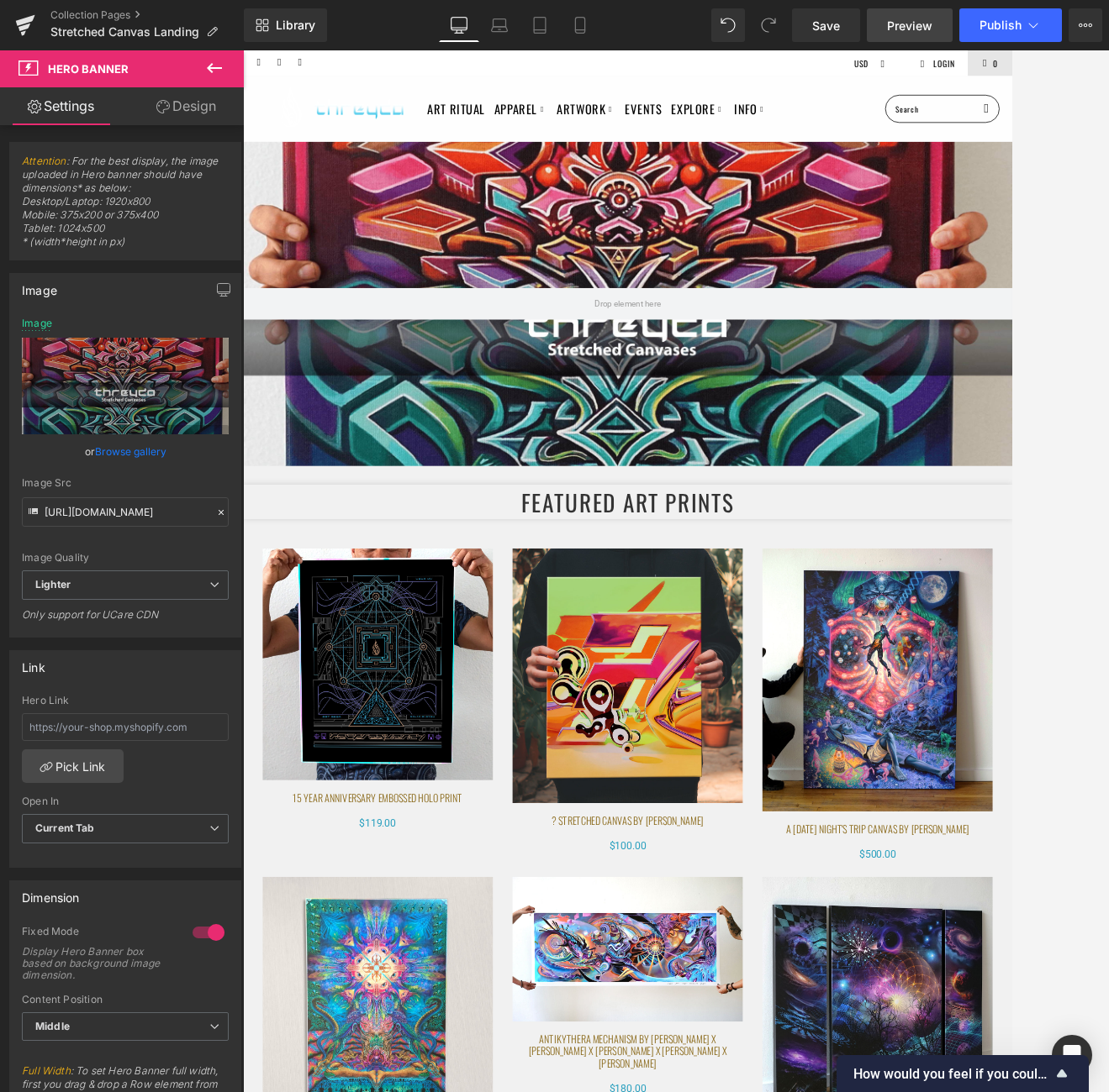
click at [911, 28] on span "Preview" at bounding box center [909, 25] width 45 height 17
click at [829, 24] on span "Save" at bounding box center [826, 25] width 28 height 17
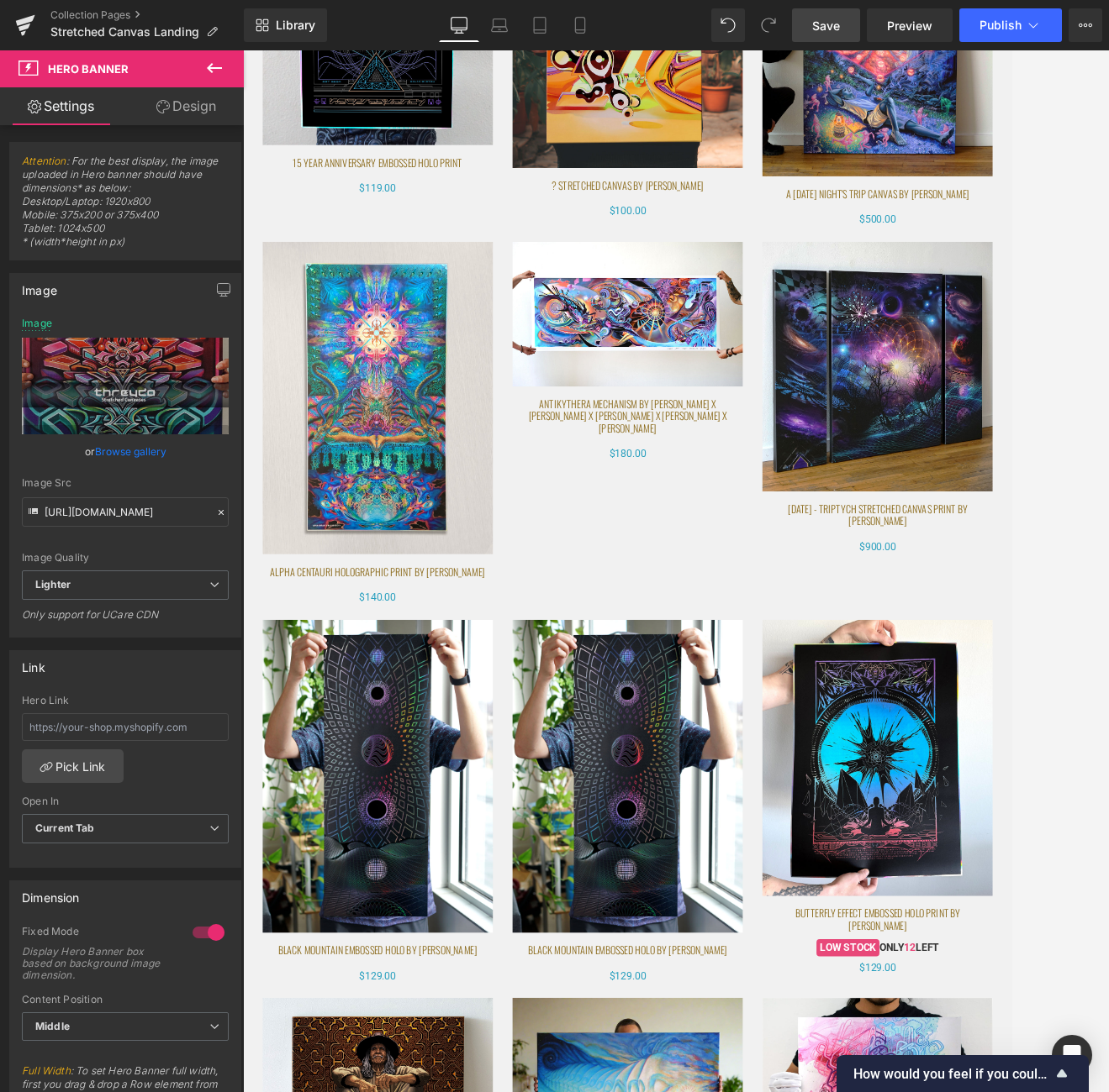
scroll to position [837, 0]
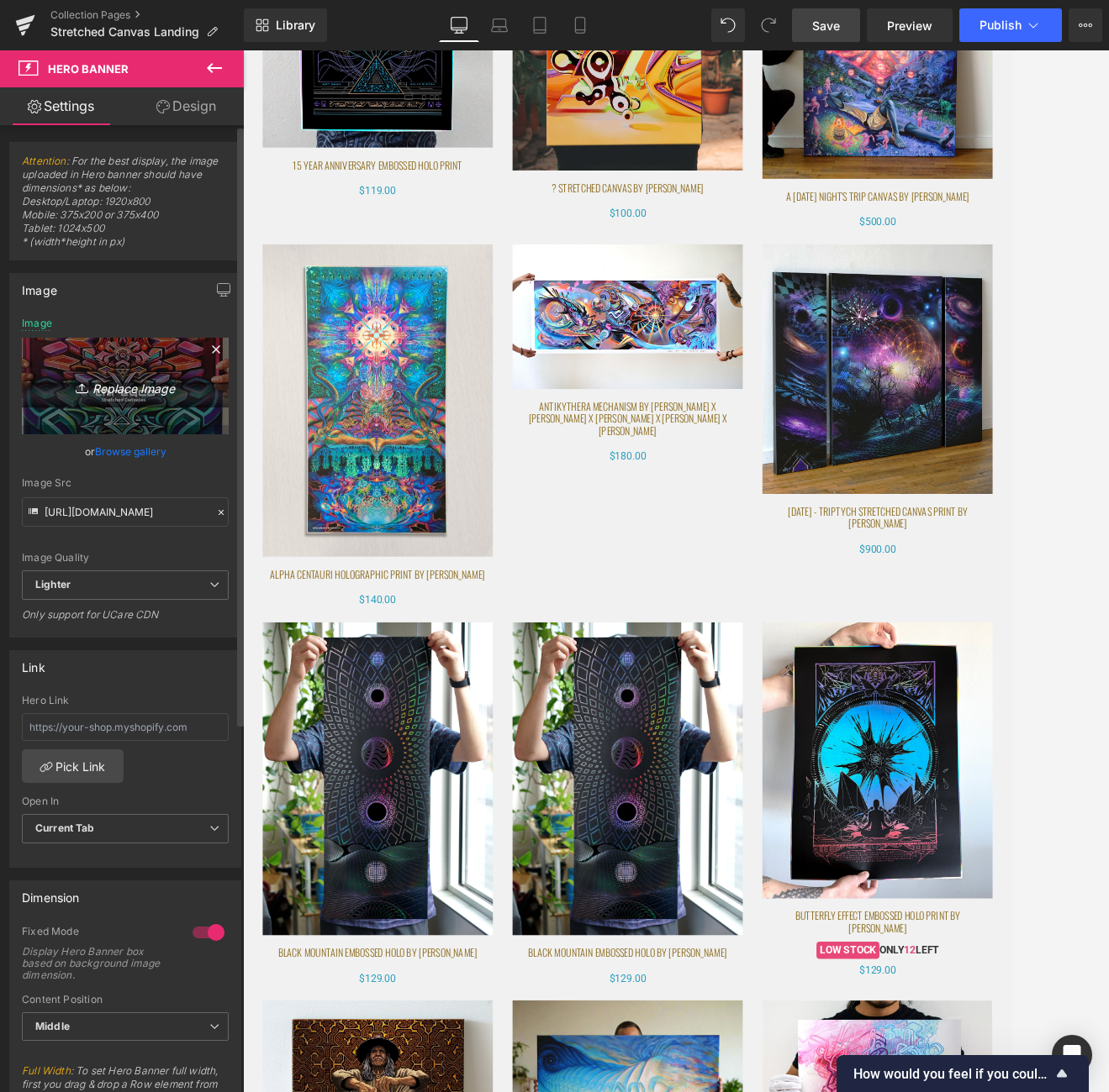
click at [147, 371] on link "Replace Image" at bounding box center [125, 385] width 206 height 96
click at [153, 378] on icon "Replace Image" at bounding box center [125, 386] width 135 height 21
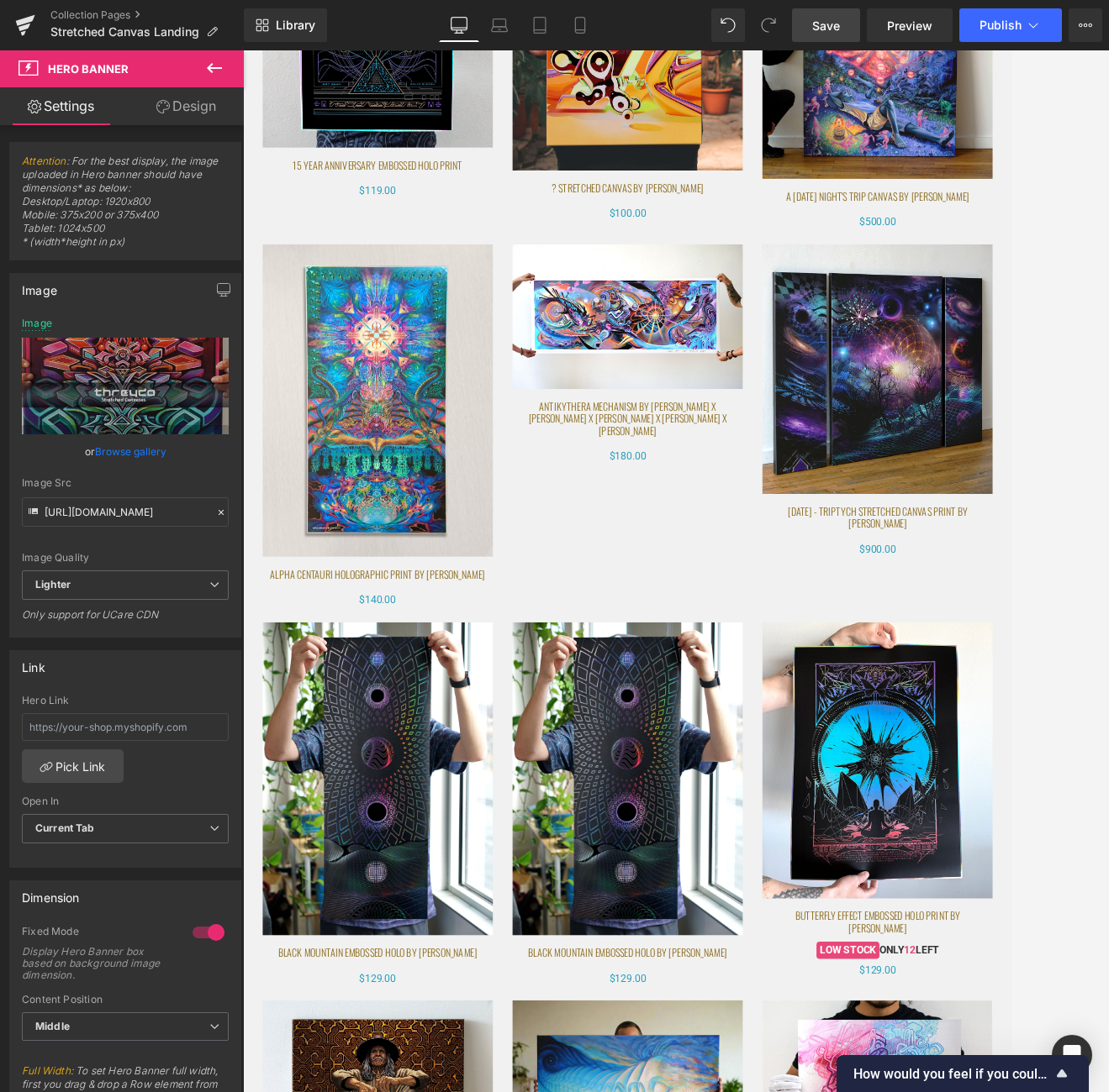
type input "C:\fakepath\Add a heading (16).png"
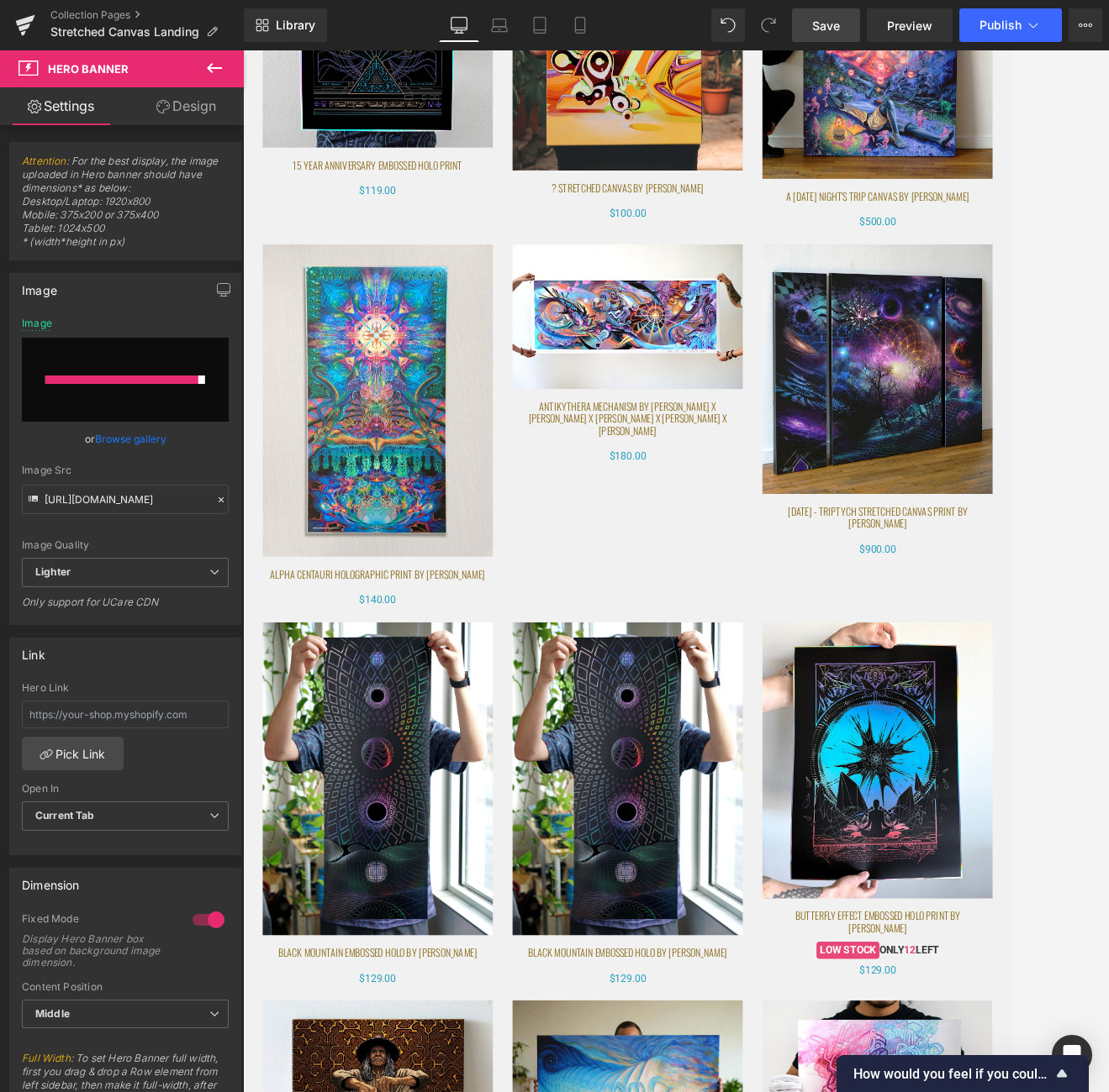
type input "https://ucarecdn.com/a8ebdcee-346e-407b-98cb-c4755351f9fd/-/format/auto/-/previ…"
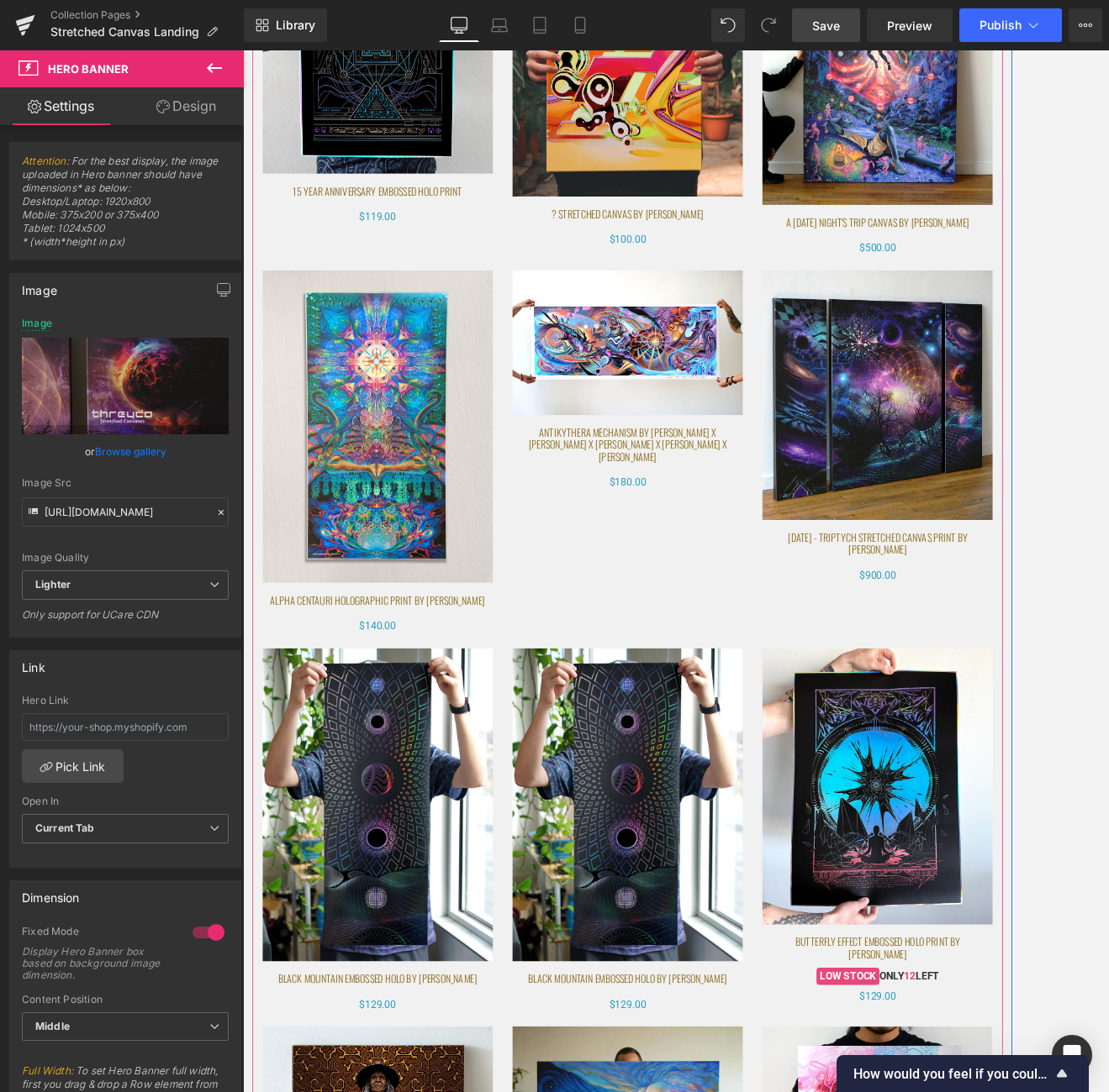
scroll to position [0, 0]
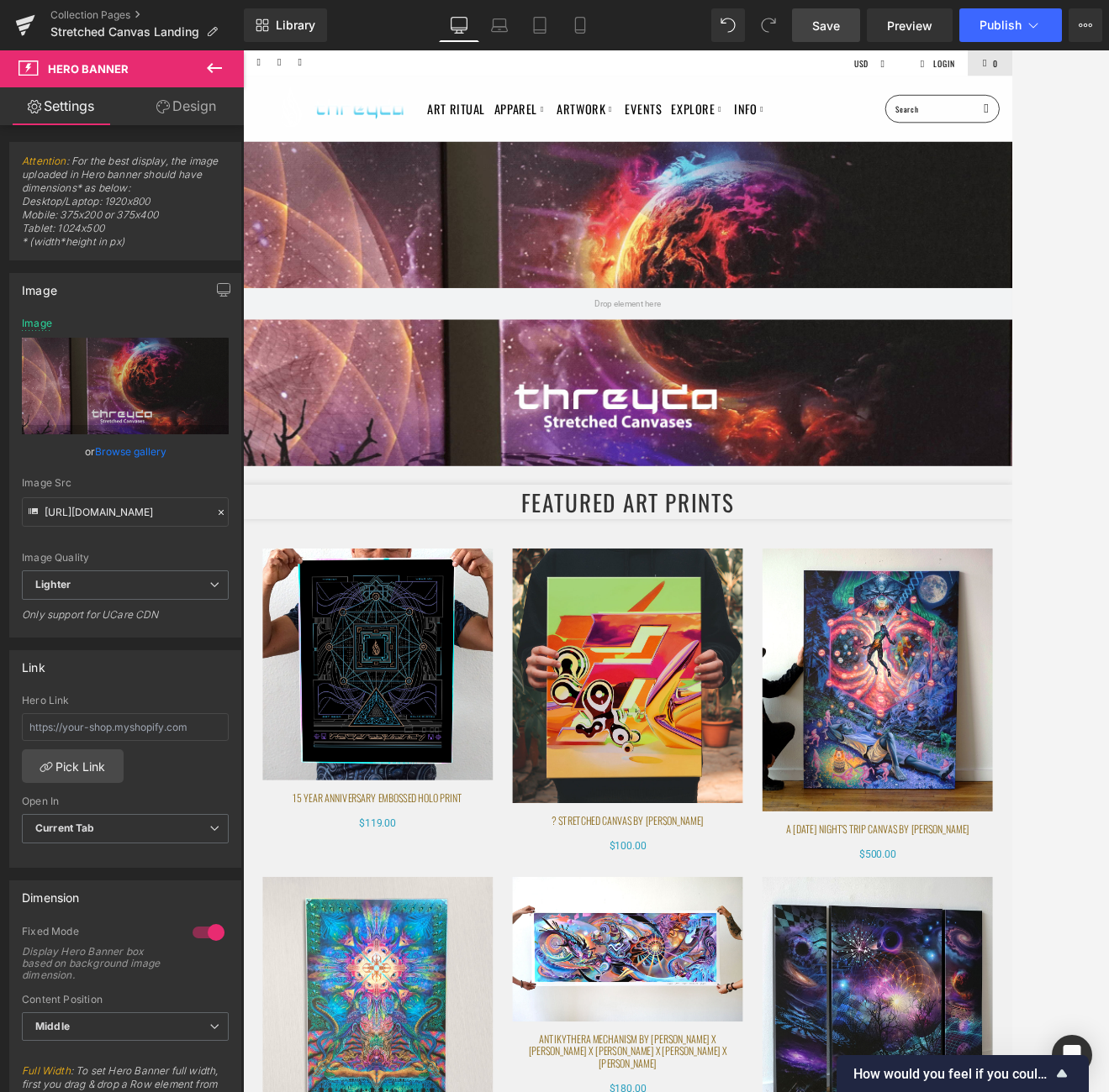
click at [836, 25] on span "Save" at bounding box center [826, 25] width 28 height 17
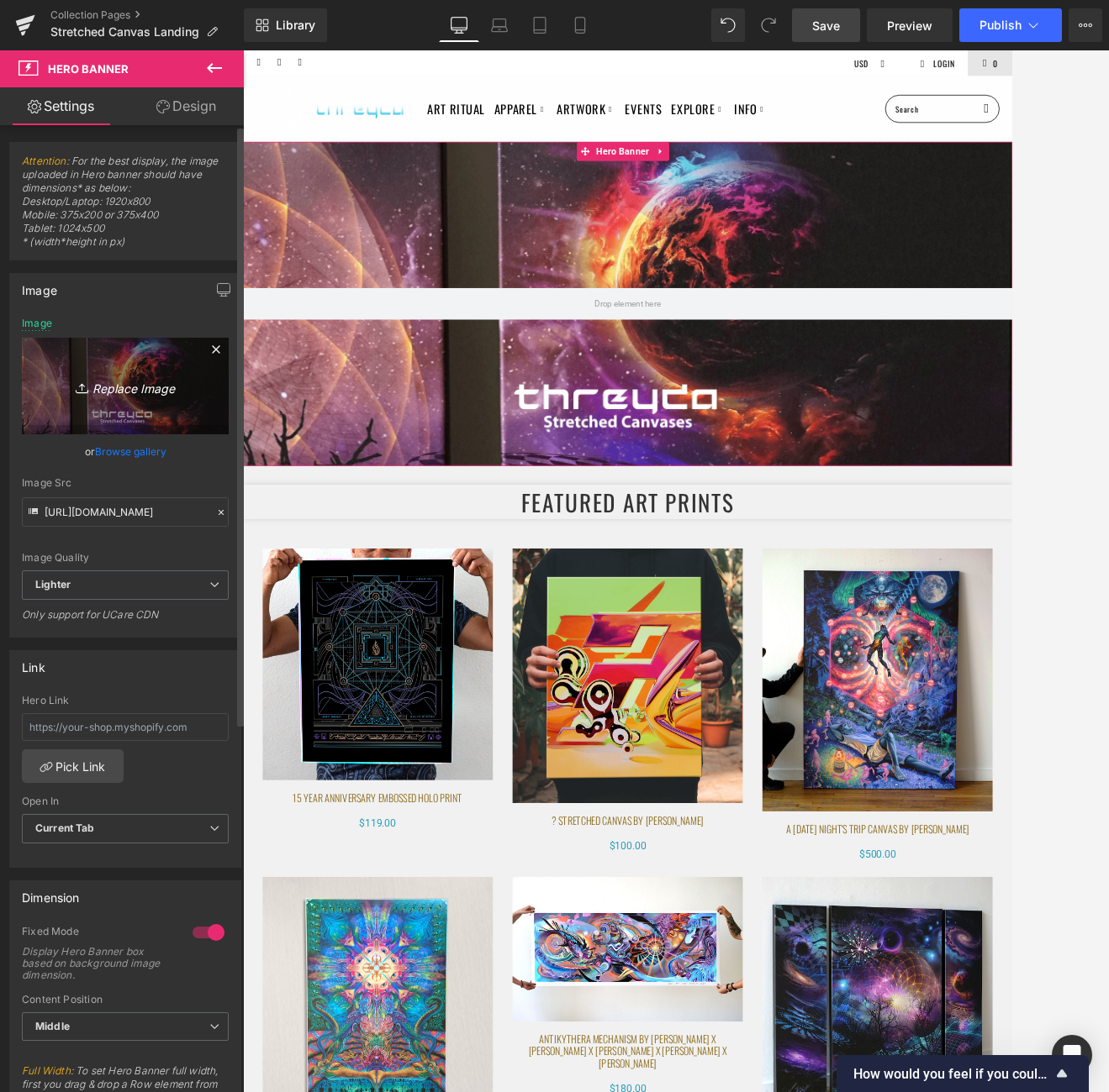
click at [128, 396] on icon "Replace Image" at bounding box center [125, 386] width 135 height 21
type input "C:\fakepath\Add a heading (17).png"
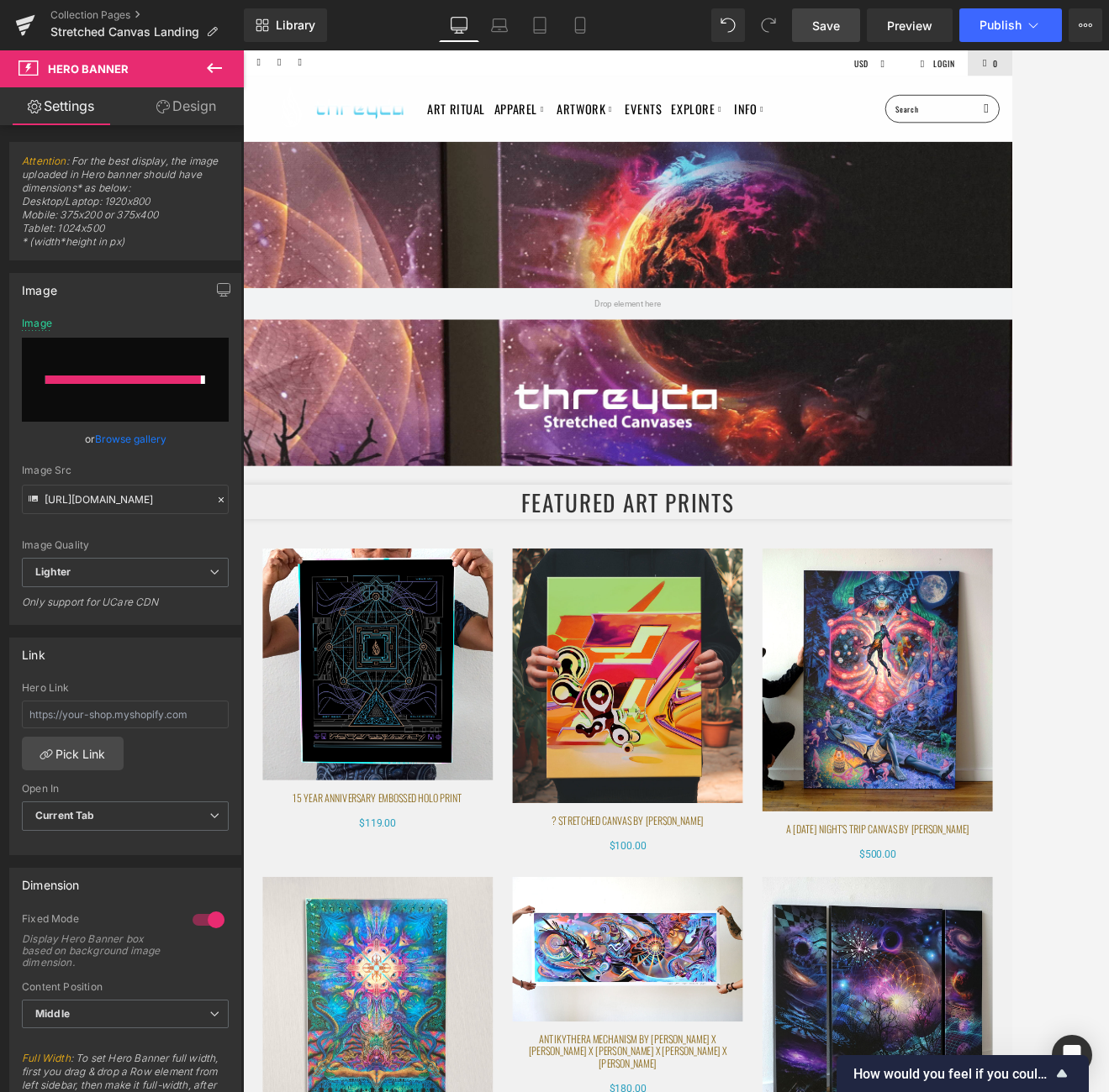
type input "https://ucarecdn.com/43a38ea0-490d-41dc-9711-6ef6a1a73beb/-/format/auto/-/previ…"
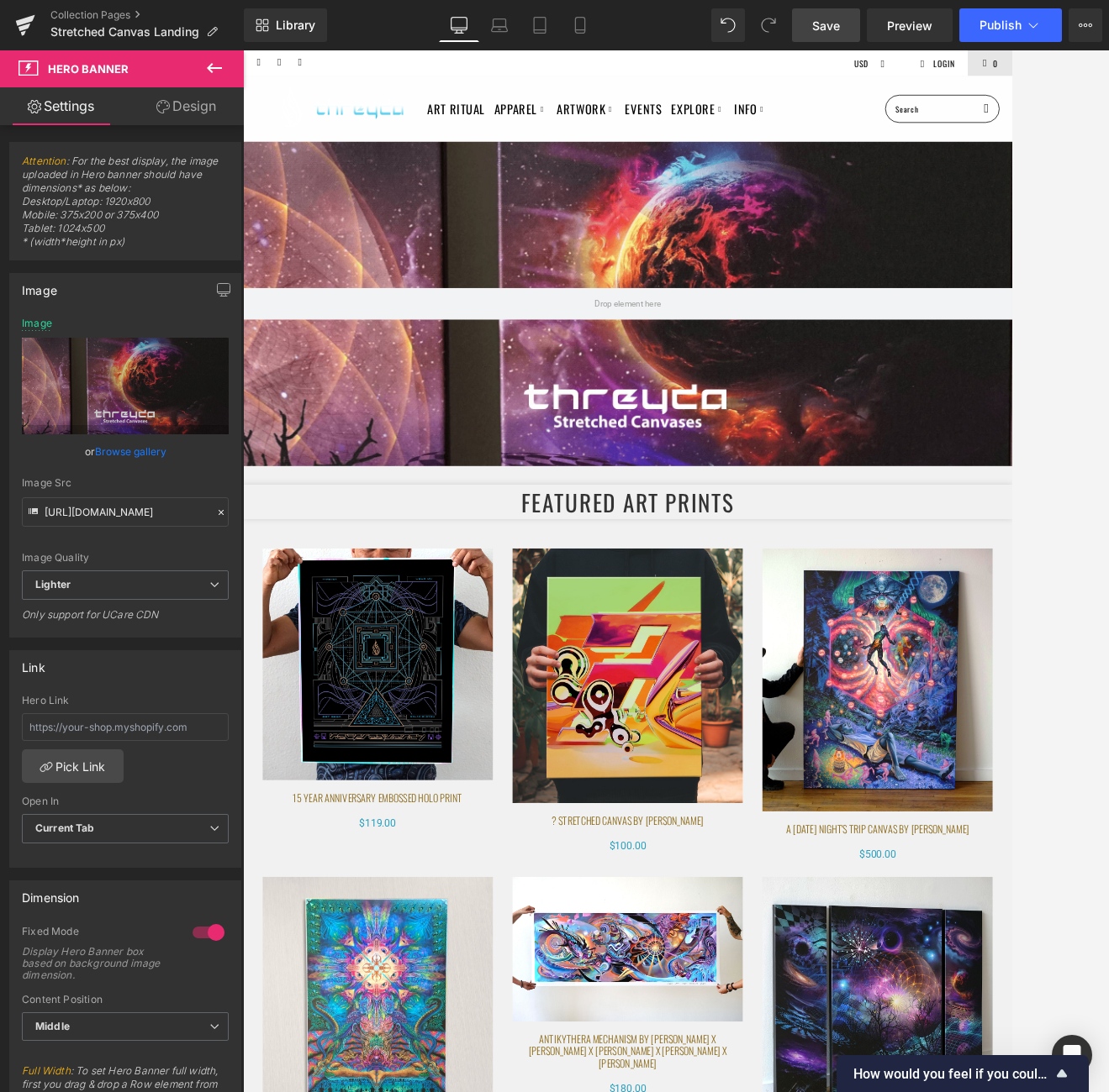
click at [839, 19] on span "Save" at bounding box center [826, 25] width 28 height 17
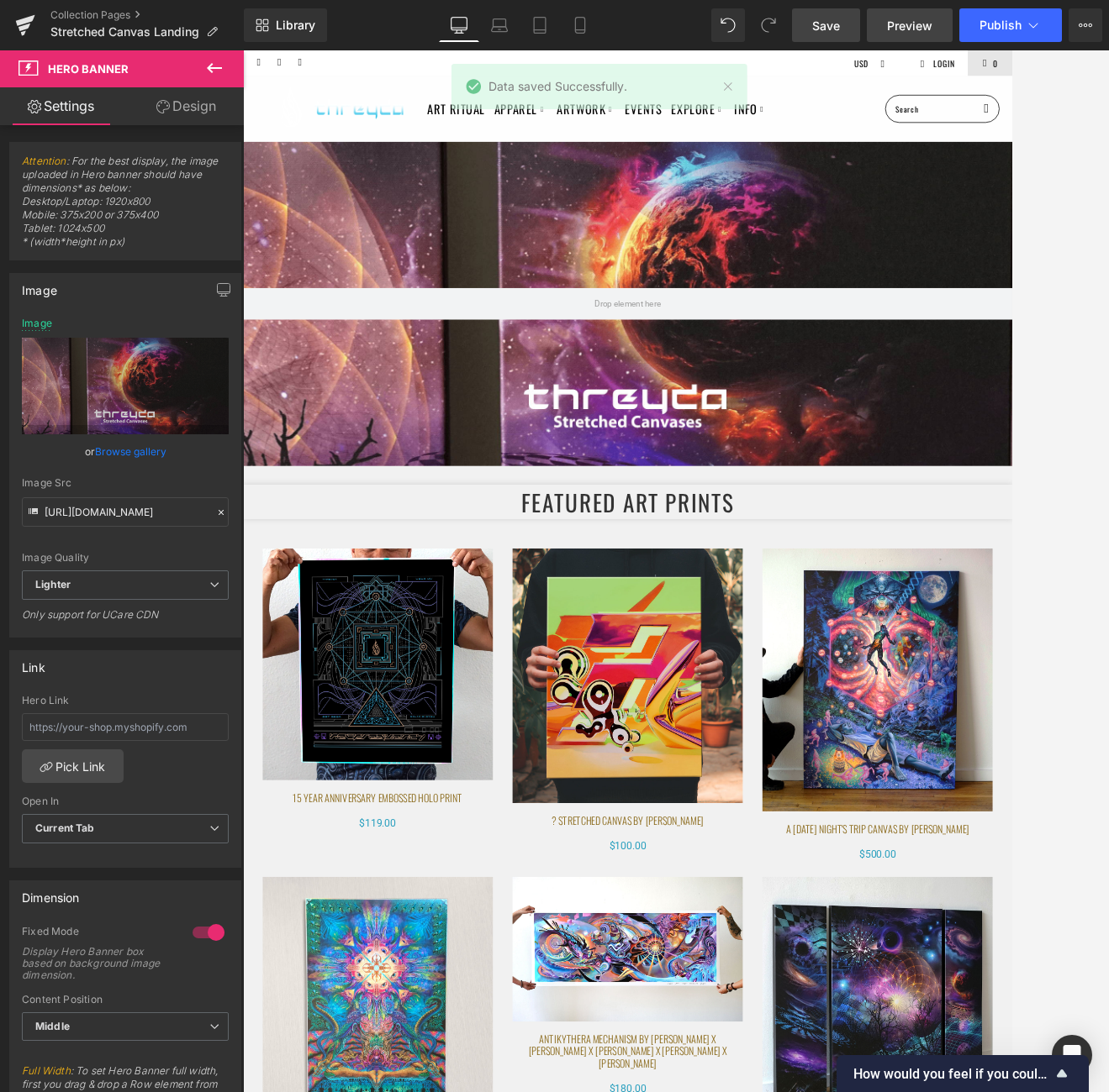
click at [934, 32] on link "Preview" at bounding box center [909, 25] width 85 height 34
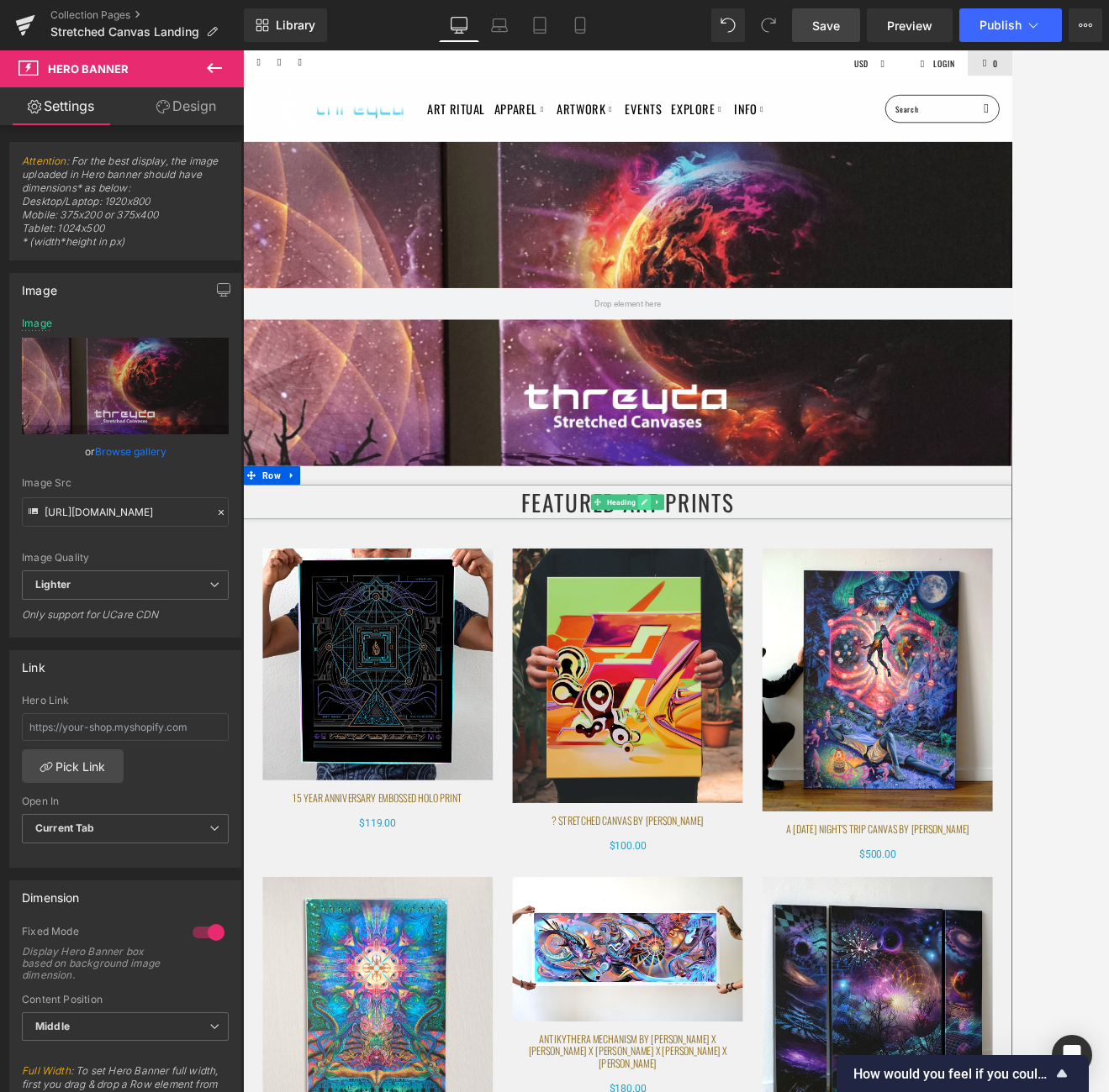
click at [770, 644] on icon at bounding box center [773, 647] width 8 height 8
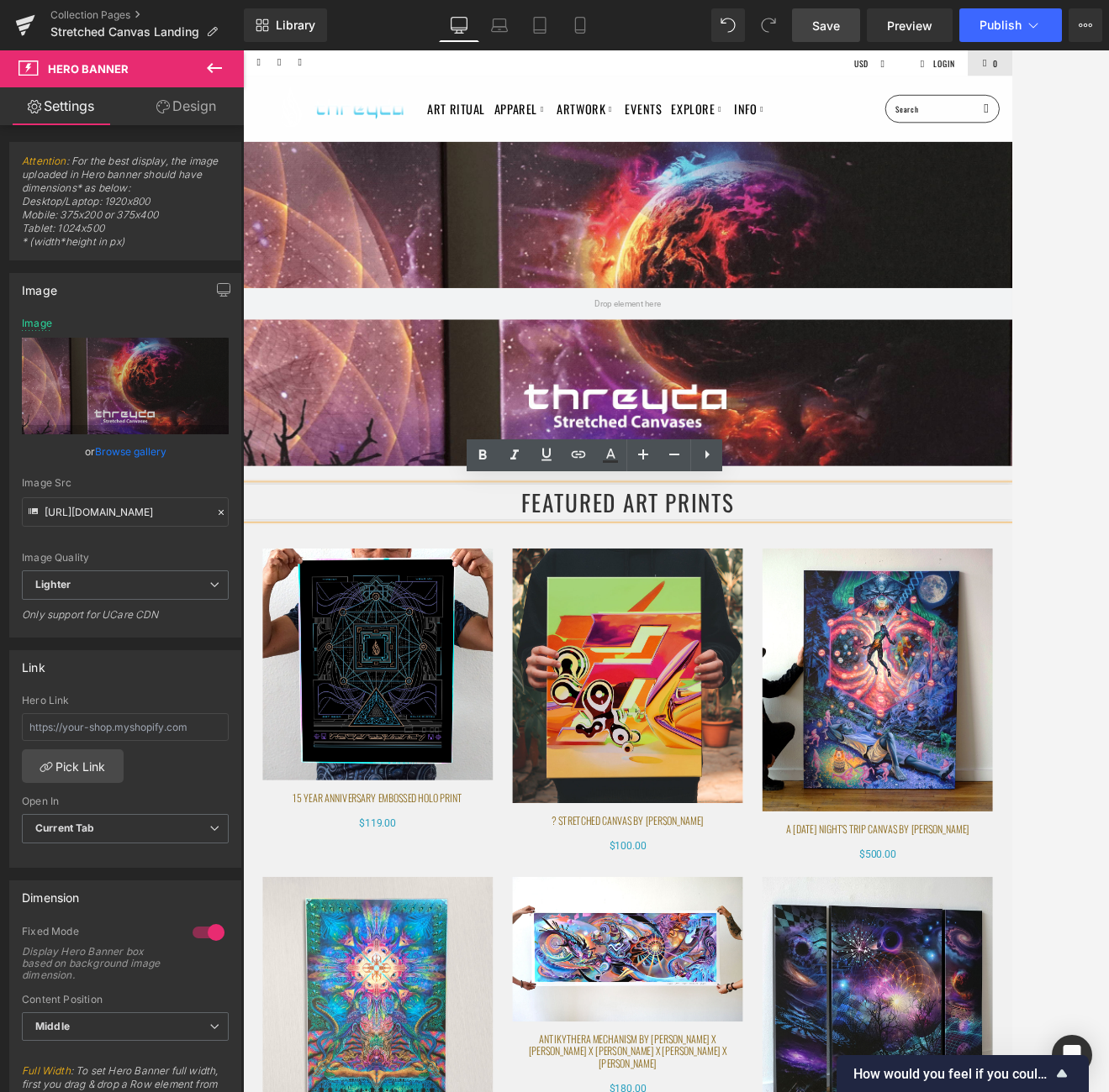
click at [866, 650] on h1 "FEATURED ART PRINTS" at bounding box center [751, 647] width 1017 height 45
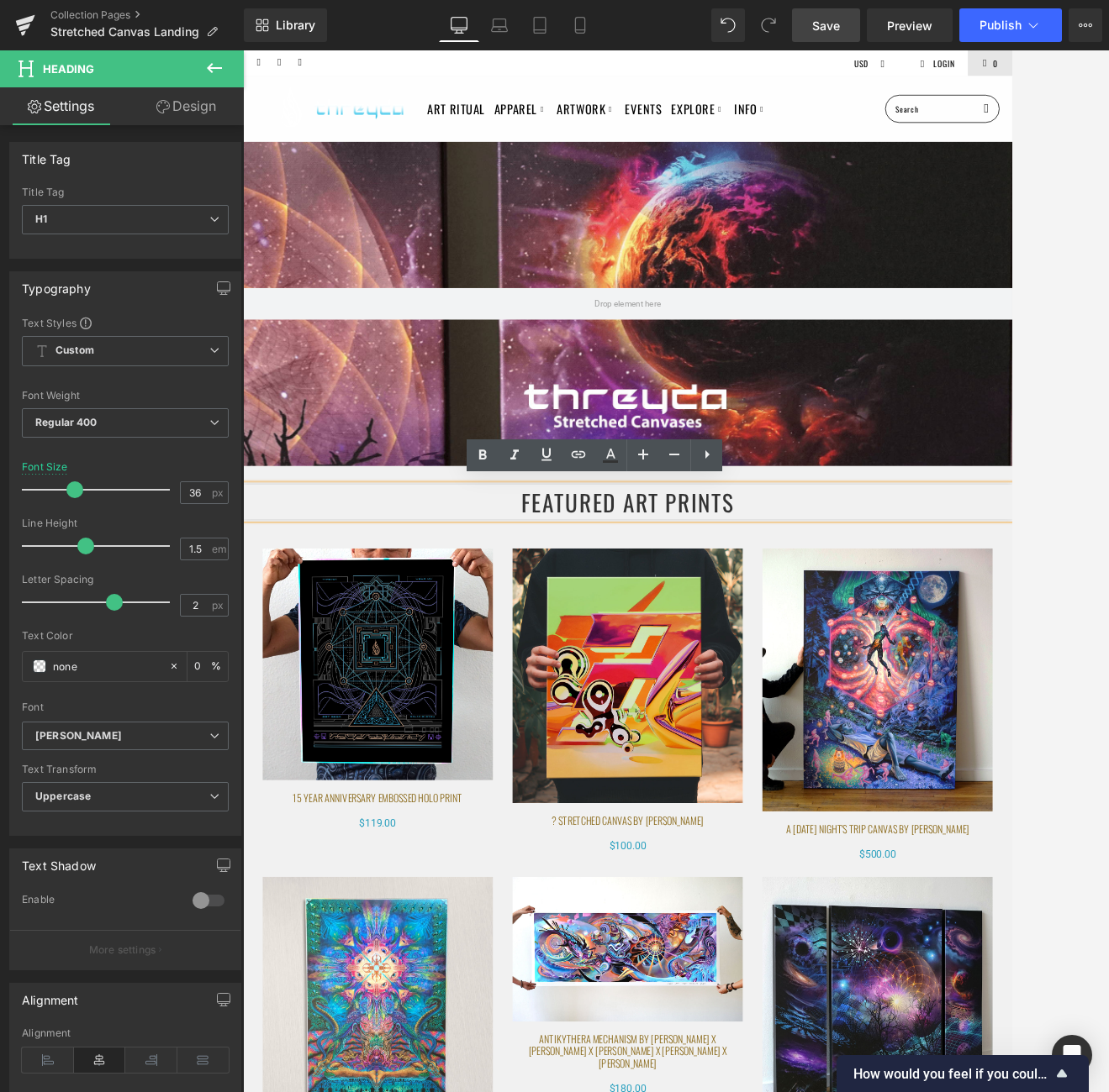
click at [880, 642] on h1 "FEATURED ART PRINTS" at bounding box center [751, 647] width 1017 height 45
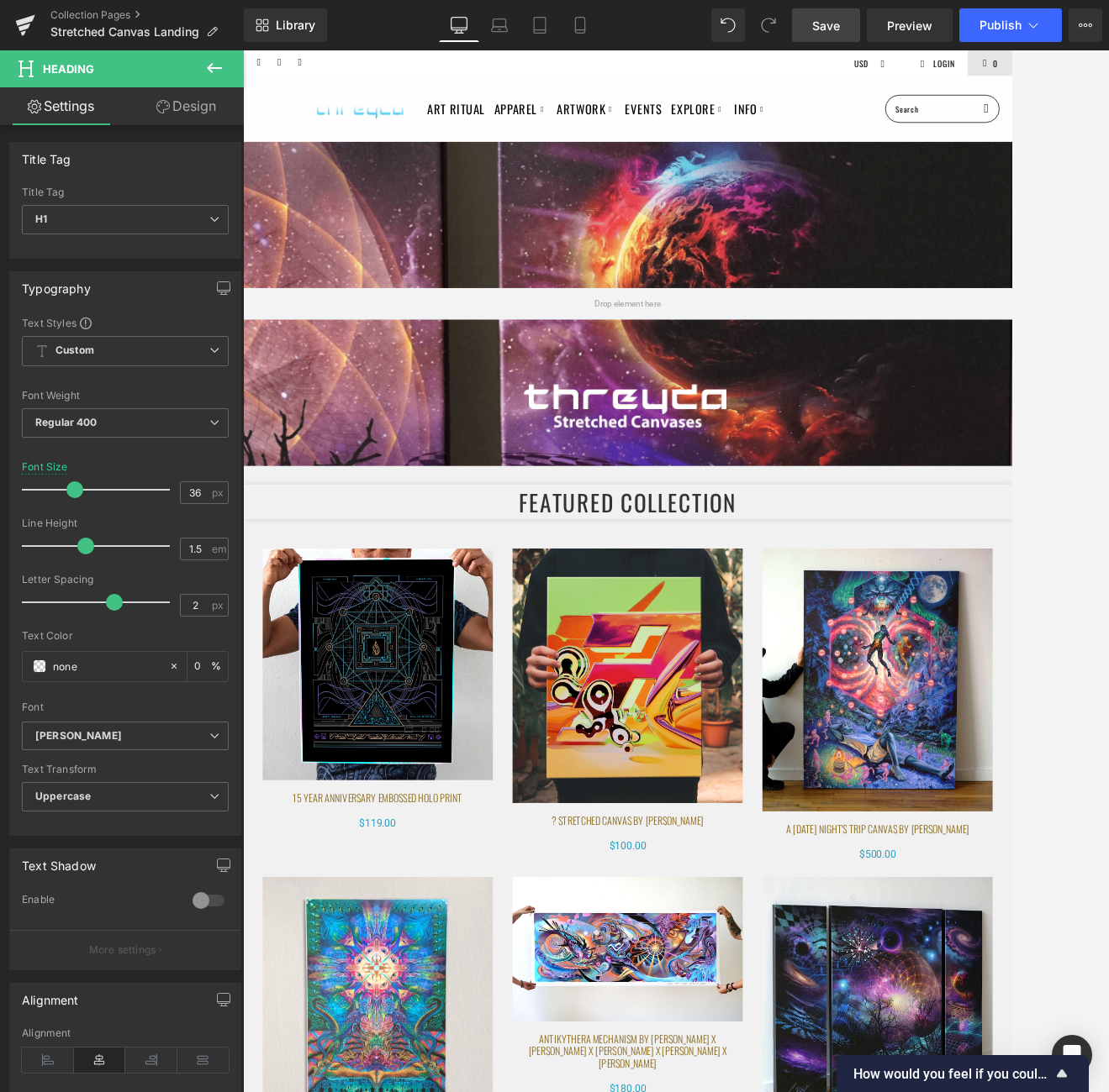
click at [986, 326] on div at bounding box center [676, 571] width 866 height 1042
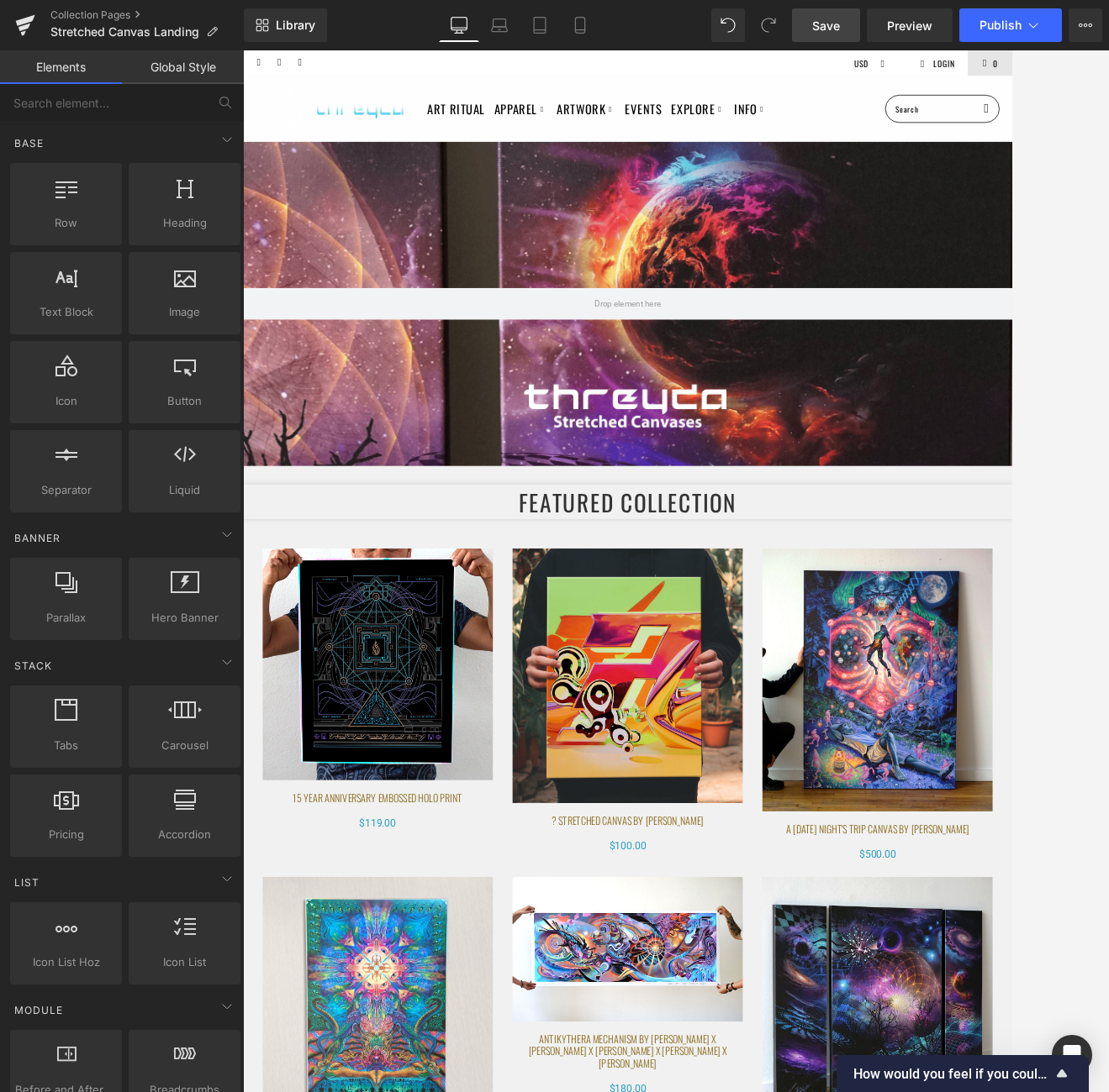
click at [820, 29] on span "Save" at bounding box center [826, 25] width 28 height 17
click at [575, 24] on icon at bounding box center [580, 25] width 9 height 16
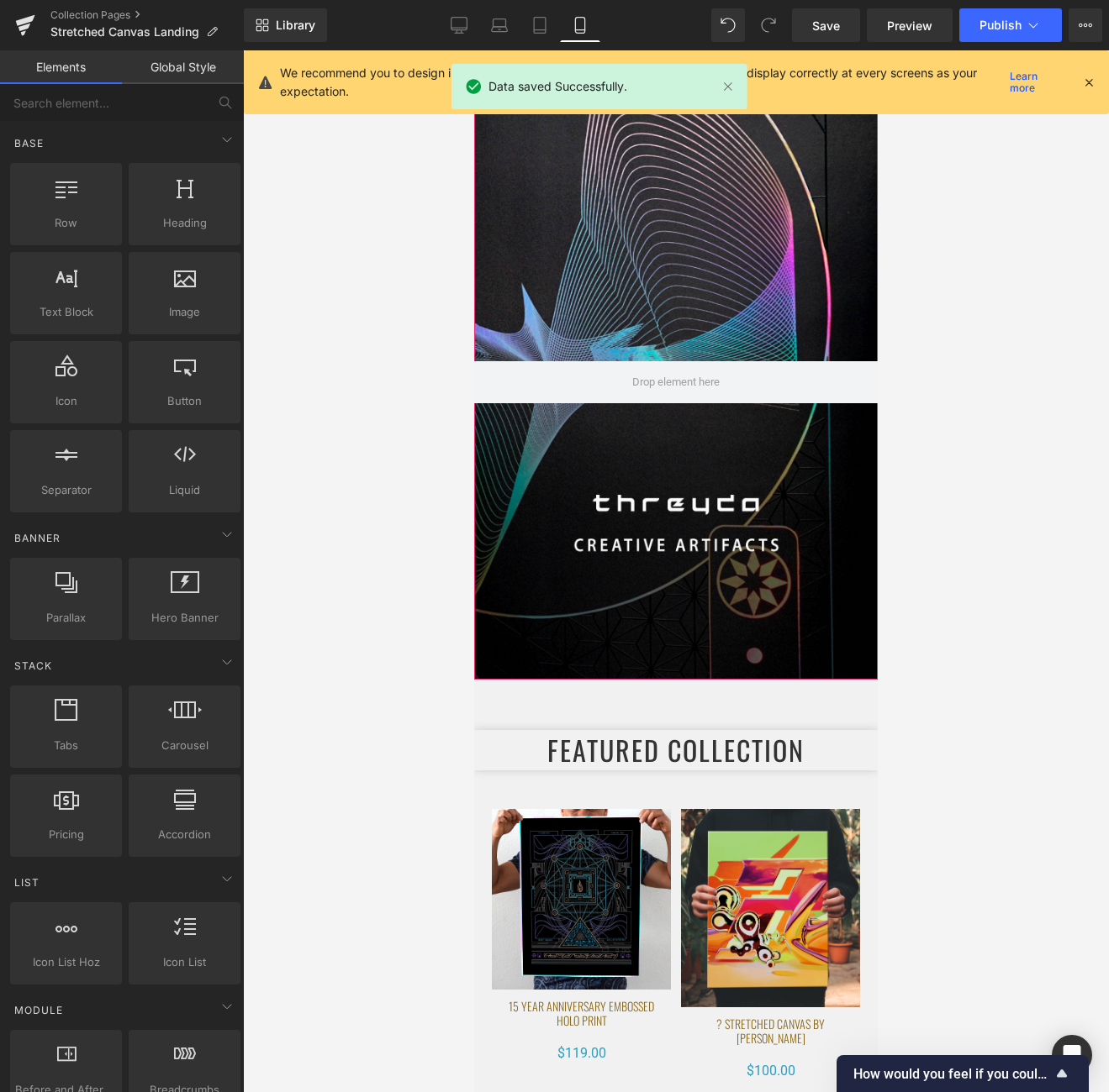
click at [682, 239] on div at bounding box center [676, 382] width 404 height 596
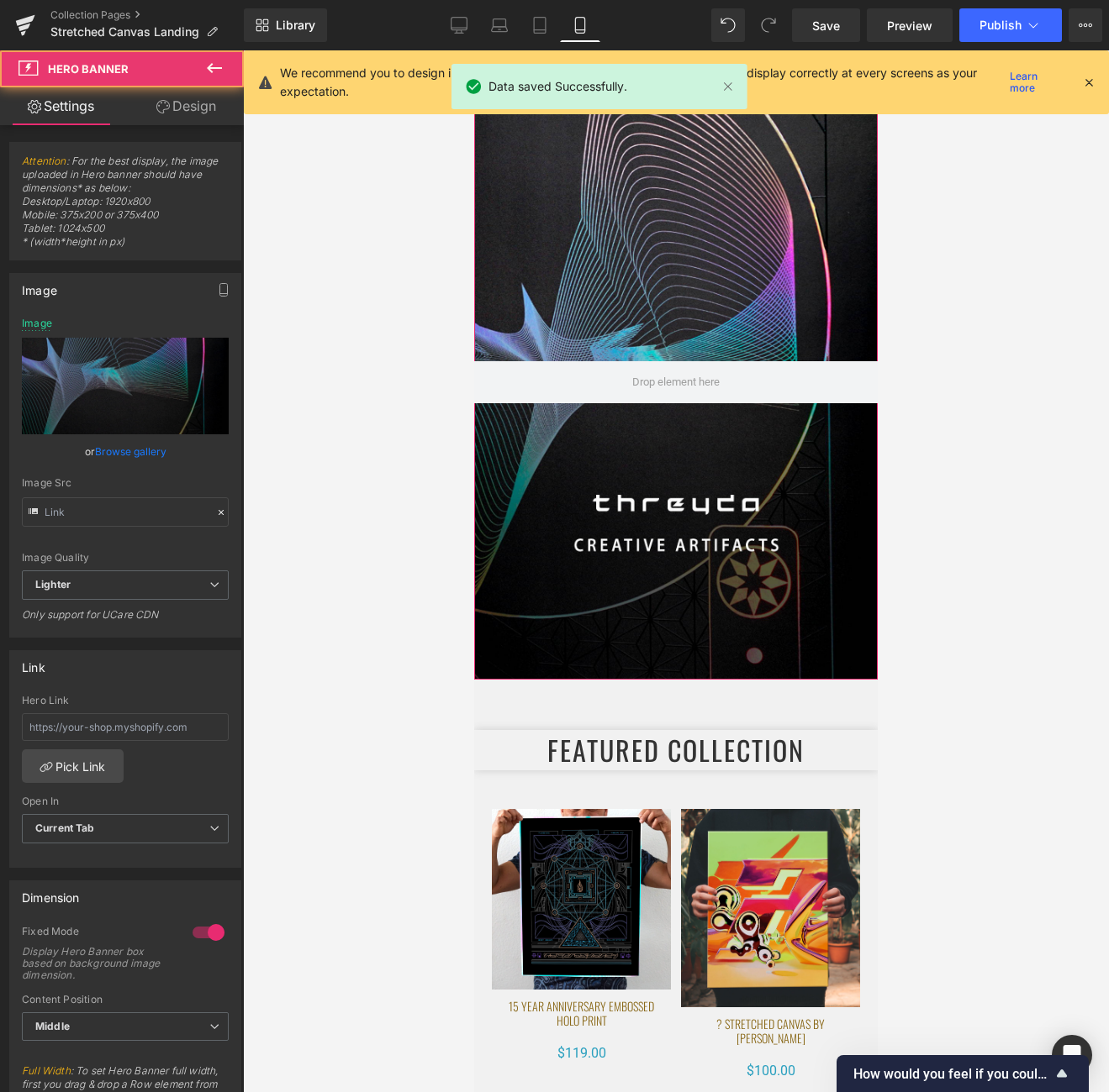
type input "https://ucarecdn.com/ec8ad5bb-feed-4161-94d9-ee895a8876fe/-/format/auto/-/previ…"
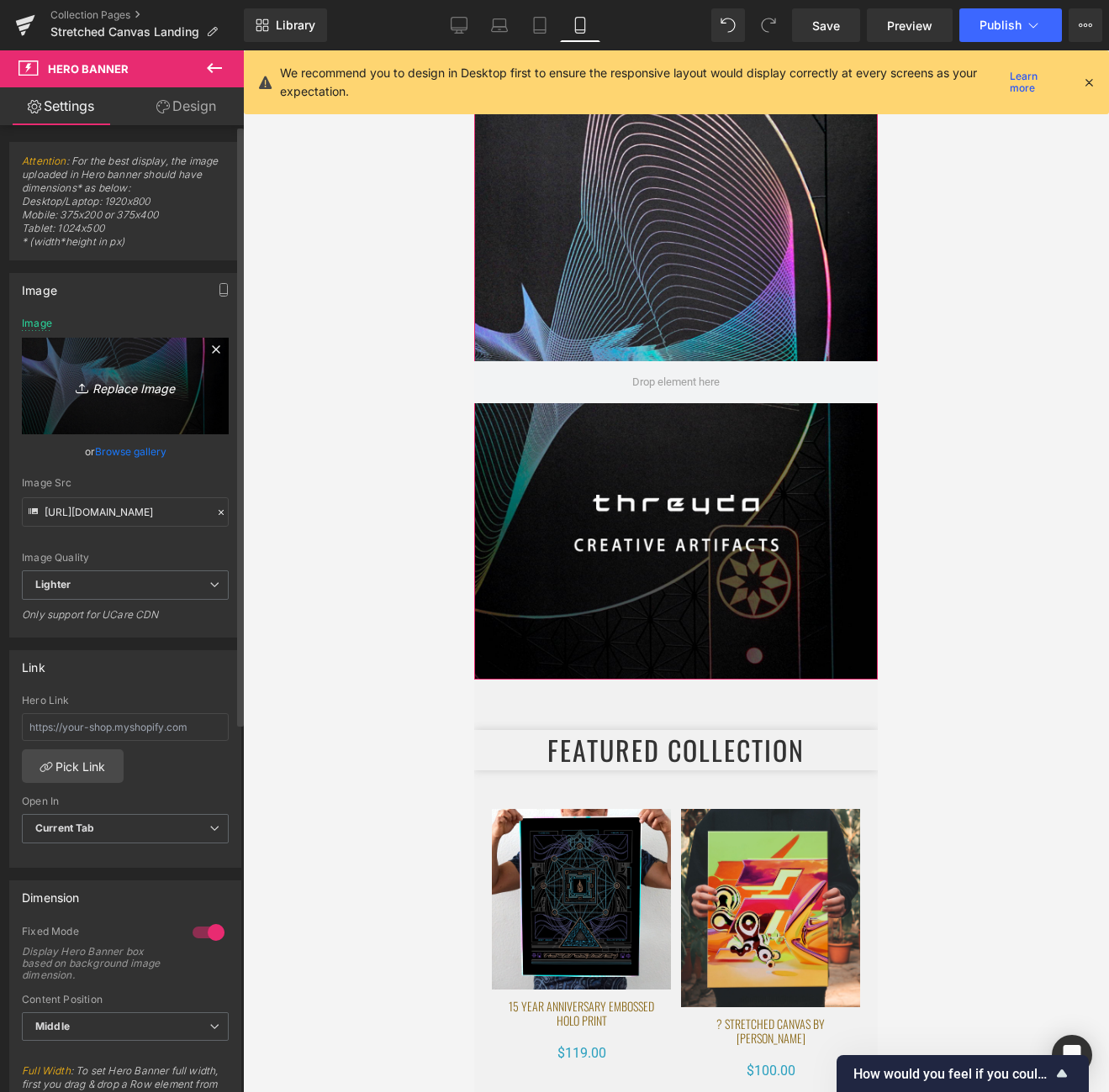
click at [127, 386] on icon "Replace Image" at bounding box center [125, 386] width 135 height 21
type input "C:\fakepath\Add a heading (375 x 400 px).png"
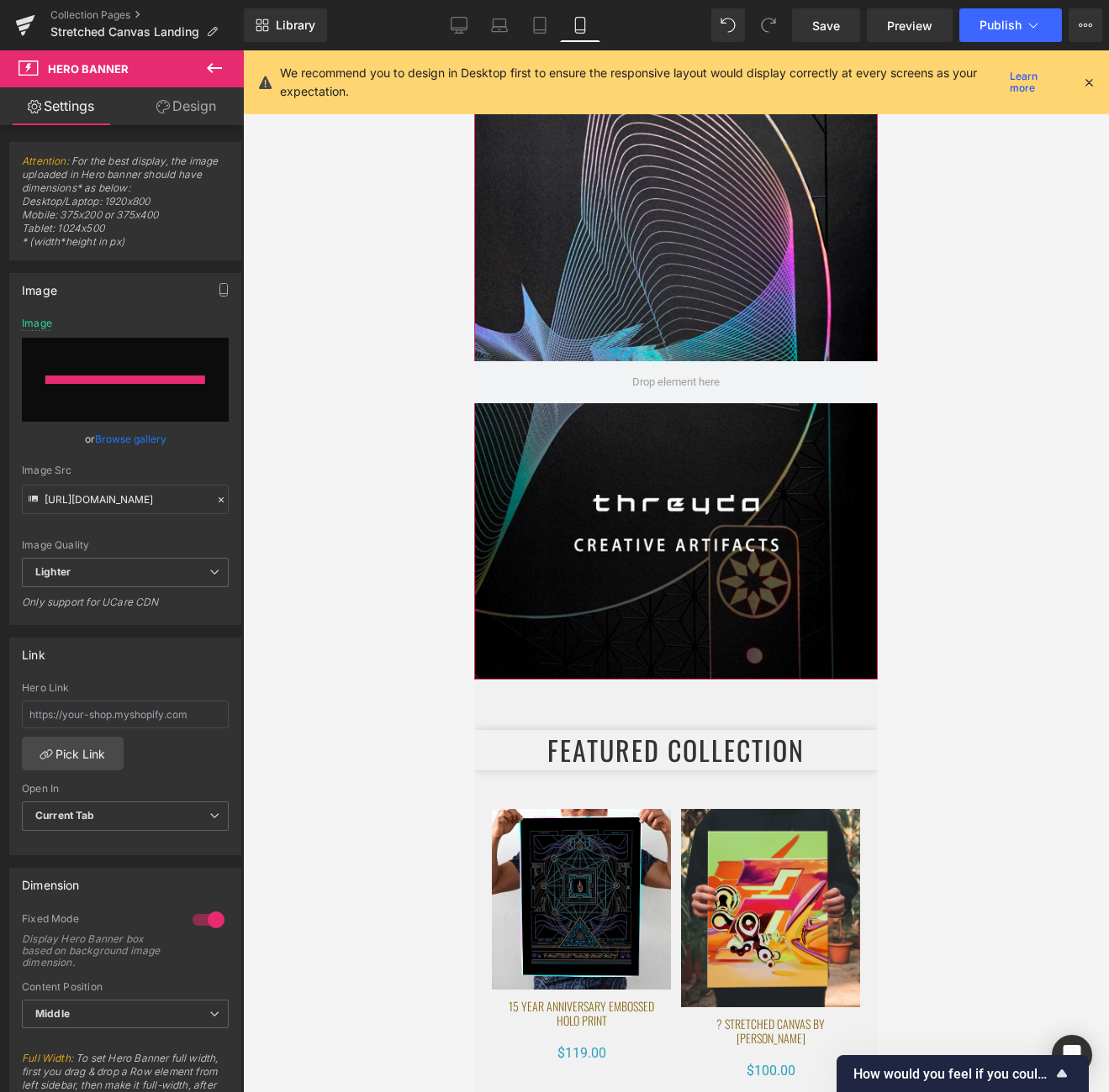
type input "https://ucarecdn.com/e8d3ca8d-56c3-4ef2-a4d5-c282ef4606fd/-/format/auto/-/previ…"
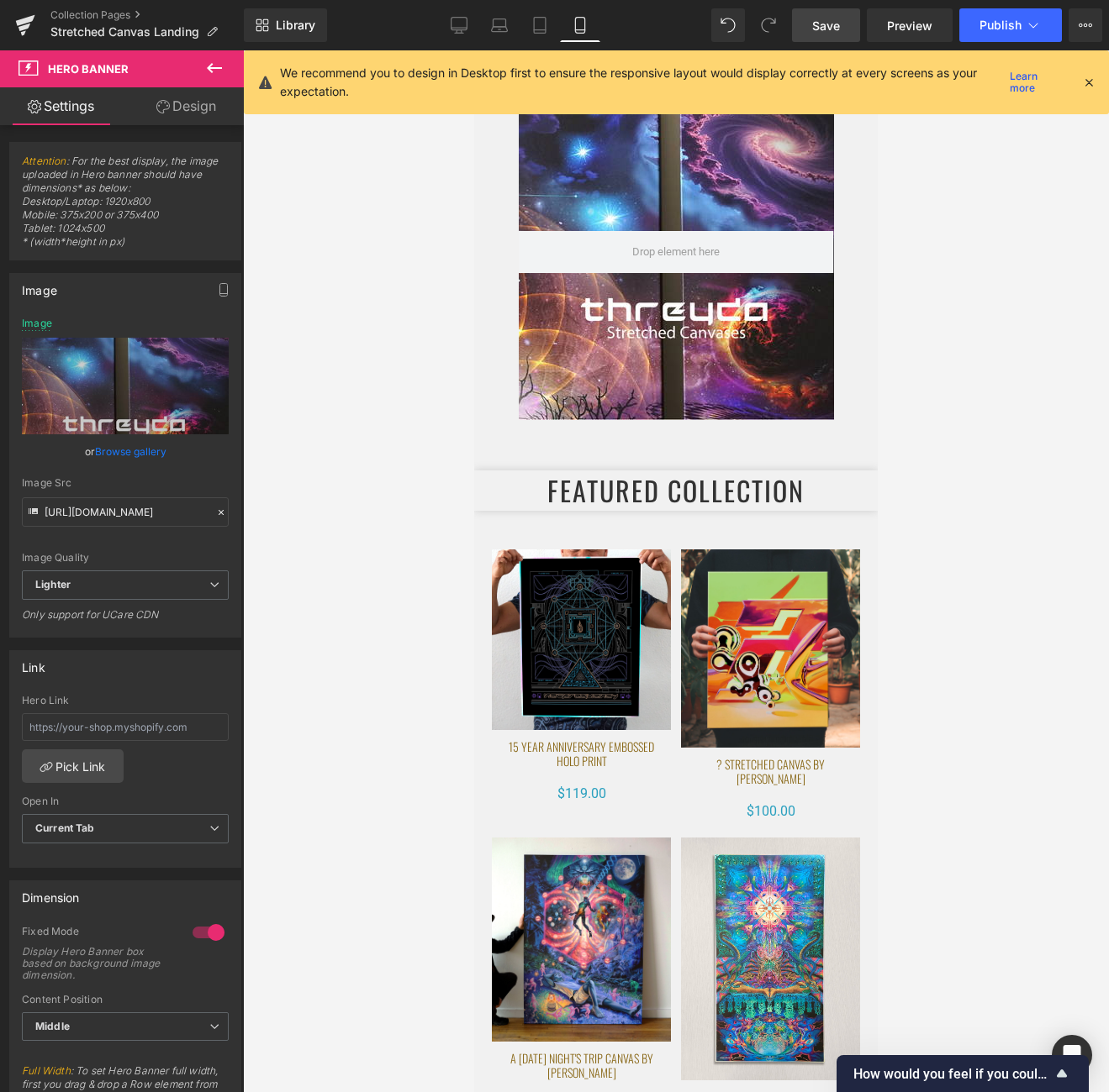
click at [844, 16] on link "Save" at bounding box center [826, 25] width 68 height 34
click at [531, 28] on icon at bounding box center [539, 25] width 17 height 17
click at [986, 84] on icon at bounding box center [1088, 83] width 15 height 15
click at [986, 81] on div at bounding box center [676, 571] width 866 height 1042
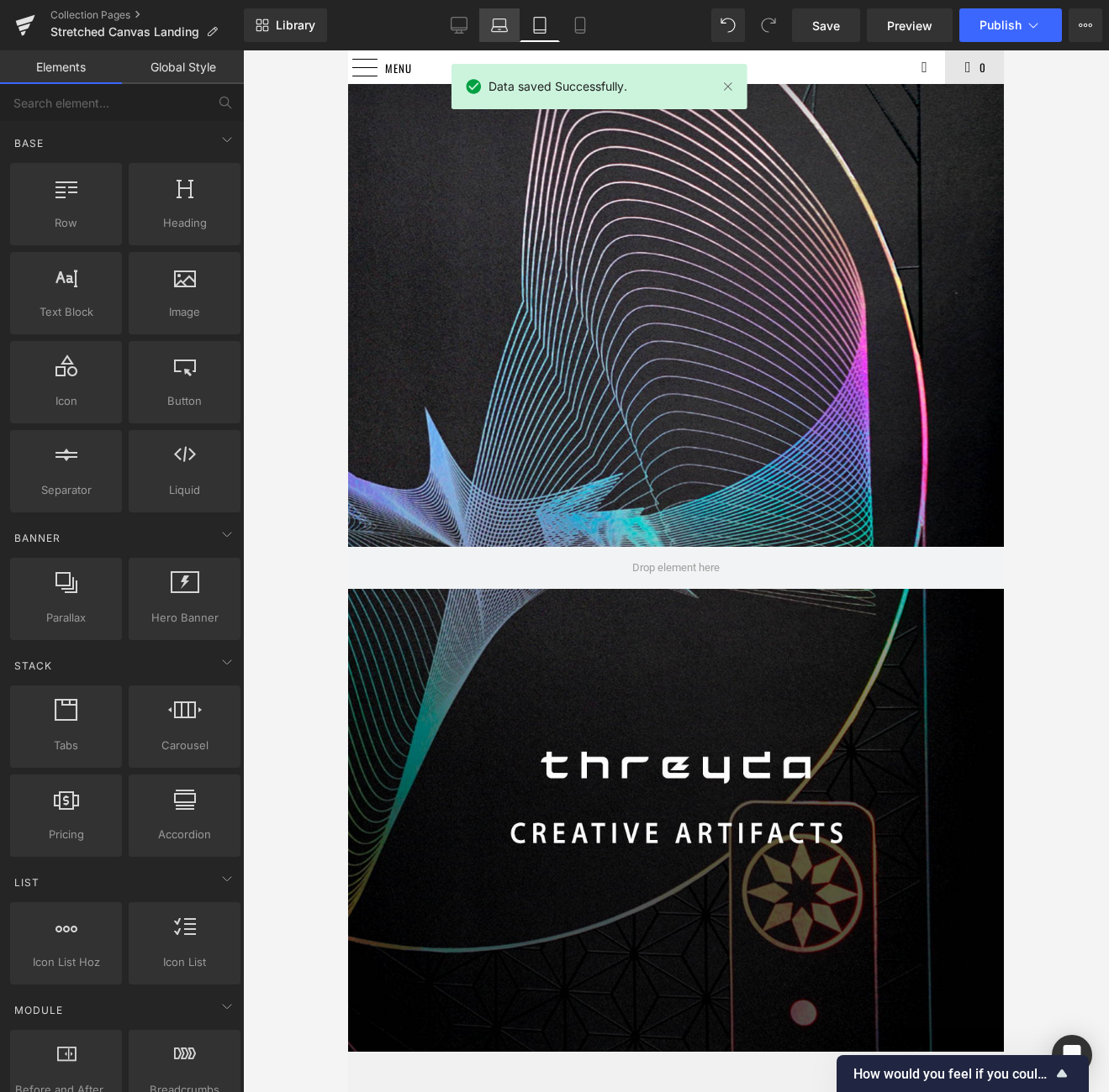
click at [499, 27] on icon at bounding box center [498, 28] width 16 height 5
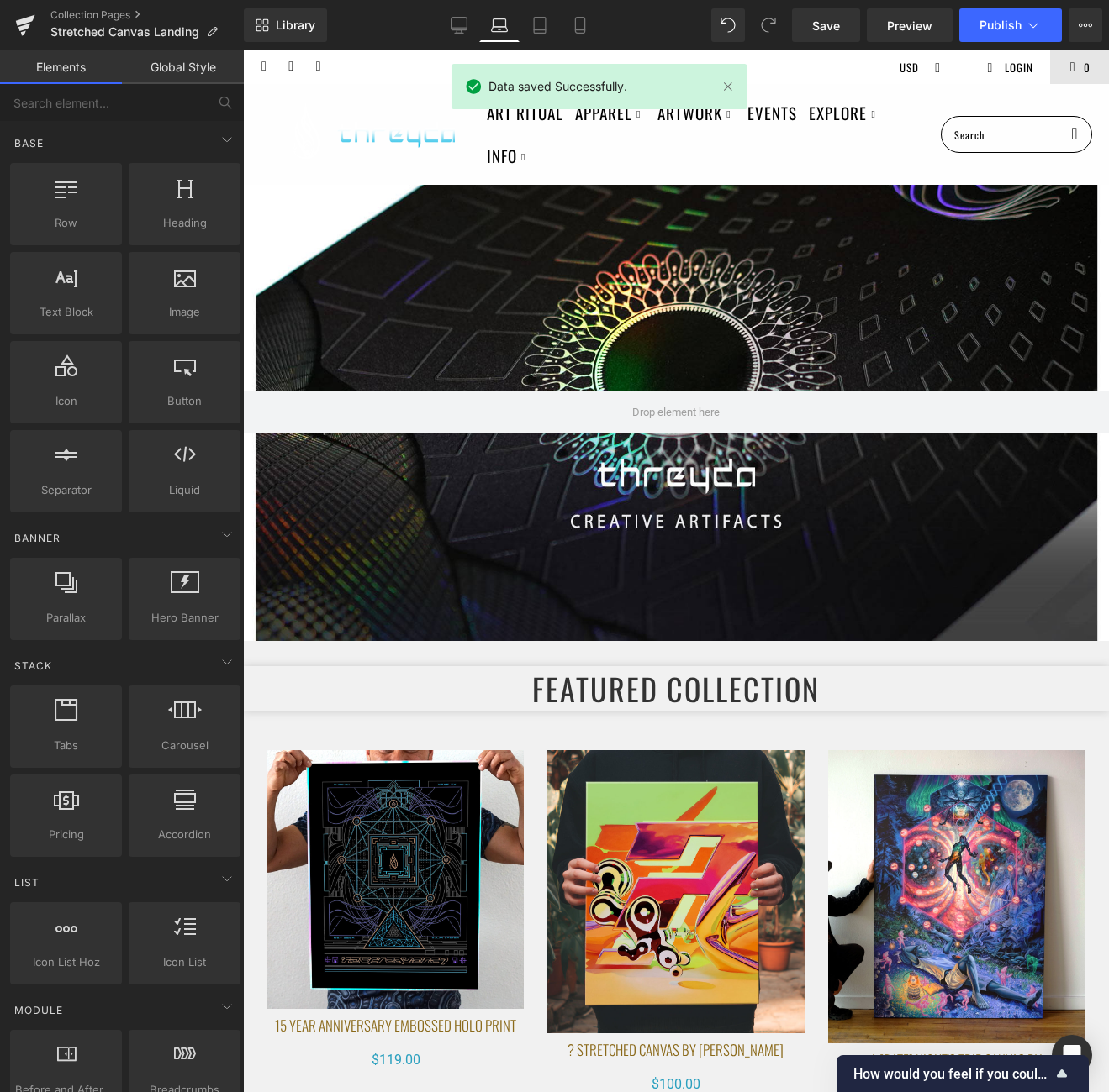
scroll to position [135, 0]
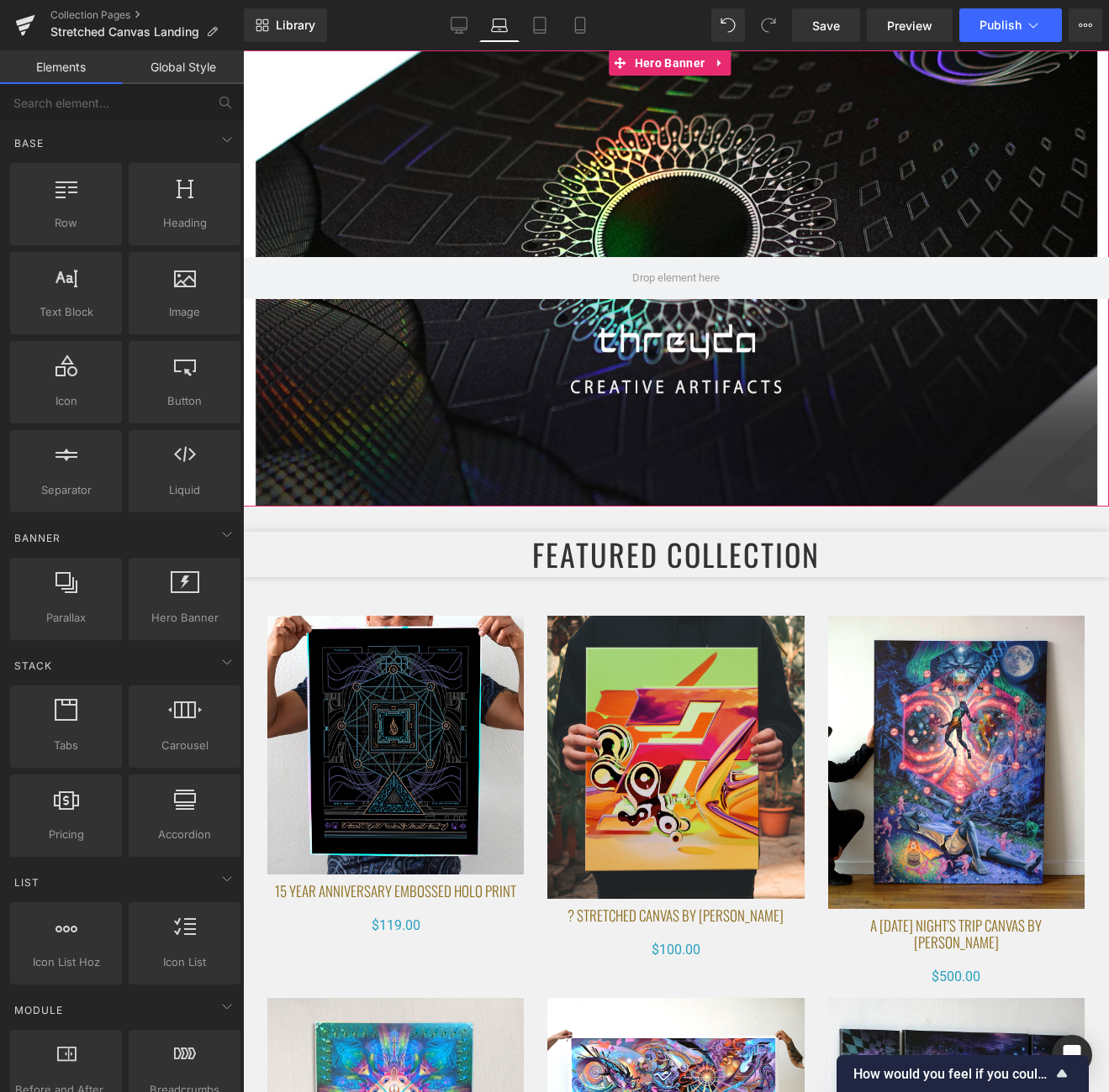
click at [660, 68] on span "Hero Banner" at bounding box center [669, 62] width 78 height 25
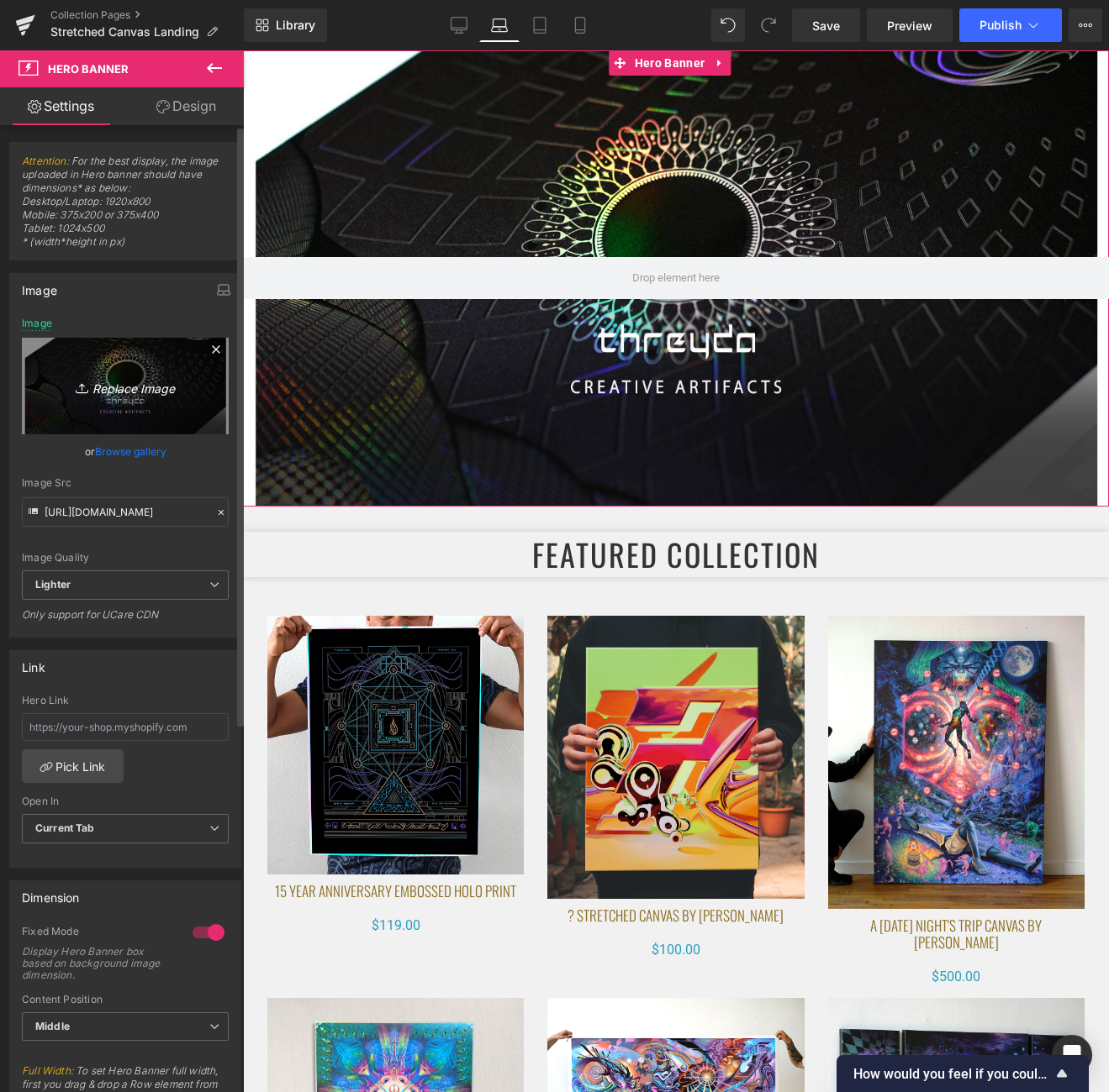
click at [116, 393] on icon "Replace Image" at bounding box center [125, 386] width 135 height 21
type input "C:\fakepath\Add a heading (17).png"
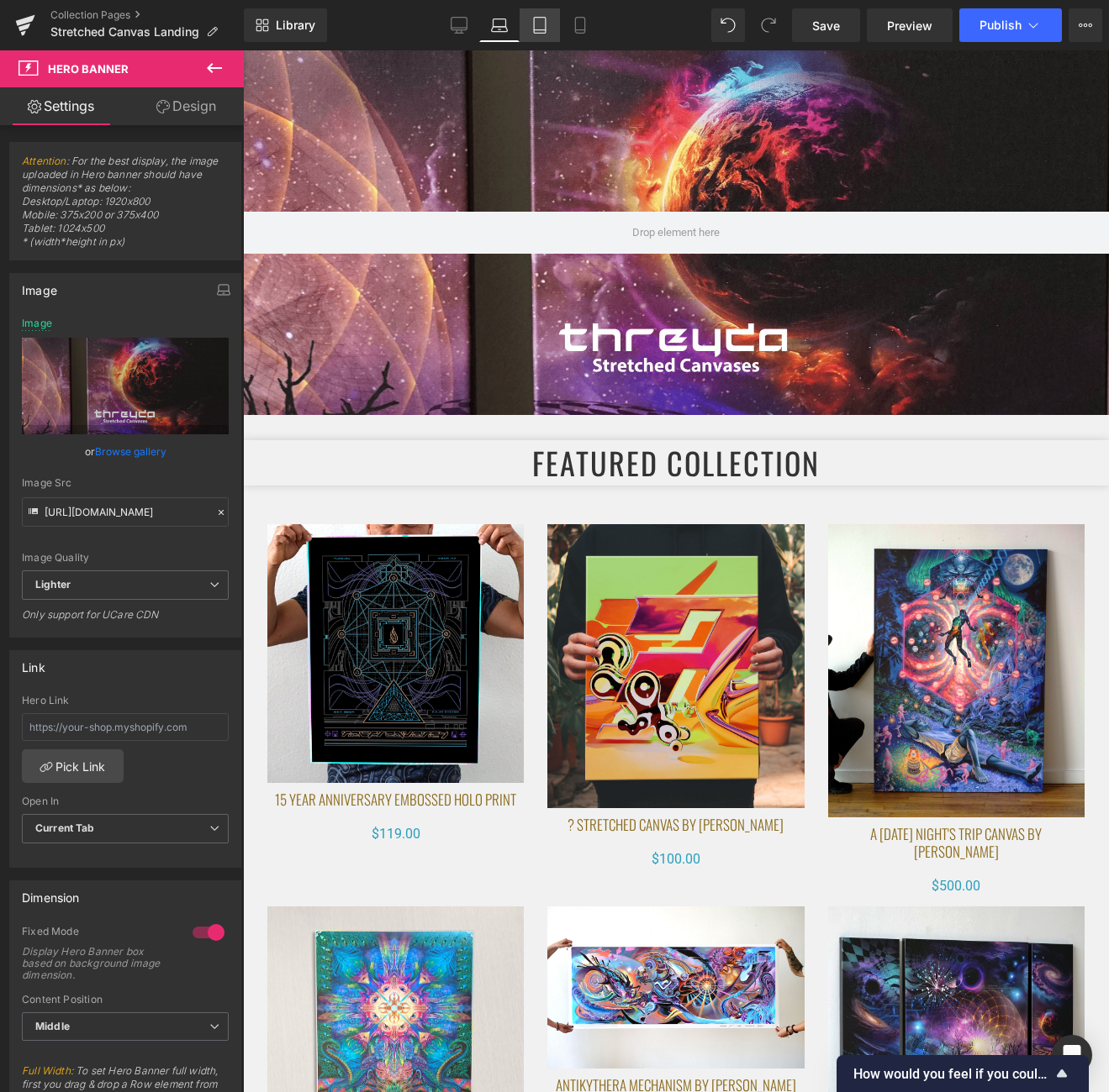
click at [548, 26] on icon at bounding box center [539, 25] width 17 height 17
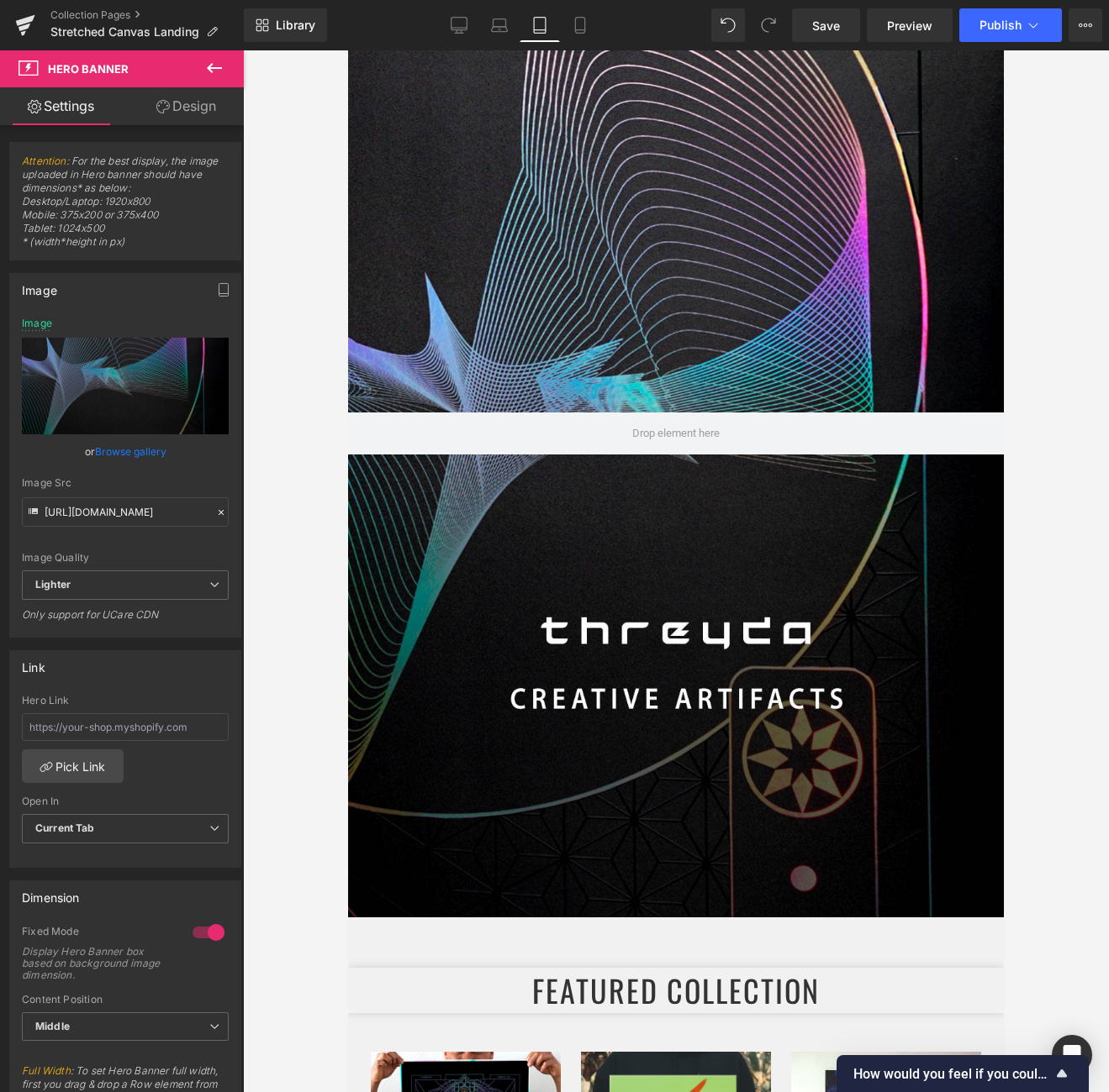
type input "https://ucarecdn.com/ec8ad5bb-feed-4161-94d9-ee895a8876fe/-/format/auto/-/previ…"
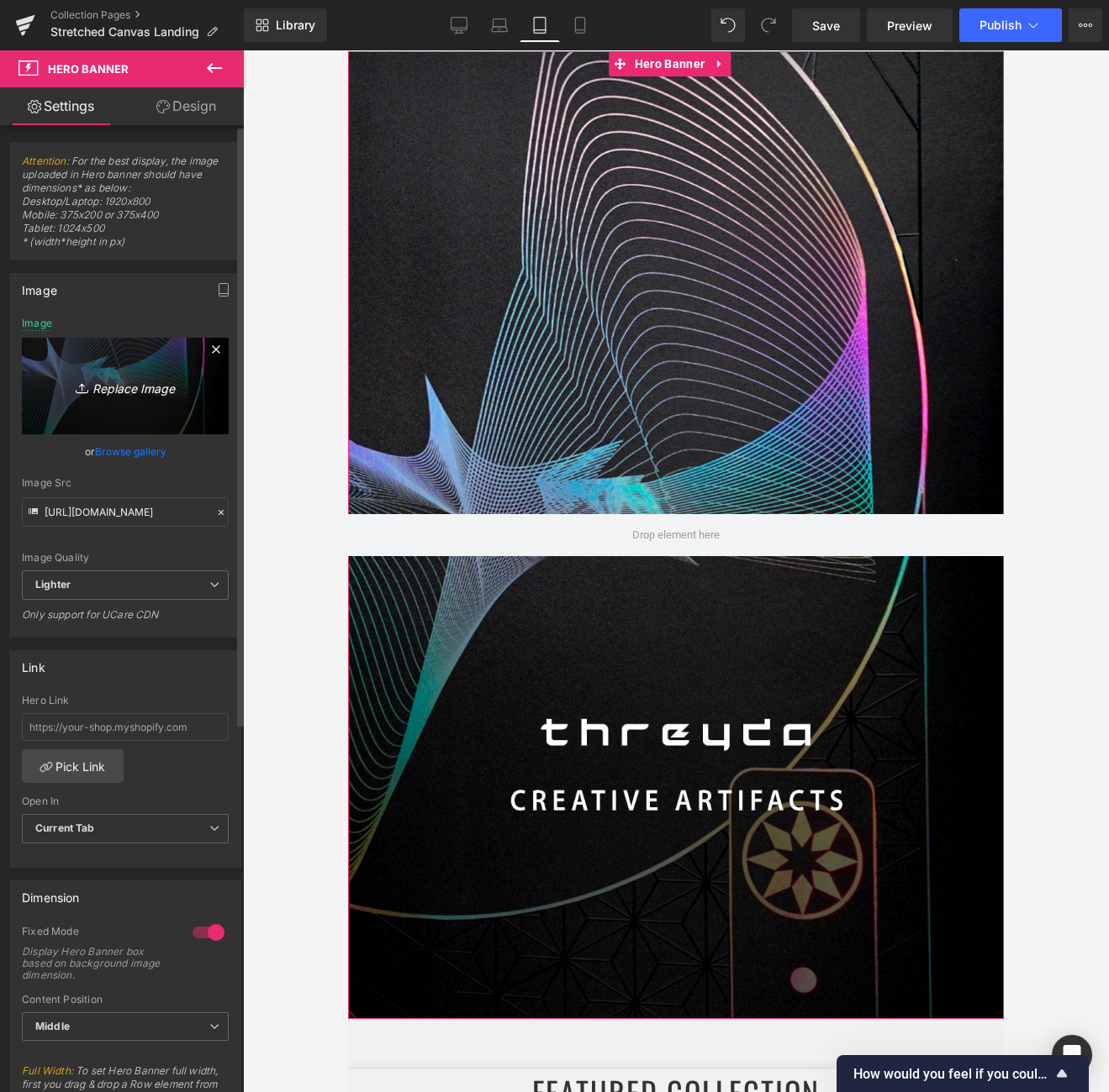
click at [121, 376] on icon "Replace Image" at bounding box center [125, 386] width 135 height 21
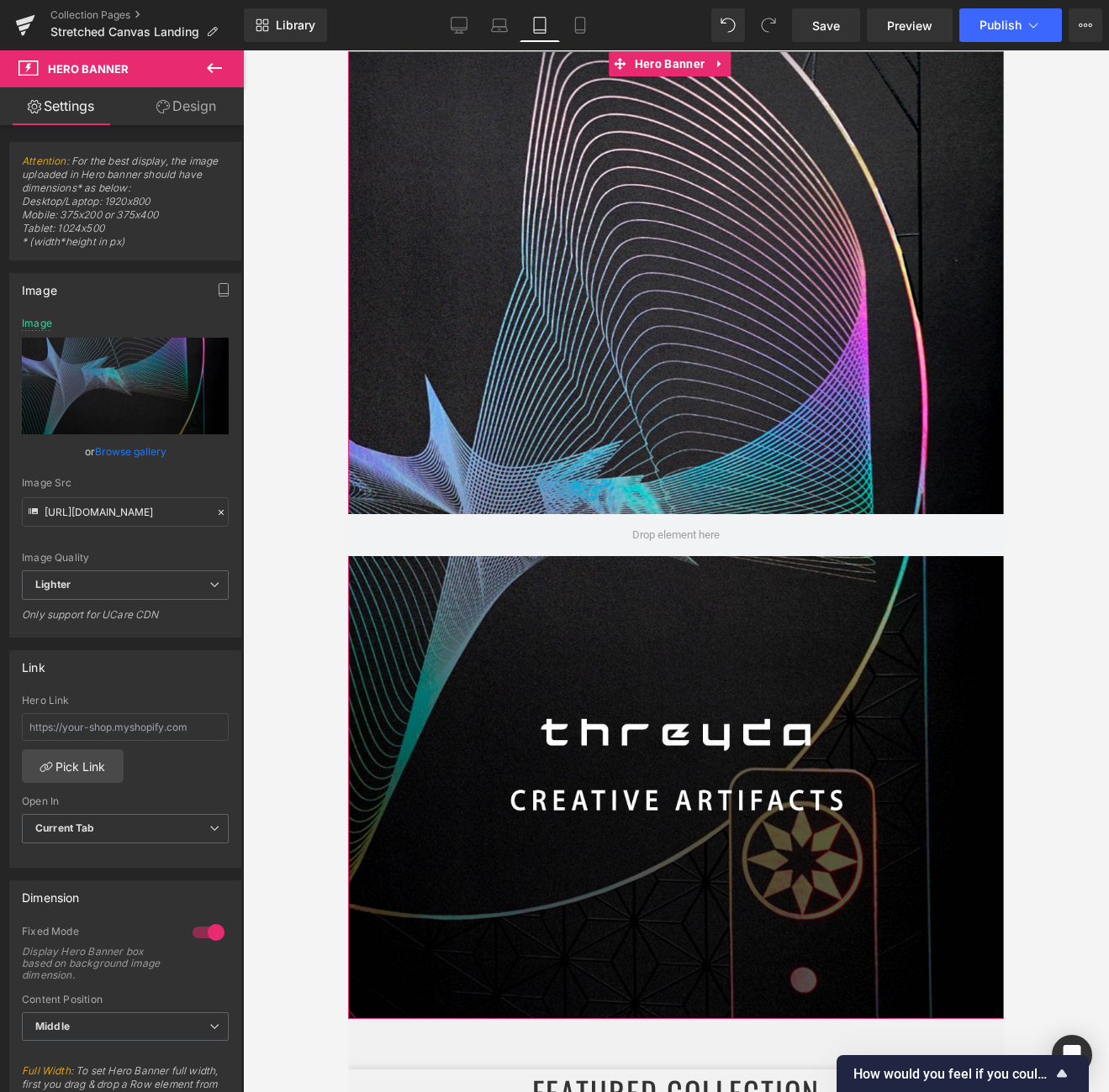
type input "C:\fakepath\Add a heading (375 x 400 px).png"
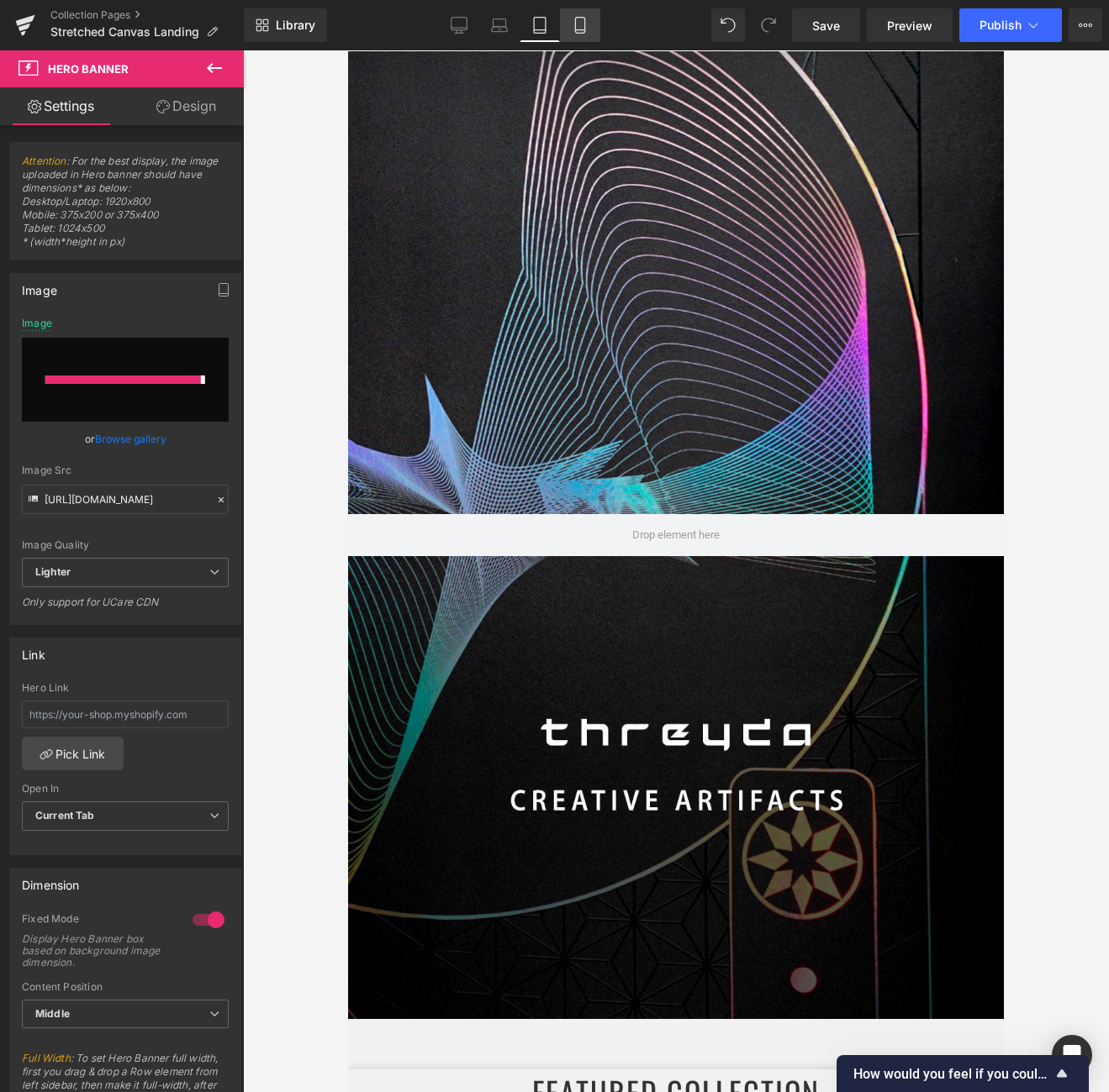
type input "https://ucarecdn.com/66265cdd-2617-44d7-ae58-58f6b0e77592/-/format/auto/-/previ…"
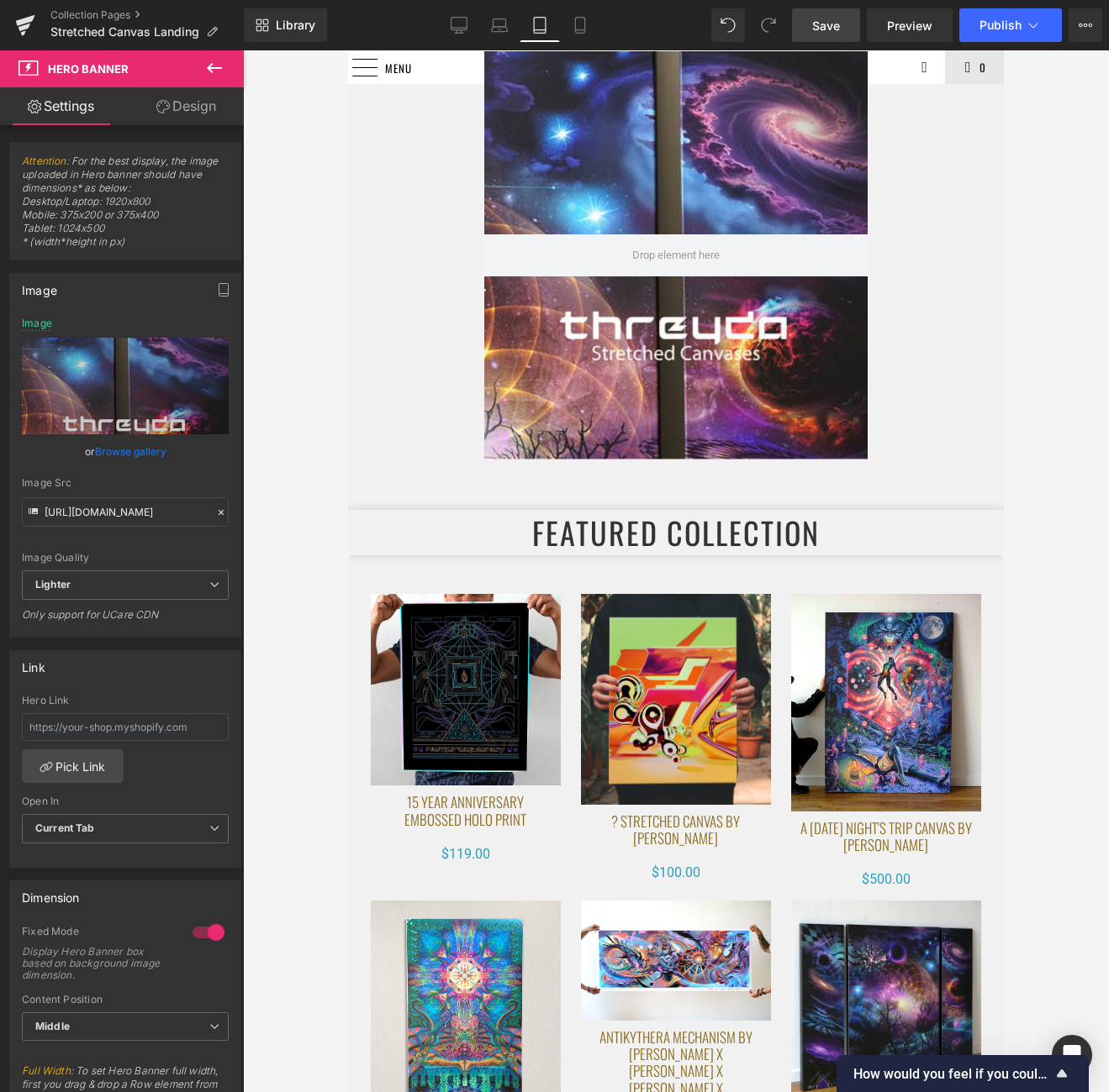
click at [819, 20] on span "Save" at bounding box center [826, 25] width 28 height 17
click at [986, 25] on icon at bounding box center [1033, 25] width 17 height 17
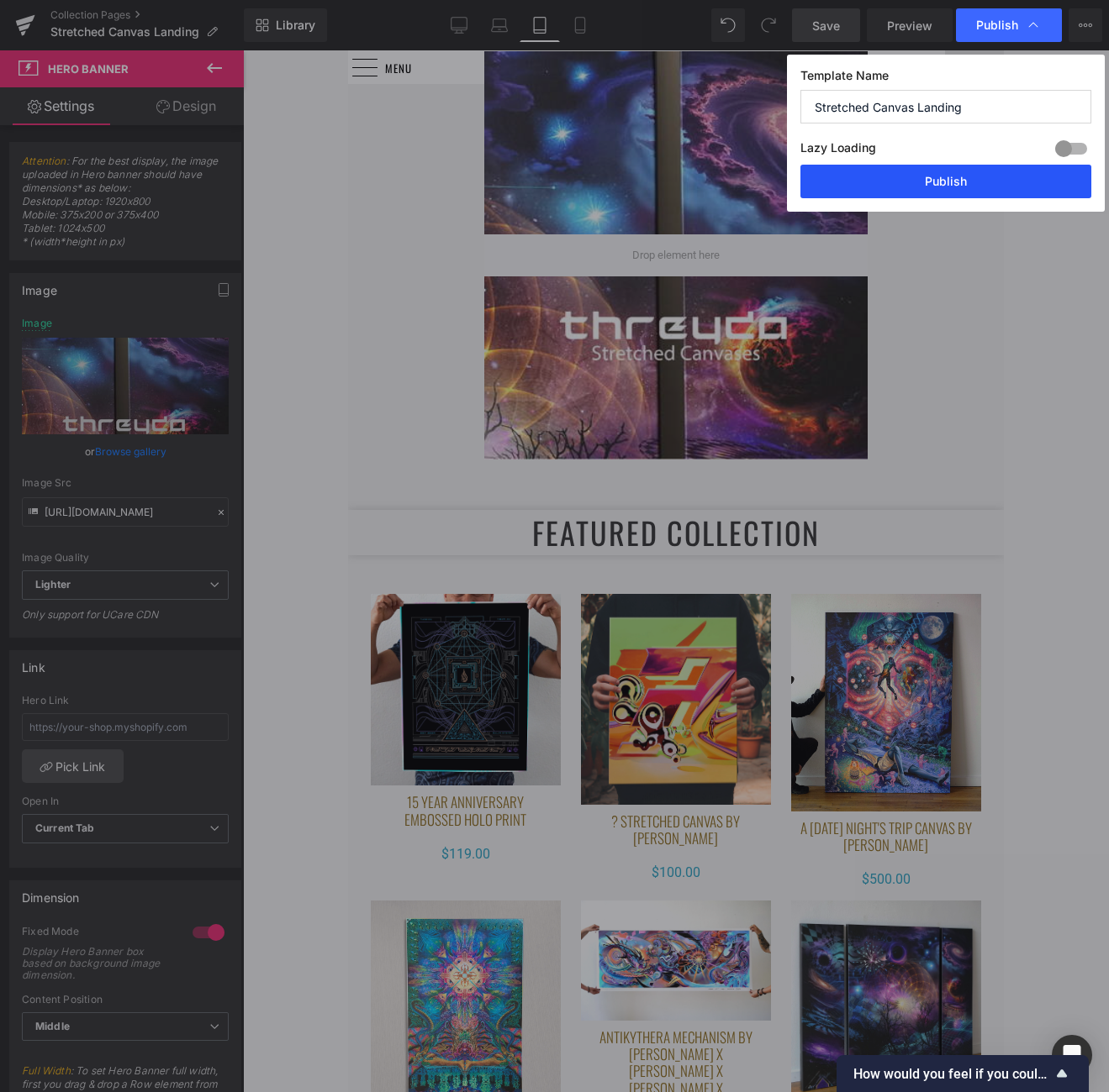
drag, startPoint x: 981, startPoint y: 181, endPoint x: 477, endPoint y: 63, distance: 517.6
click at [981, 181] on button "Publish" at bounding box center [945, 182] width 291 height 34
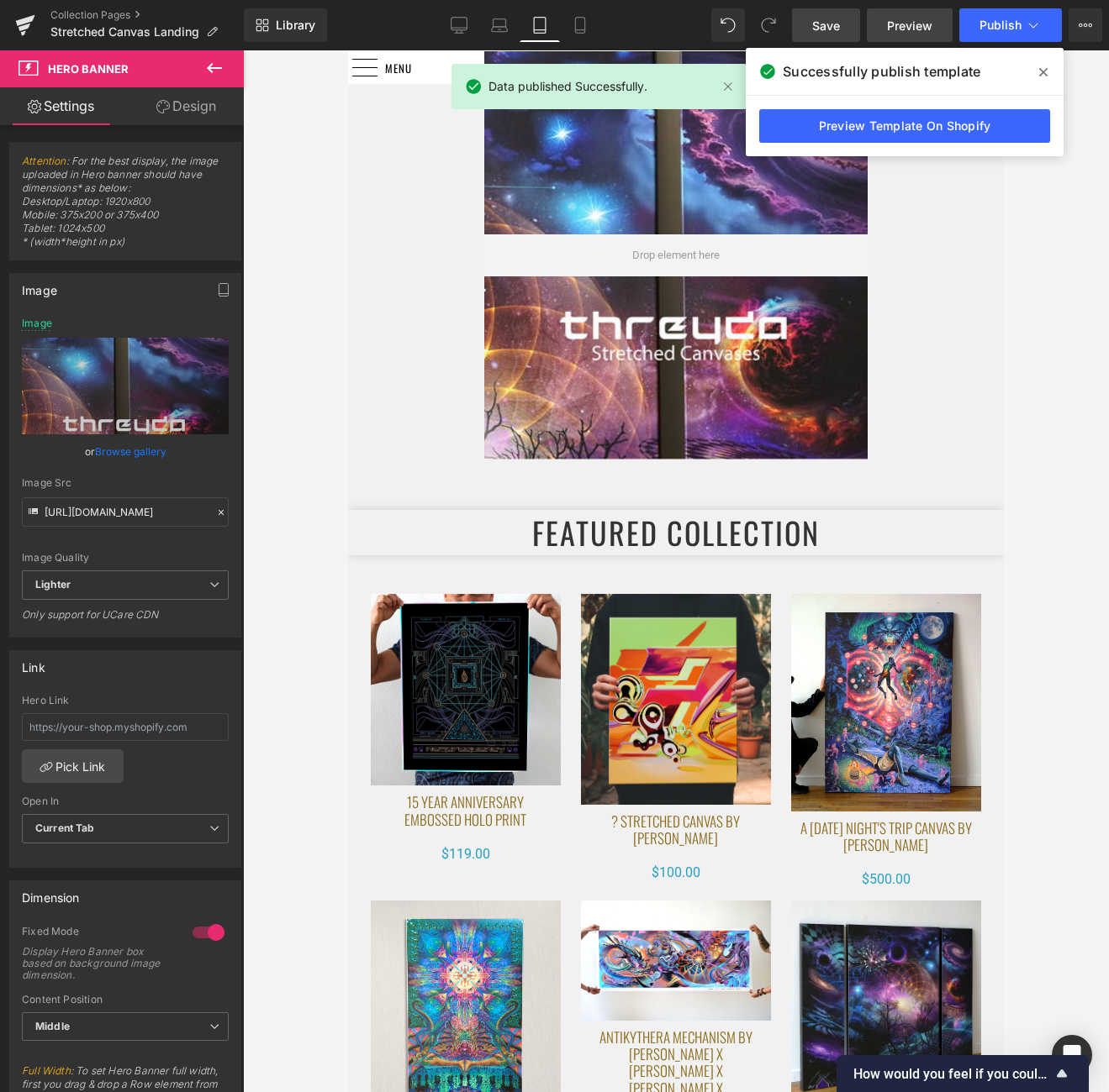
click at [937, 25] on link "Preview" at bounding box center [909, 25] width 85 height 34
